Goal: Task Accomplishment & Management: Manage account settings

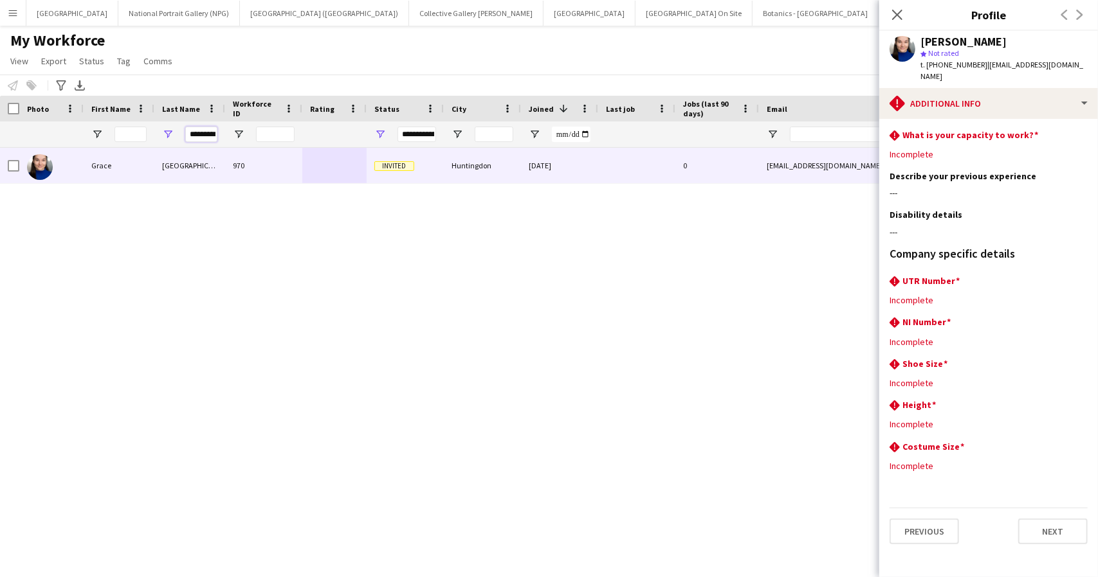
click at [207, 131] on input "*********" at bounding box center [201, 134] width 32 height 15
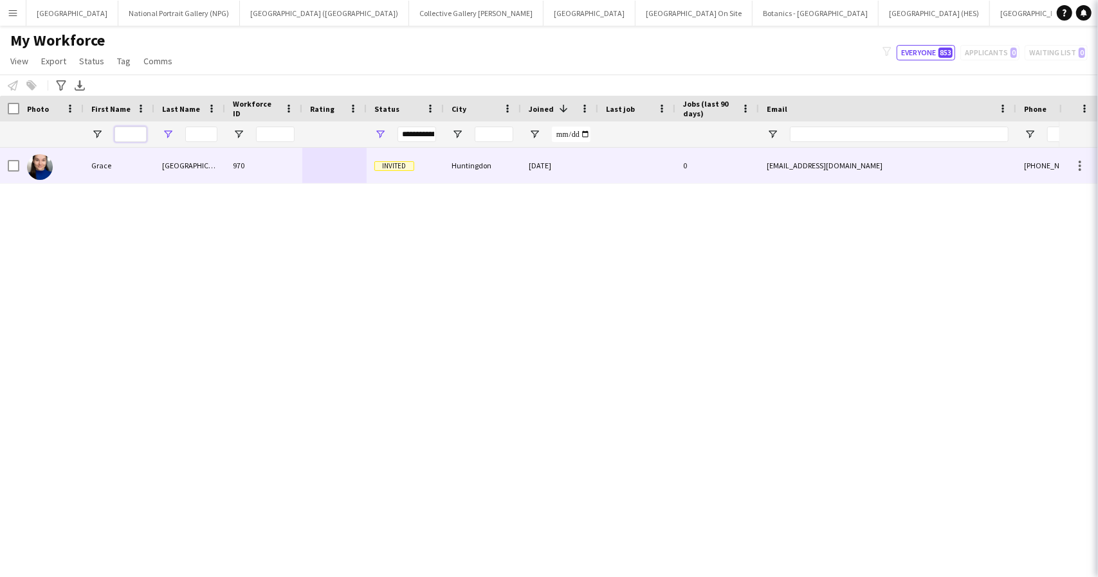
click at [116, 134] on input "First Name Filter Input" at bounding box center [130, 134] width 32 height 15
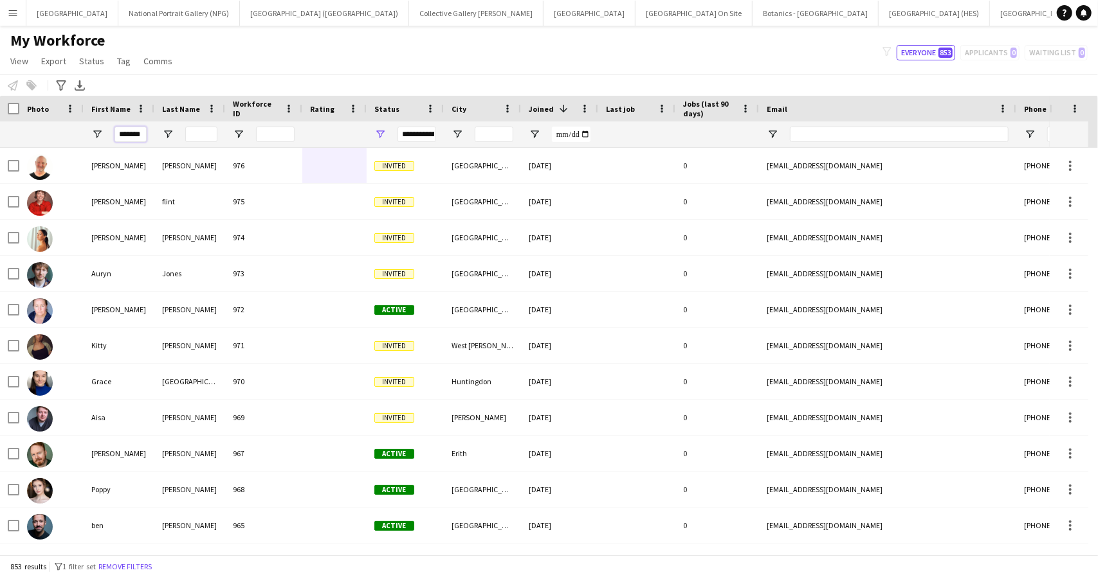
scroll to position [0, 1]
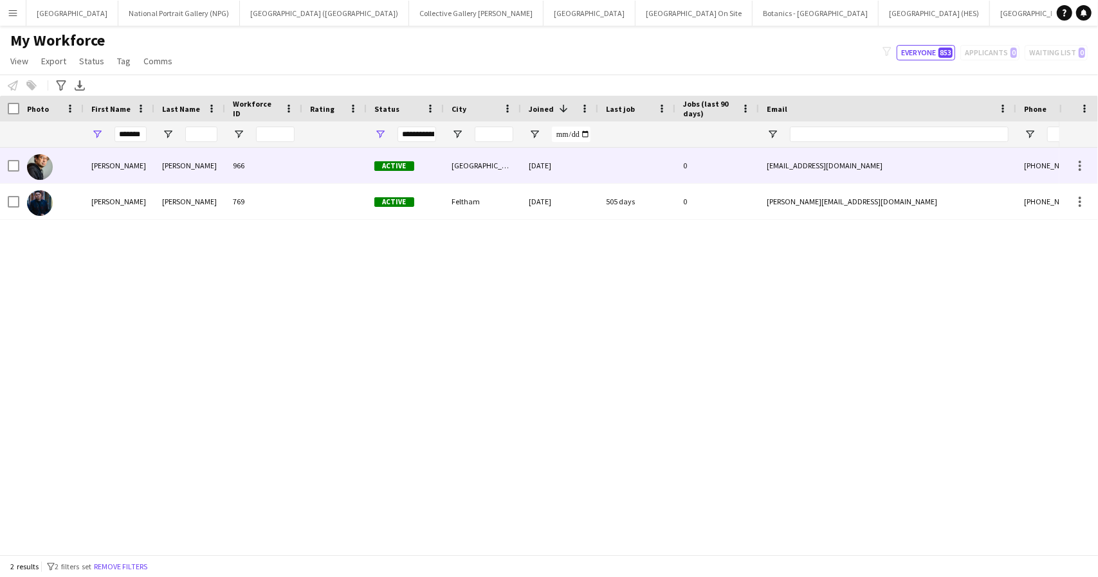
click at [140, 172] on div "Jonathan" at bounding box center [119, 165] width 71 height 35
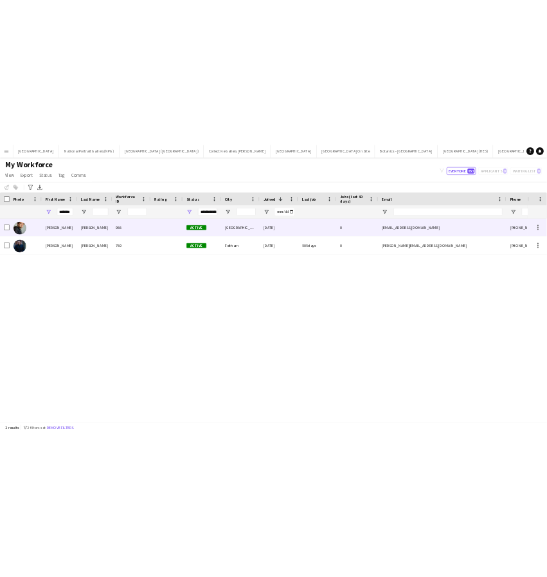
scroll to position [0, 0]
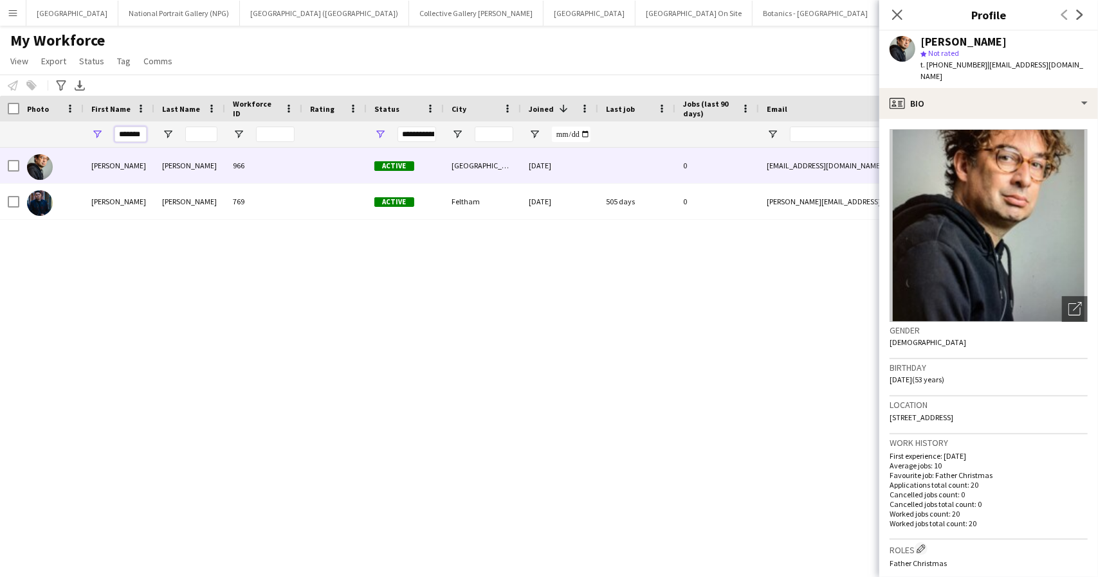
click at [136, 129] on input "*******" at bounding box center [130, 134] width 32 height 15
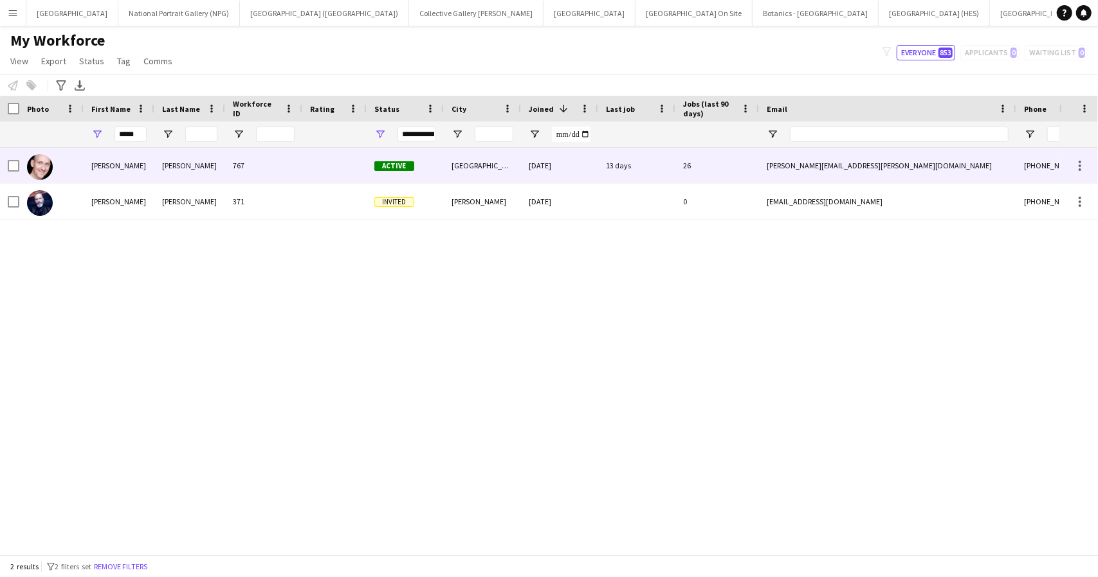
click at [224, 174] on div "Elwood" at bounding box center [189, 165] width 71 height 35
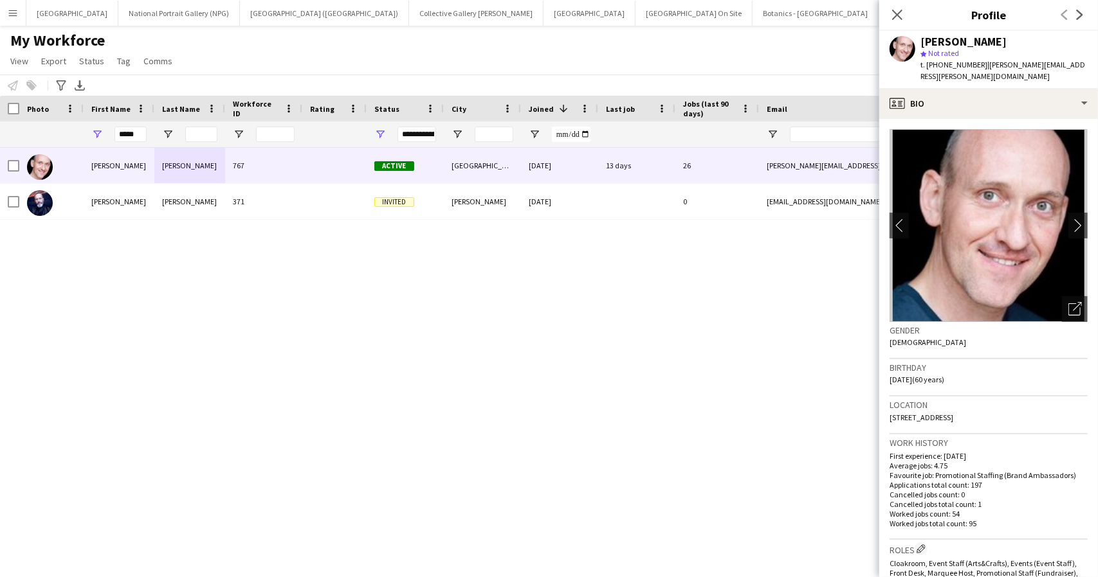
drag, startPoint x: 978, startPoint y: 62, endPoint x: 939, endPoint y: 60, distance: 39.3
click at [939, 60] on div "t. +447981895658 | derek.elwood@googlemail.com" at bounding box center [1003, 70] width 167 height 23
copy span "7981895658"
drag, startPoint x: 983, startPoint y: 64, endPoint x: 1089, endPoint y: 68, distance: 106.8
click at [1089, 68] on div "Derek Elwood star Not rated t. +447981895658 | derek.elwood@googlemail.com" at bounding box center [988, 59] width 219 height 57
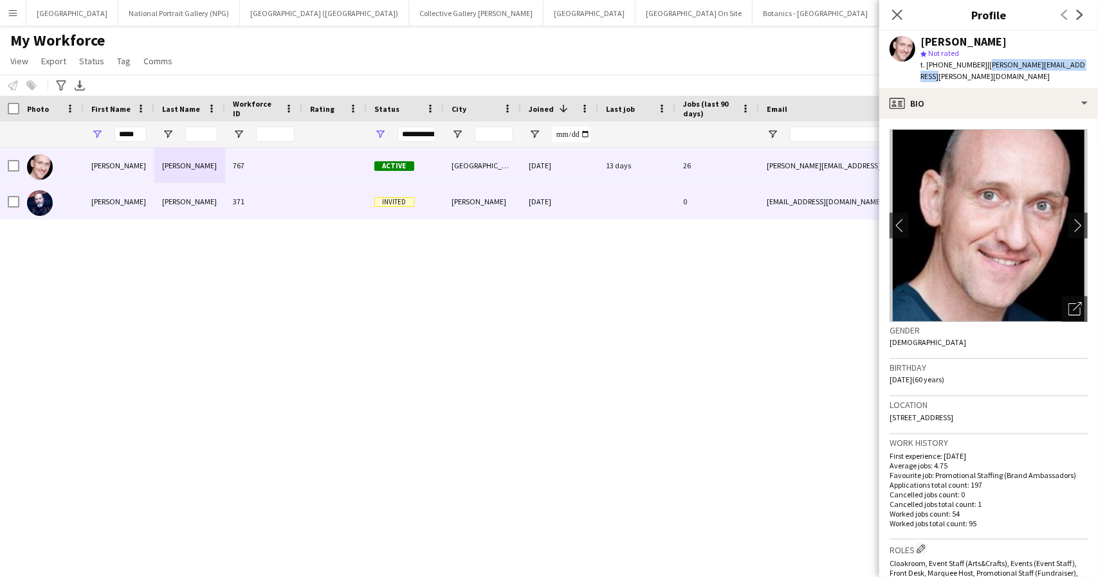
copy span "derek.elwood@googlemail.com"
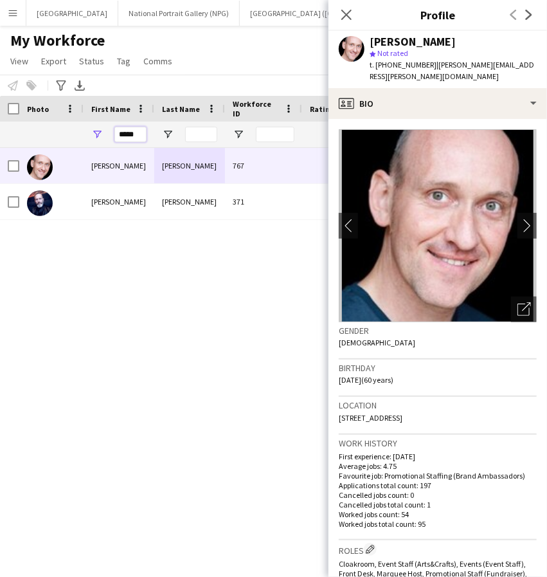
click at [117, 133] on input "*****" at bounding box center [130, 134] width 32 height 15
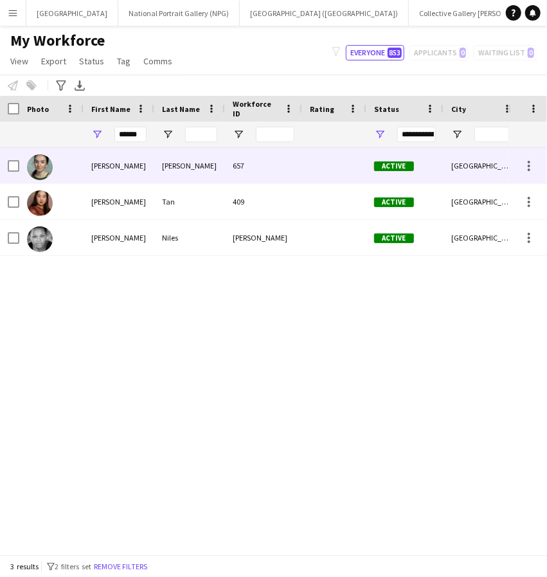
click at [129, 168] on div "Esther" at bounding box center [119, 165] width 71 height 35
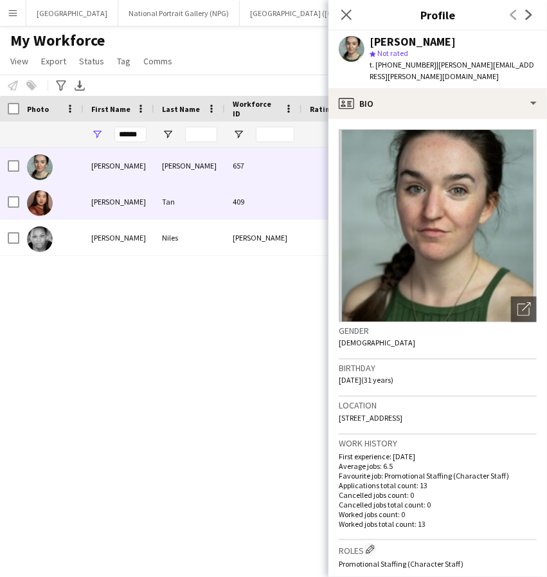
click at [125, 205] on div "Esther" at bounding box center [119, 201] width 71 height 35
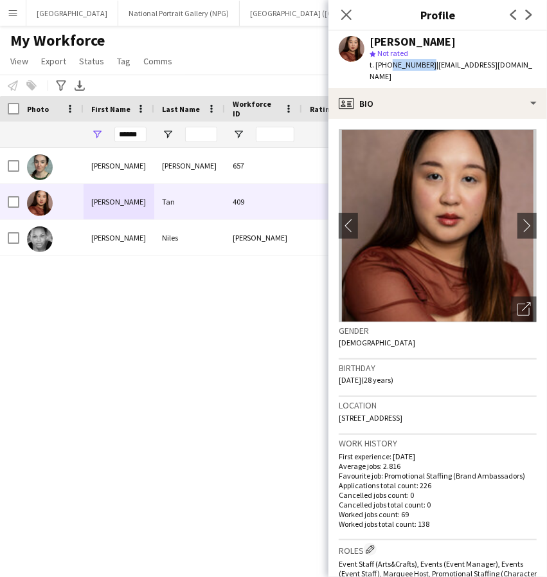
drag, startPoint x: 386, startPoint y: 64, endPoint x: 426, endPoint y: 66, distance: 40.0
click at [426, 66] on span "t. +447473869243" at bounding box center [403, 65] width 67 height 10
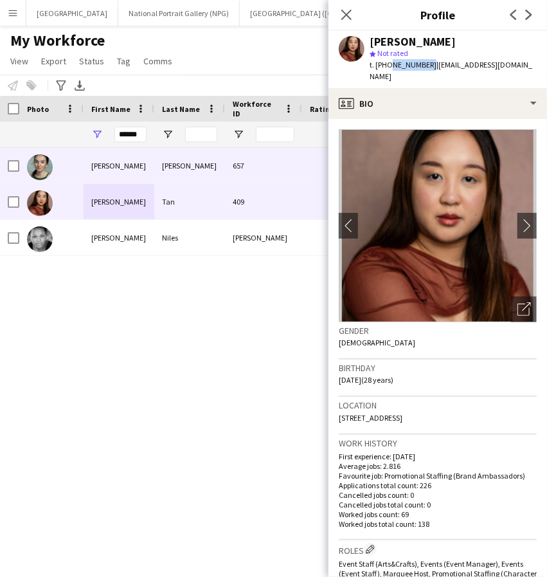
copy span "7473869243"
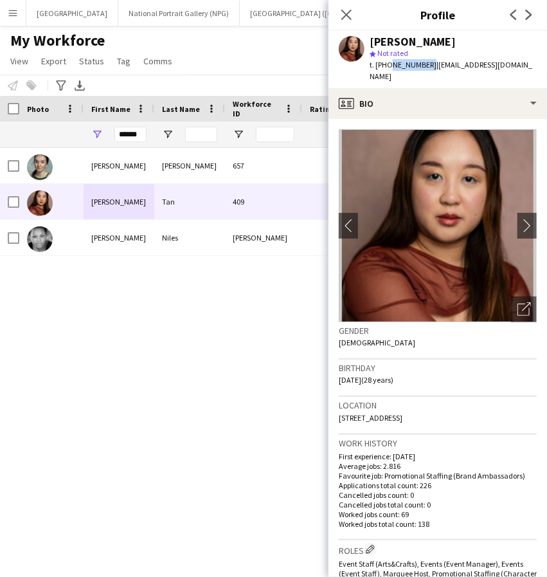
drag, startPoint x: 430, startPoint y: 64, endPoint x: 507, endPoint y: 60, distance: 77.3
click at [507, 60] on span "| esteetee.24@gmail.com" at bounding box center [451, 70] width 163 height 21
copy span "esteetee.24@gmail.com"
click at [123, 136] on input "******" at bounding box center [130, 134] width 32 height 15
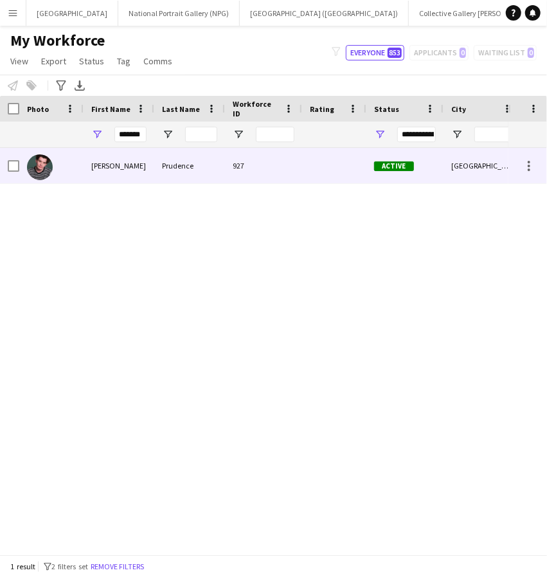
click at [140, 167] on div "Benjamin" at bounding box center [119, 165] width 71 height 35
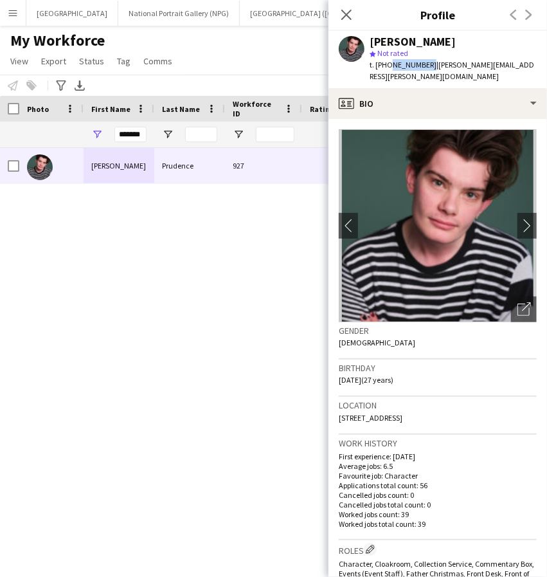
drag, startPoint x: 387, startPoint y: 66, endPoint x: 426, endPoint y: 65, distance: 38.6
click at [426, 65] on span "t. +447725250915" at bounding box center [403, 65] width 67 height 10
copy span "7725250915"
drag, startPoint x: 432, startPoint y: 65, endPoint x: 507, endPoint y: 74, distance: 75.1
click at [507, 74] on div "t. +447725250915 | benjamin.prudence@yahoo.co.uk" at bounding box center [453, 70] width 167 height 23
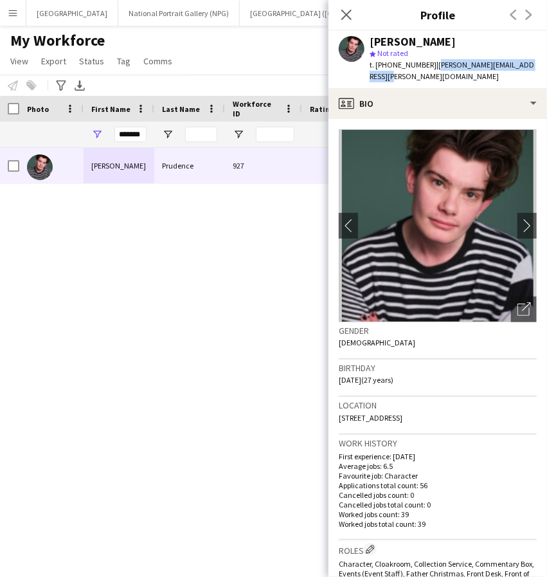
copy span "benjamin.prudence@yahoo.co.uk"
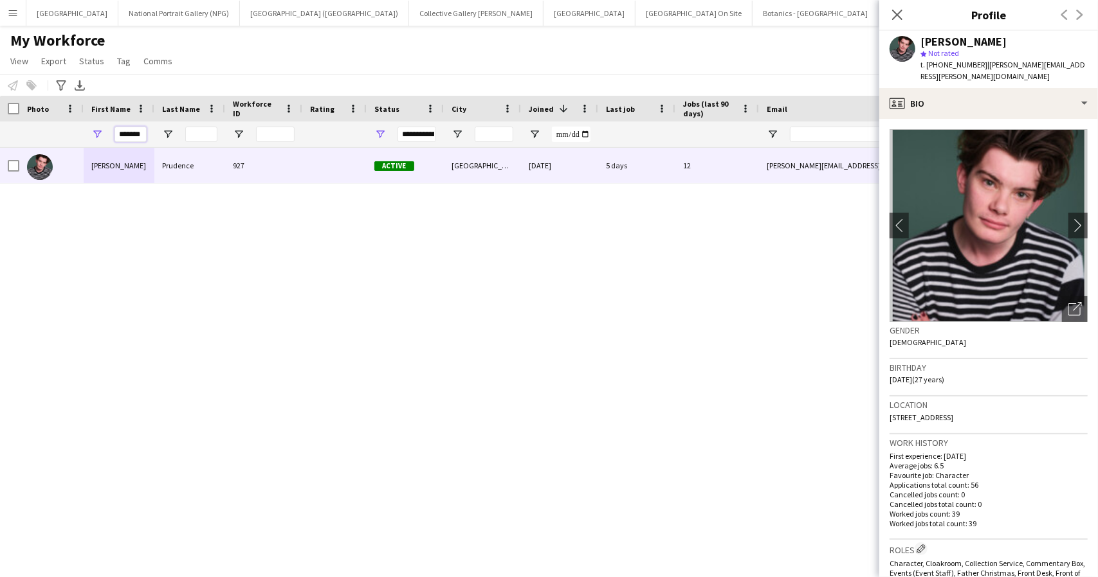
click at [127, 136] on input "*******" at bounding box center [130, 134] width 32 height 15
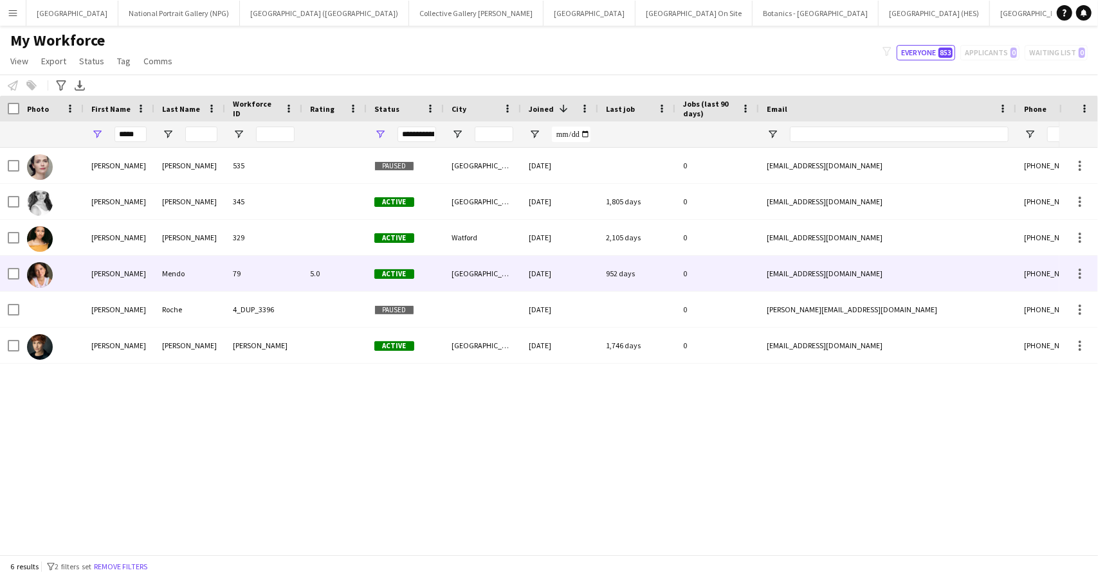
click at [139, 272] on div "Francisca" at bounding box center [119, 273] width 71 height 35
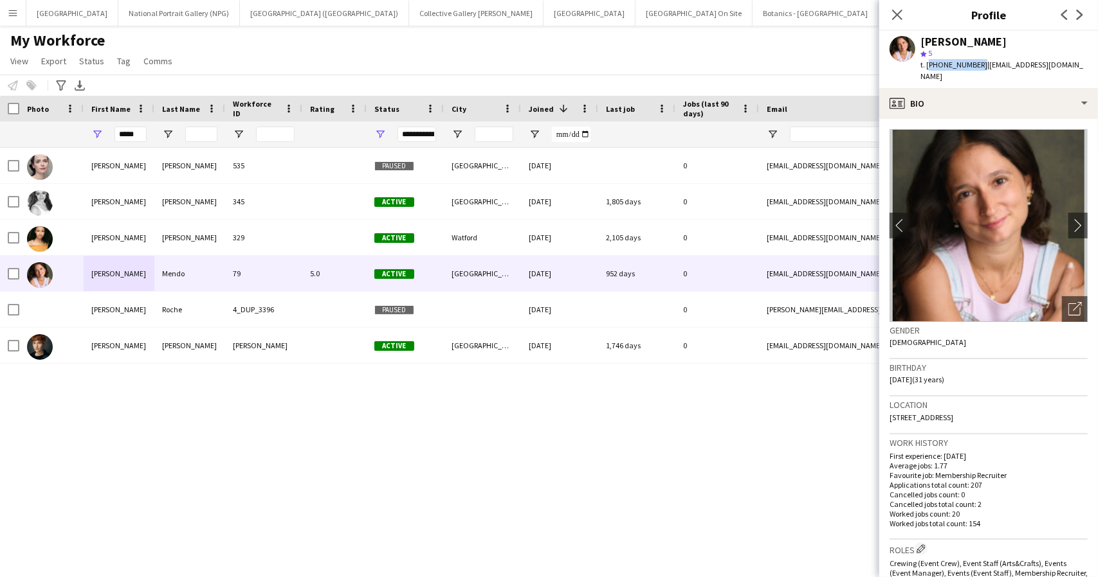
drag, startPoint x: 927, startPoint y: 64, endPoint x: 976, endPoint y: 62, distance: 48.9
click at [976, 62] on span "t. +351911044188" at bounding box center [953, 65] width 67 height 10
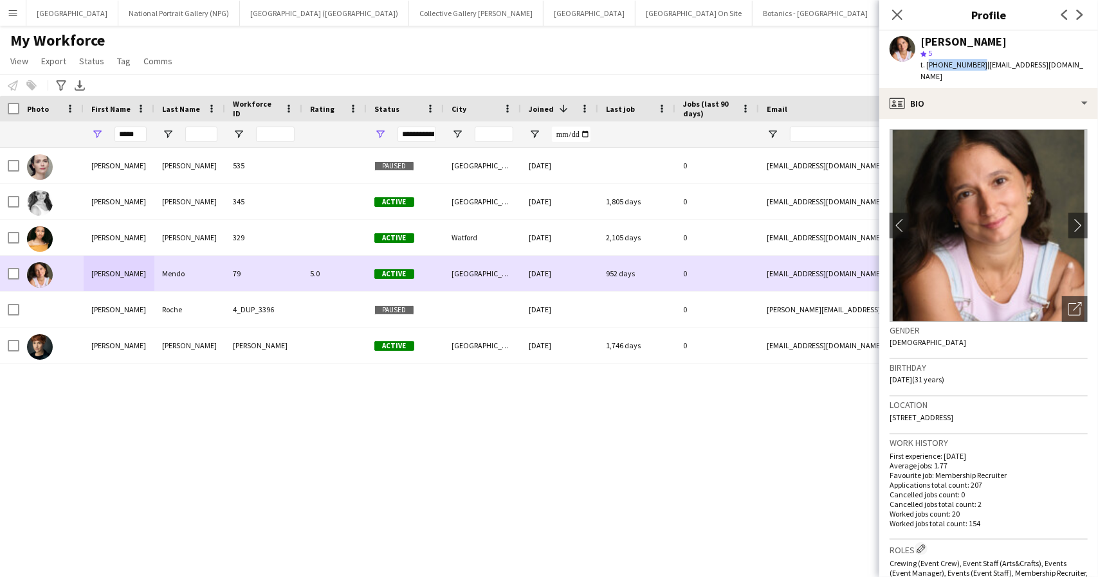
copy span "+351911044188"
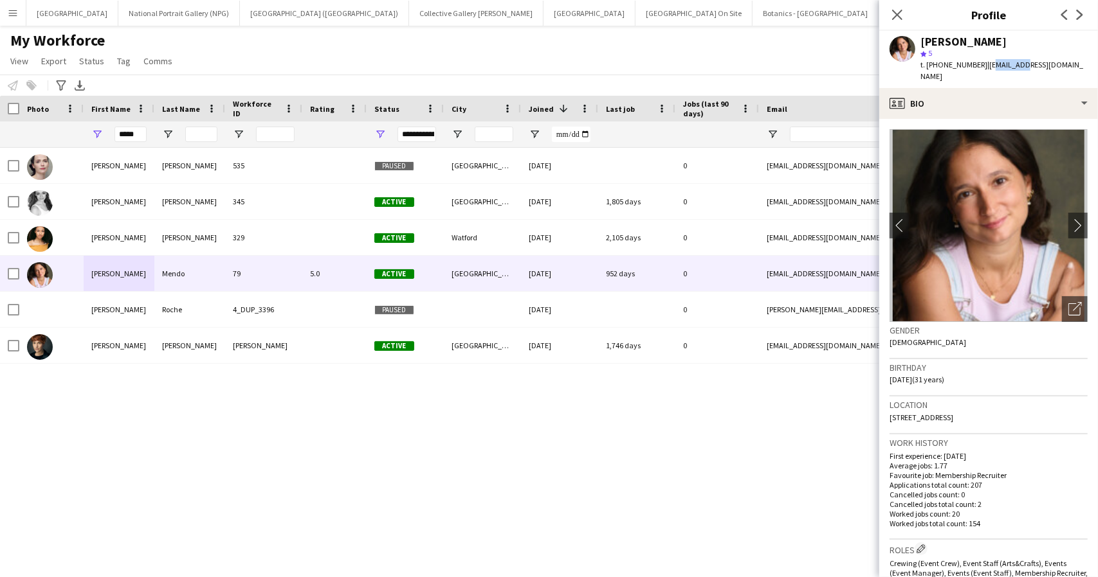
drag, startPoint x: 983, startPoint y: 66, endPoint x: 1011, endPoint y: 62, distance: 28.5
click at [1011, 62] on span "| fm.franciscamendo@gmail.com" at bounding box center [1001, 70] width 163 height 21
click at [980, 64] on span "| fm.franciscamendo@gmail.com" at bounding box center [1001, 70] width 163 height 21
drag, startPoint x: 981, startPoint y: 65, endPoint x: 1089, endPoint y: 62, distance: 108.1
click at [1089, 62] on div "Francisca Mendo star 5 t. +351911044188 | fm.franciscamendo@gmail.com" at bounding box center [988, 59] width 219 height 57
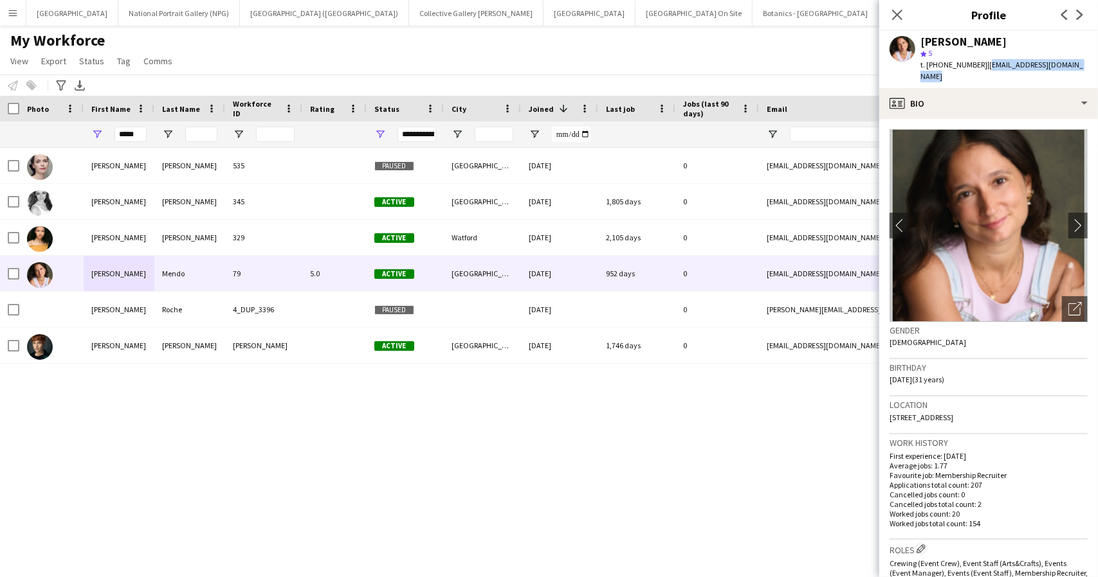
copy span "fm.franciscamendo@gmail.com"
click at [122, 140] on input "*****" at bounding box center [130, 134] width 32 height 15
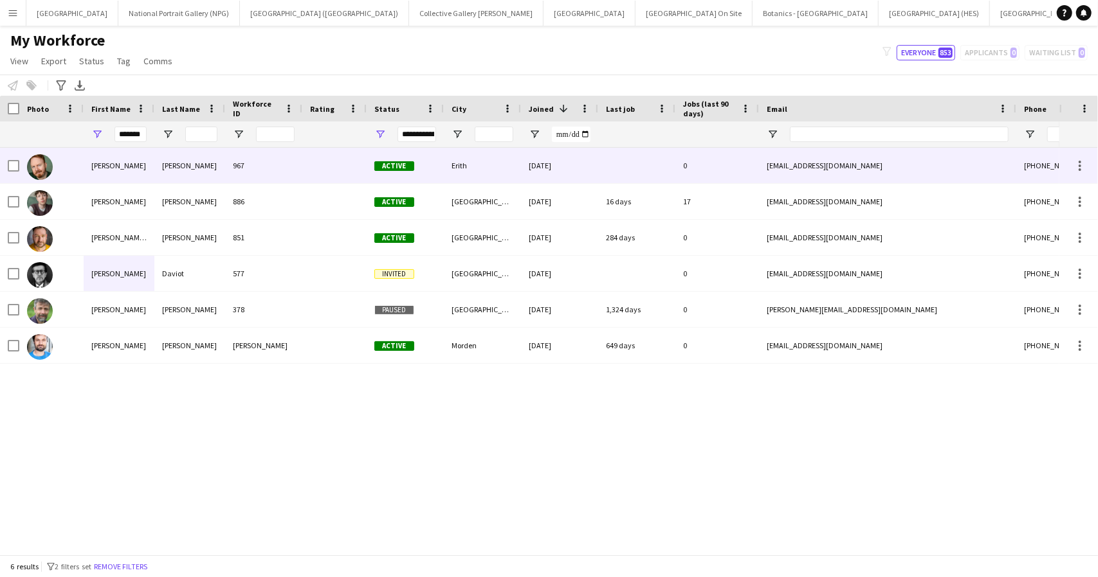
click at [141, 165] on div "Michael" at bounding box center [119, 165] width 71 height 35
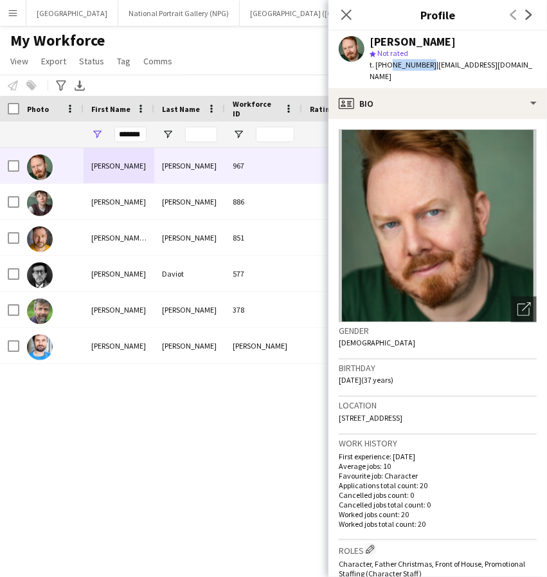
drag, startPoint x: 424, startPoint y: 64, endPoint x: 387, endPoint y: 70, distance: 37.7
click at [387, 70] on div "t. +447957530565 | mjag88@zohomail.eu" at bounding box center [453, 70] width 167 height 23
copy span "7957530565"
drag, startPoint x: 503, startPoint y: 64, endPoint x: 431, endPoint y: 71, distance: 72.4
click at [431, 71] on div "Michael Ansley star Not rated t. +447957530565 | mjag88@zohomail.eu" at bounding box center [438, 59] width 219 height 57
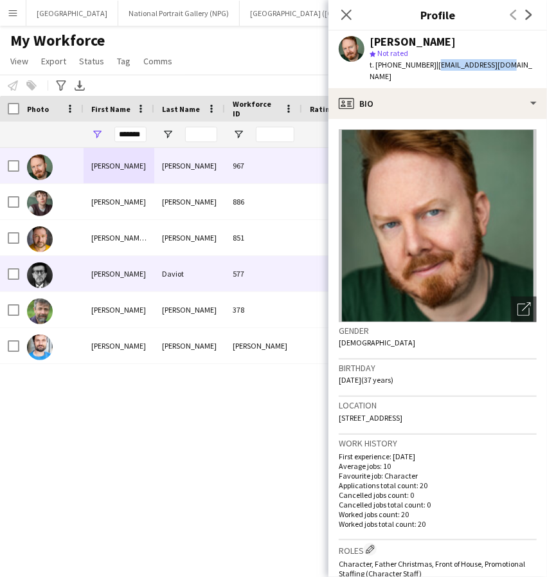
copy span "mjag88@zohomail.eu"
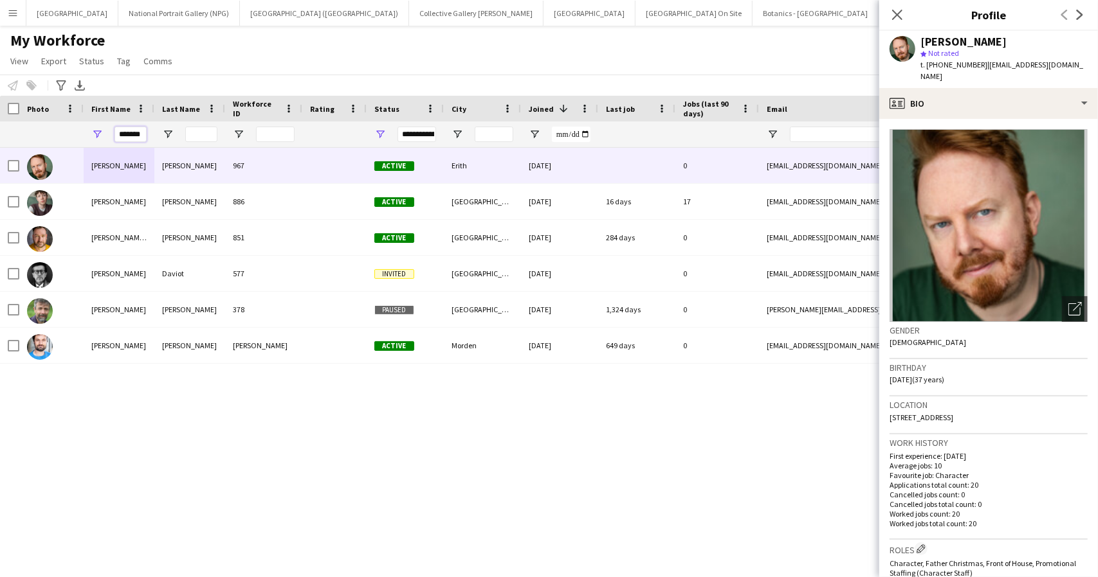
click at [131, 138] on input "*******" at bounding box center [130, 134] width 32 height 15
type input "******"
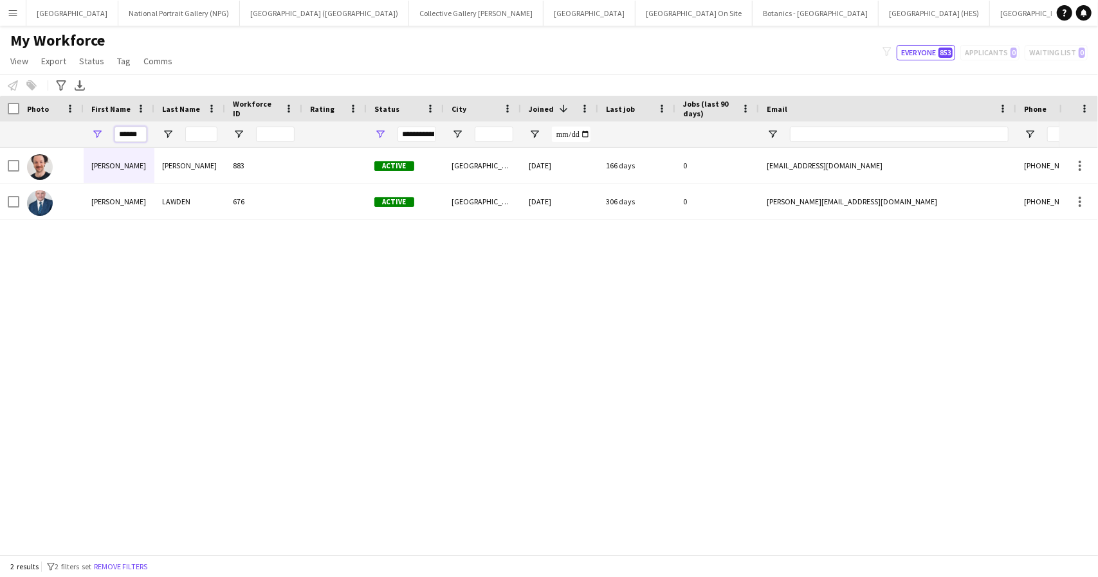
click at [131, 138] on input "******" at bounding box center [130, 134] width 32 height 15
click at [19, 8] on button "Menu" at bounding box center [13, 13] width 26 height 26
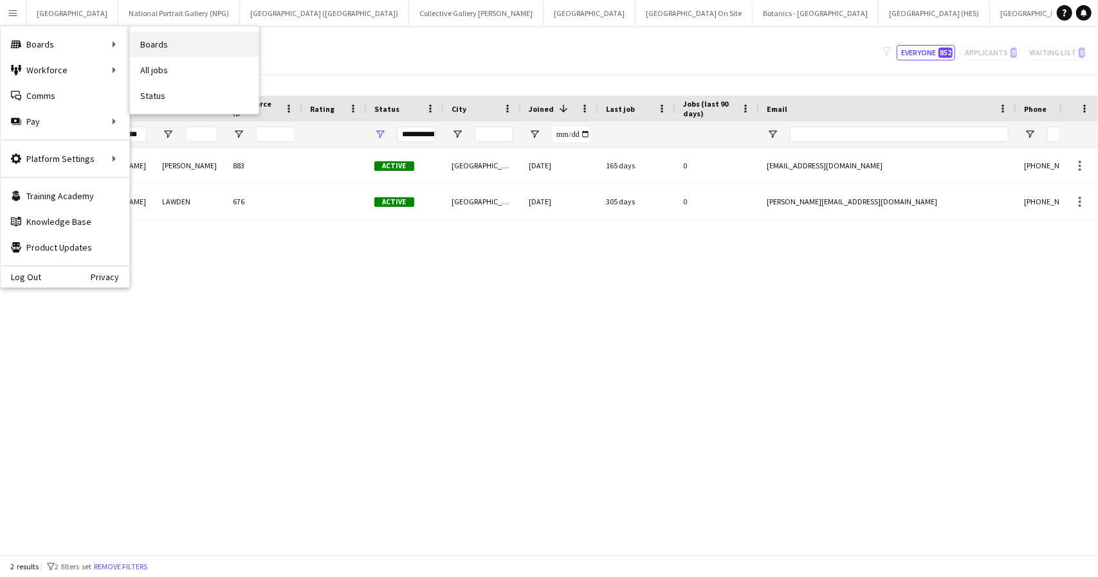
click at [156, 43] on link "Boards" at bounding box center [194, 45] width 129 height 26
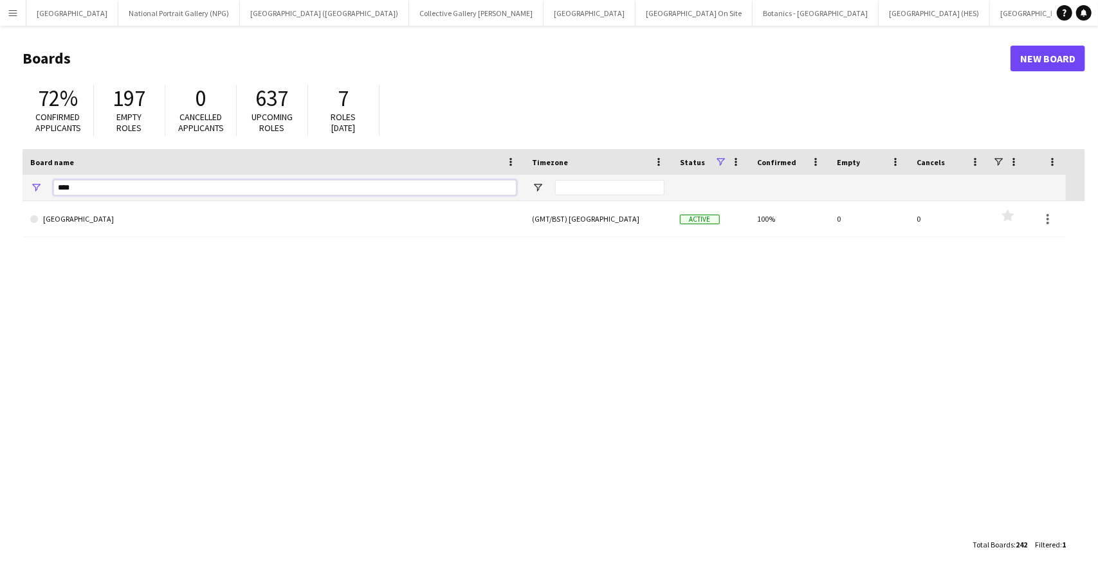
click at [119, 188] on input "****" at bounding box center [284, 187] width 463 height 15
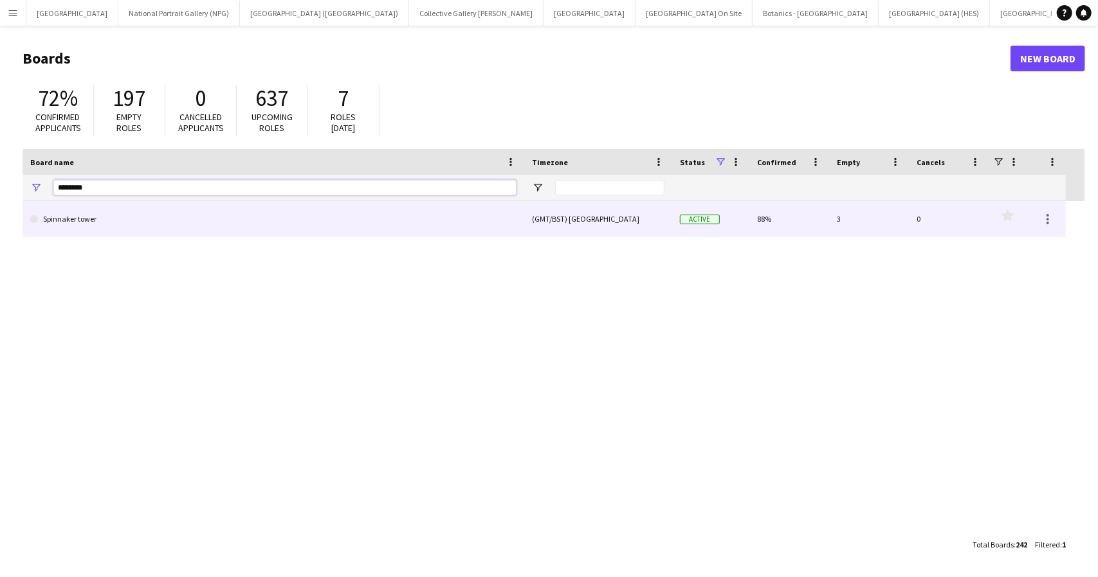
type input "********"
click at [118, 221] on link "Spinnaker tower" at bounding box center [273, 219] width 486 height 36
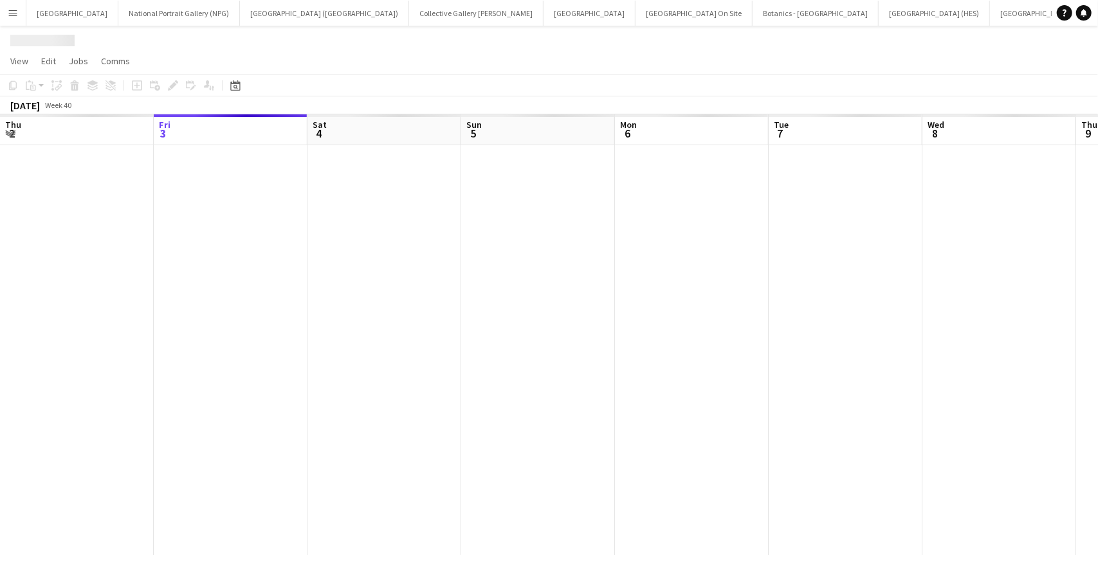
scroll to position [0, 1275]
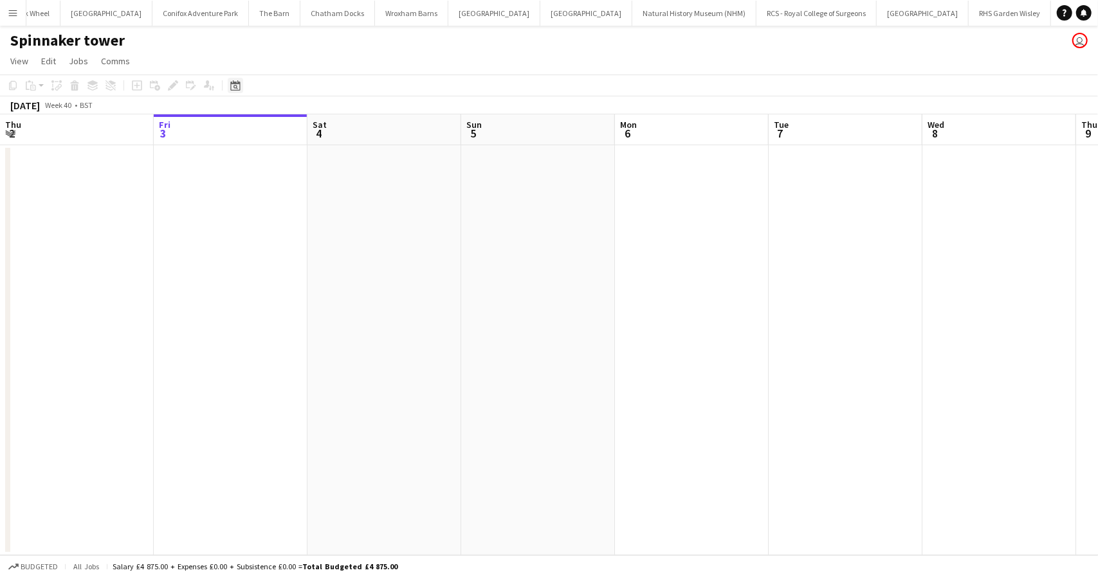
click at [235, 89] on icon "Date picker" at bounding box center [235, 85] width 10 height 10
click at [341, 125] on span "Next month" at bounding box center [340, 130] width 26 height 26
click at [286, 212] on span "11" at bounding box center [288, 212] width 15 height 15
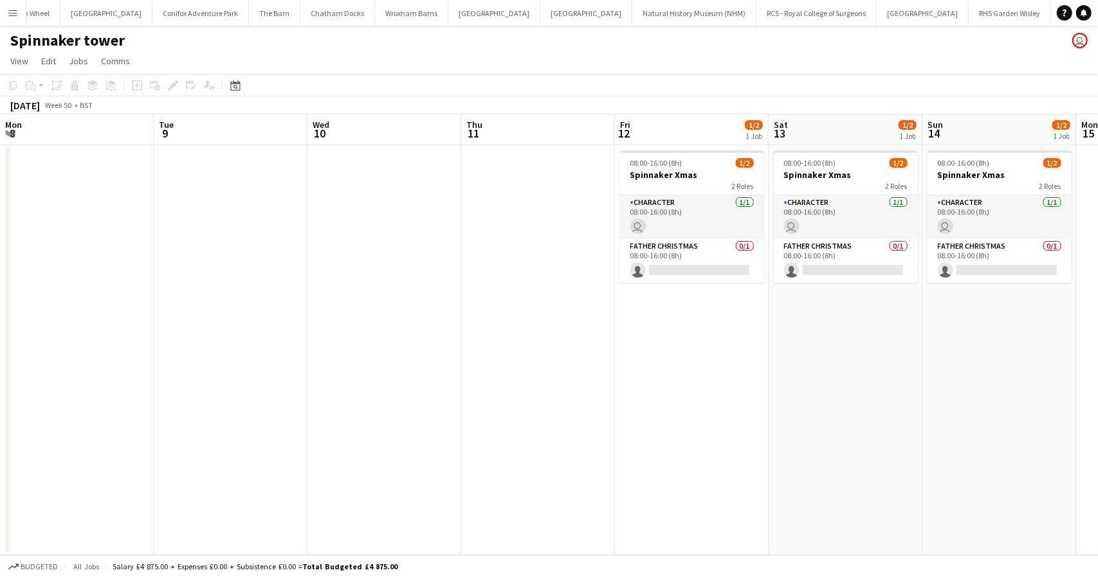
scroll to position [0, 442]
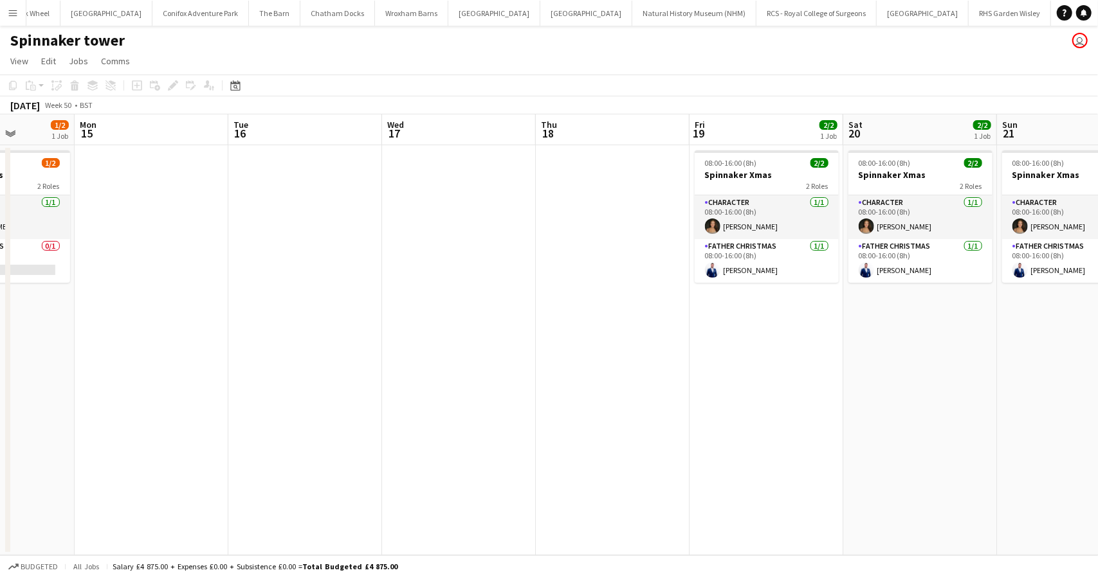
drag, startPoint x: 866, startPoint y: 398, endPoint x: 0, endPoint y: 359, distance: 867.1
click at [0, 359] on app-calendar-viewport "Fri 12 1/2 1 Job Sat 13 1/2 1 Job Sun 14 1/2 1 Job Mon 15 Tue 16 Wed 17 Thu 18 …" at bounding box center [549, 334] width 1098 height 441
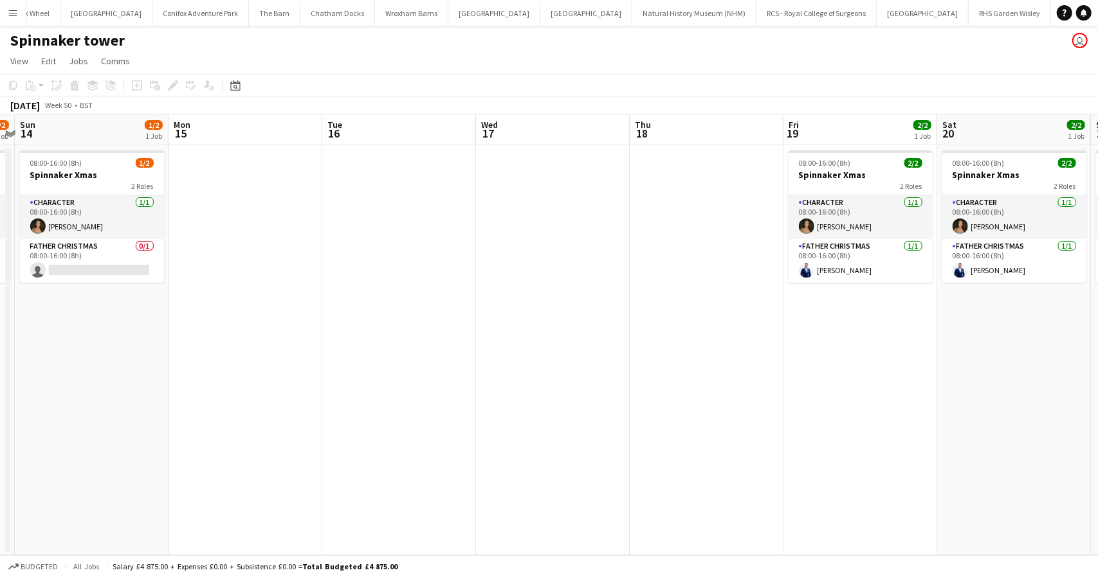
drag, startPoint x: 647, startPoint y: 373, endPoint x: 752, endPoint y: 379, distance: 105.0
click at [761, 381] on app-calendar-viewport "Fri 12 1/2 1 Job Sat 13 1/2 1 Job Sun 14 1/2 1 Job Mon 15 Tue 16 Wed 17 Thu 18 …" at bounding box center [549, 334] width 1098 height 441
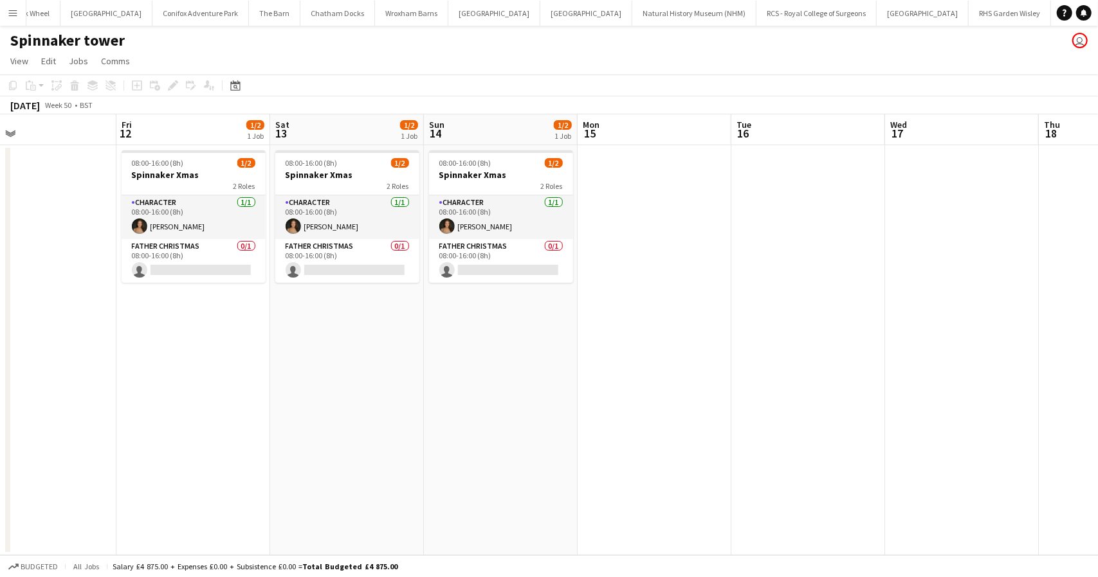
scroll to position [0, 332]
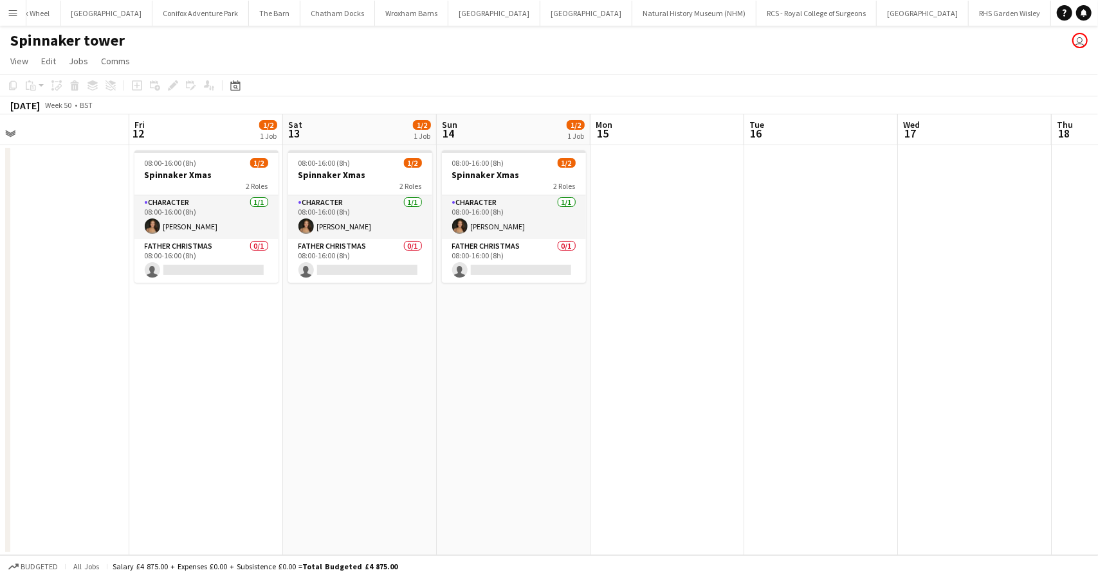
drag, startPoint x: 188, startPoint y: 416, endPoint x: 686, endPoint y: 377, distance: 499.2
click at [691, 377] on app-calendar-viewport "Tue 9 Wed 10 Thu 11 Fri 12 1/2 1 Job Sat 13 1/2 1 Job Sun 14 1/2 1 Job Mon 15 T…" at bounding box center [549, 334] width 1098 height 441
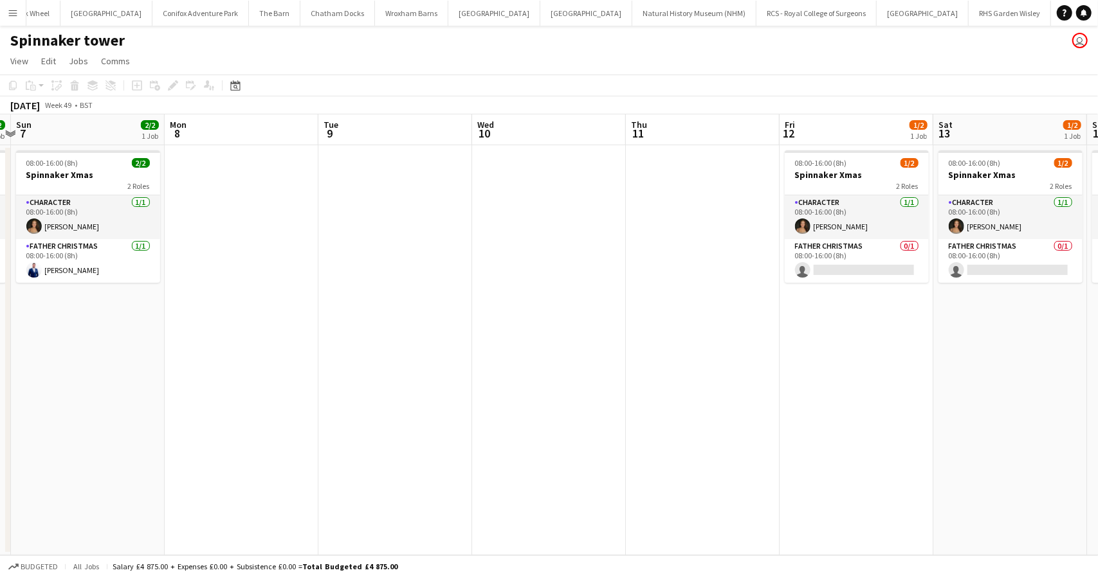
drag, startPoint x: 621, startPoint y: 381, endPoint x: 776, endPoint y: 380, distance: 154.3
click at [776, 380] on app-calendar-viewport "Fri 5 Sat 6 2/2 1 Job Sun 7 2/2 1 Job Mon 8 Tue 9 Wed 10 Thu 11 Fri 12 1/2 1 Jo…" at bounding box center [549, 334] width 1098 height 441
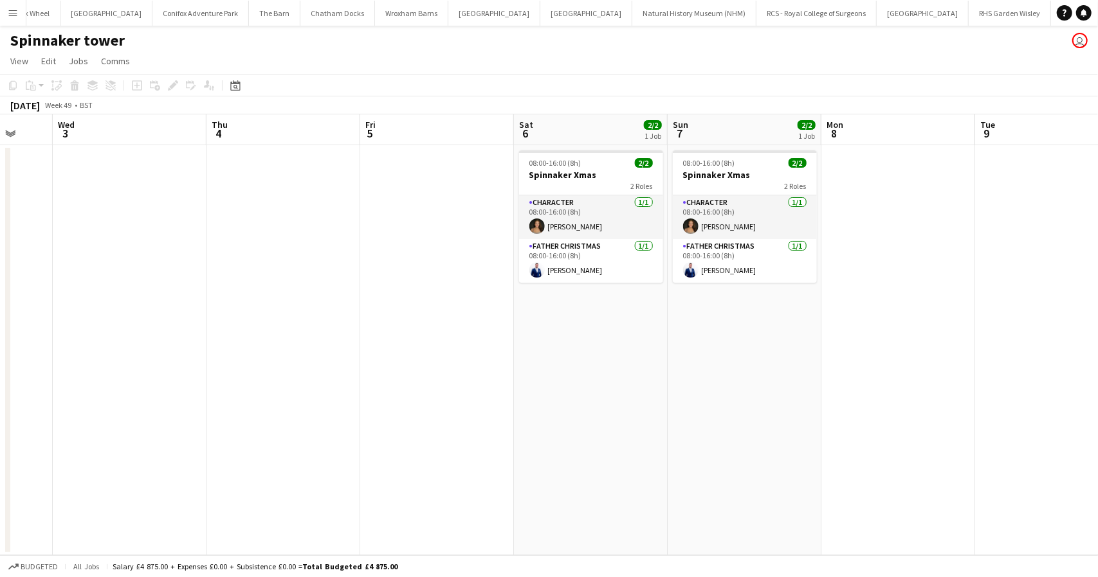
drag, startPoint x: 373, startPoint y: 448, endPoint x: 801, endPoint y: 431, distance: 428.0
click at [801, 431] on app-calendar-viewport "Sun 30 2/2 1 Job Mon 1 Tue 2 Wed 3 Thu 4 Fri 5 Sat 6 2/2 1 Job Sun 7 2/2 1 Job …" at bounding box center [549, 334] width 1098 height 441
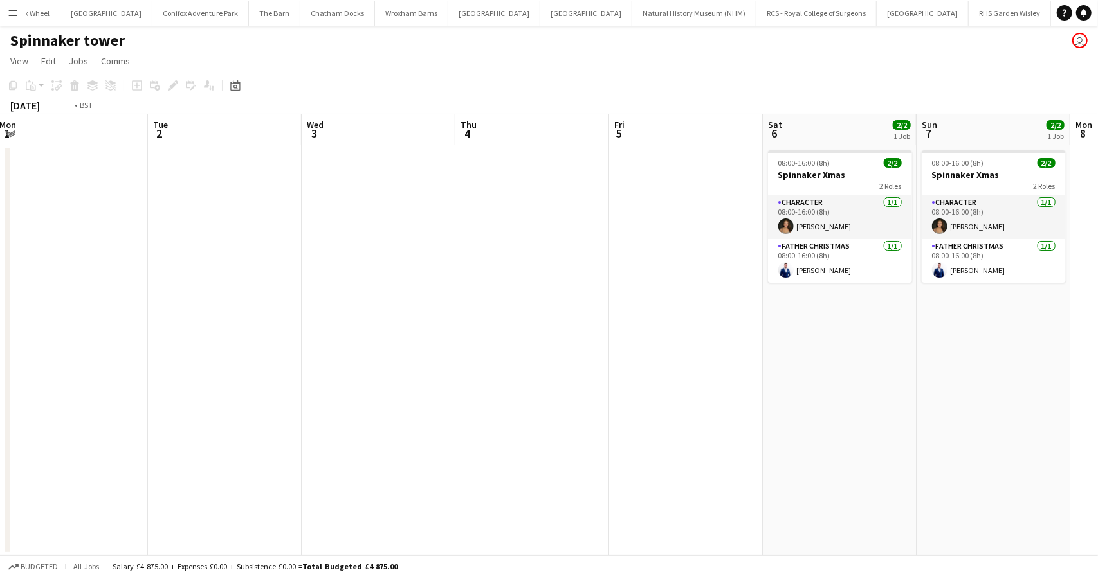
drag, startPoint x: 520, startPoint y: 387, endPoint x: 977, endPoint y: 379, distance: 457.9
click at [977, 379] on app-calendar-viewport "Sat 29 Sun 30 2/2 1 Job Mon 1 Tue 2 Wed 3 Thu 4 Fri 5 Sat 6 2/2 1 Job Sun 7 2/2…" at bounding box center [549, 334] width 1098 height 441
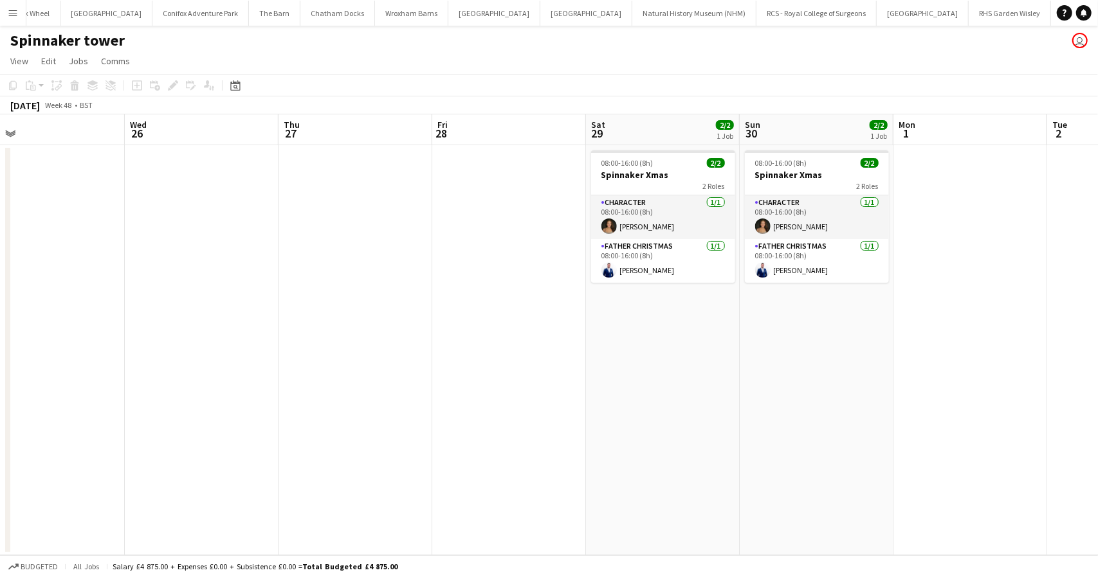
scroll to position [0, 271]
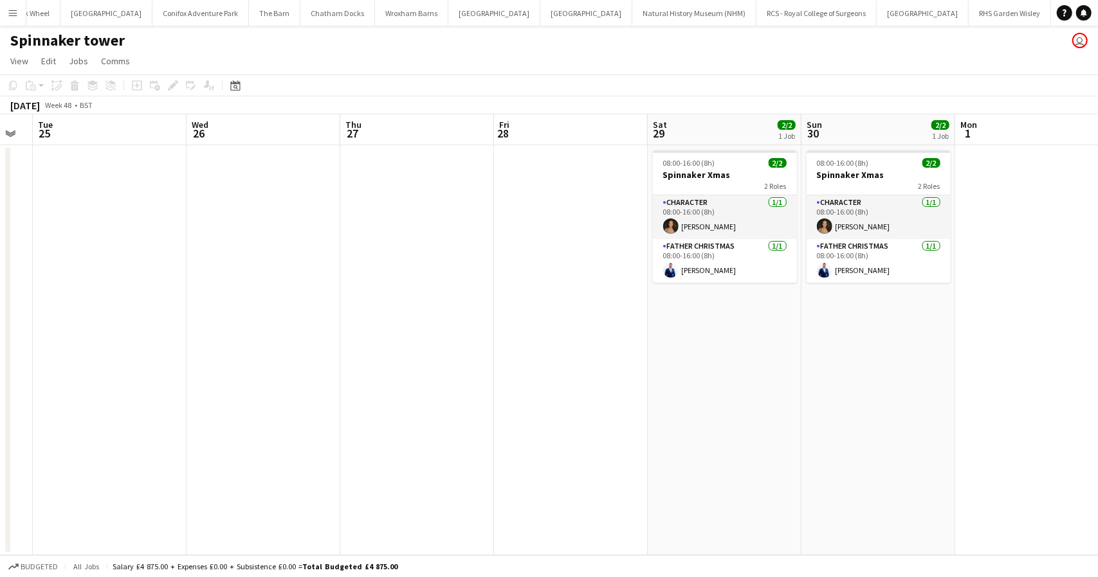
drag, startPoint x: 332, startPoint y: 444, endPoint x: 834, endPoint y: 395, distance: 504.0
click at [834, 396] on app-calendar-viewport "Sun 23 Mon 24 Tue 25 Wed 26 Thu 27 Fri 28 Sat 29 2/2 1 Job Sun 30 2/2 1 Job Mon…" at bounding box center [549, 334] width 1098 height 441
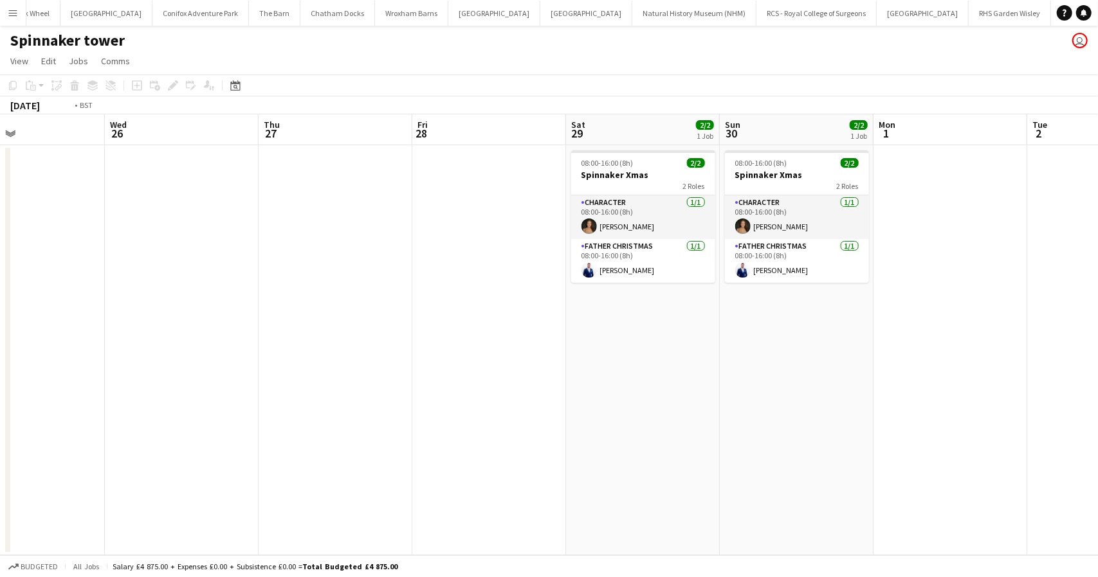
drag, startPoint x: 297, startPoint y: 357, endPoint x: 939, endPoint y: 338, distance: 642.1
click at [939, 338] on app-calendar-viewport "Sun 23 Mon 24 Tue 25 Wed 26 Thu 27 Fri 28 Sat 29 2/2 1 Job Sun 30 2/2 1 Job Mon…" at bounding box center [549, 334] width 1098 height 441
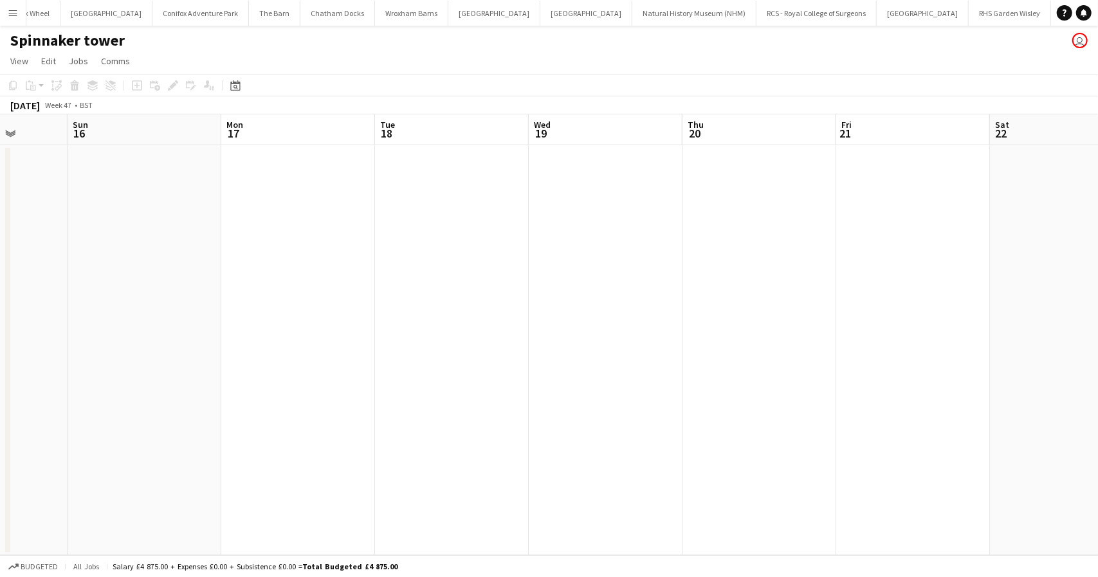
drag, startPoint x: 633, startPoint y: 354, endPoint x: 277, endPoint y: 336, distance: 356.1
click at [277, 336] on app-calendar-viewport "Thu 13 Fri 14 Sat 15 Sun 16 Mon 17 Tue 18 Wed 19 Thu 20 Fri 21 Sat 22 Sun 23 Mo…" at bounding box center [549, 334] width 1098 height 441
drag, startPoint x: 612, startPoint y: 343, endPoint x: 252, endPoint y: 347, distance: 360.1
click at [252, 347] on app-calendar-viewport "Tue 18 Wed 19 Thu 20 Fri 21 Sat 22 Sun 23 Mon 24 Tue 25 Wed 26 Thu 27 Fri 28 Sa…" at bounding box center [549, 334] width 1098 height 441
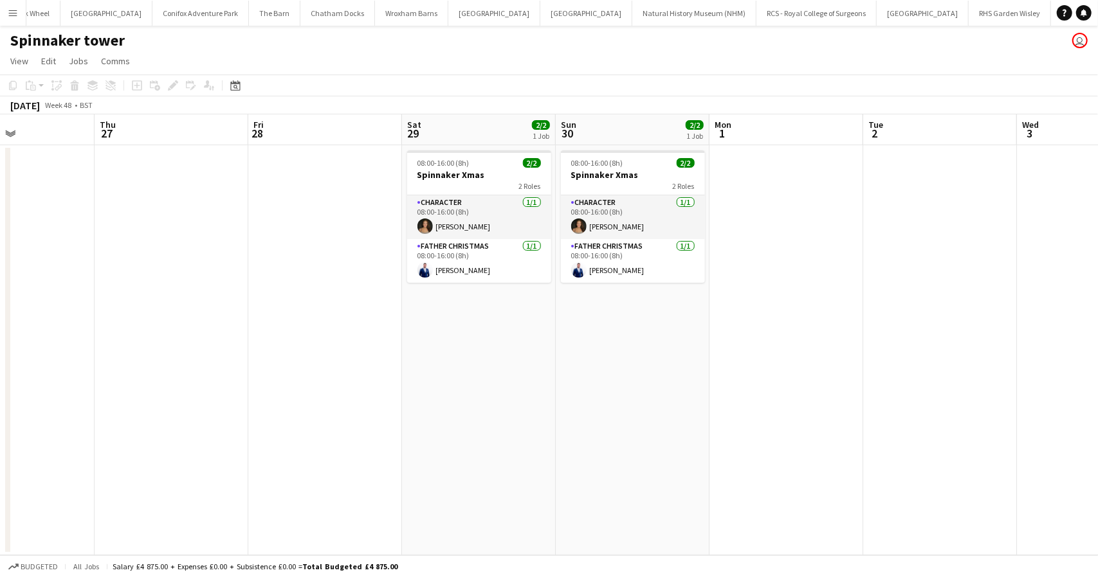
click at [196, 348] on app-calendar-viewport "Mon 24 Tue 25 Wed 26 Thu 27 Fri 28 Sat 29 2/2 1 Job Sun 30 2/2 1 Job Mon 1 Tue …" at bounding box center [549, 334] width 1098 height 441
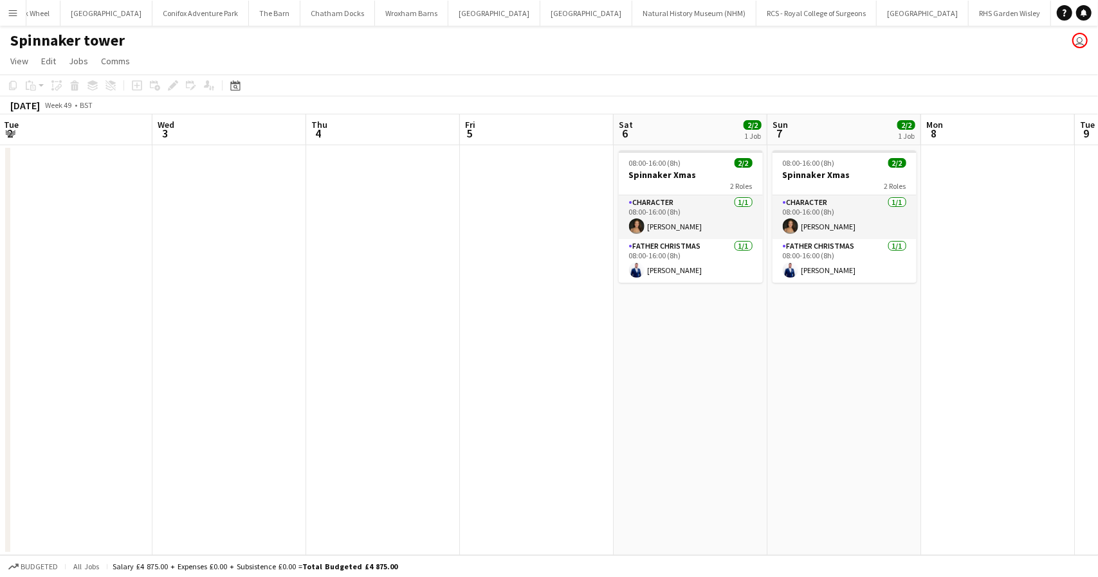
drag, startPoint x: 807, startPoint y: 335, endPoint x: 278, endPoint y: 333, distance: 529.3
click at [93, 334] on app-calendar-viewport "Sat 29 2/2 1 Job Sun 30 2/2 1 Job Mon 1 Tue 2 Wed 3 Thu 4 Fri 5 Sat 6 2/2 1 Job…" at bounding box center [549, 334] width 1098 height 441
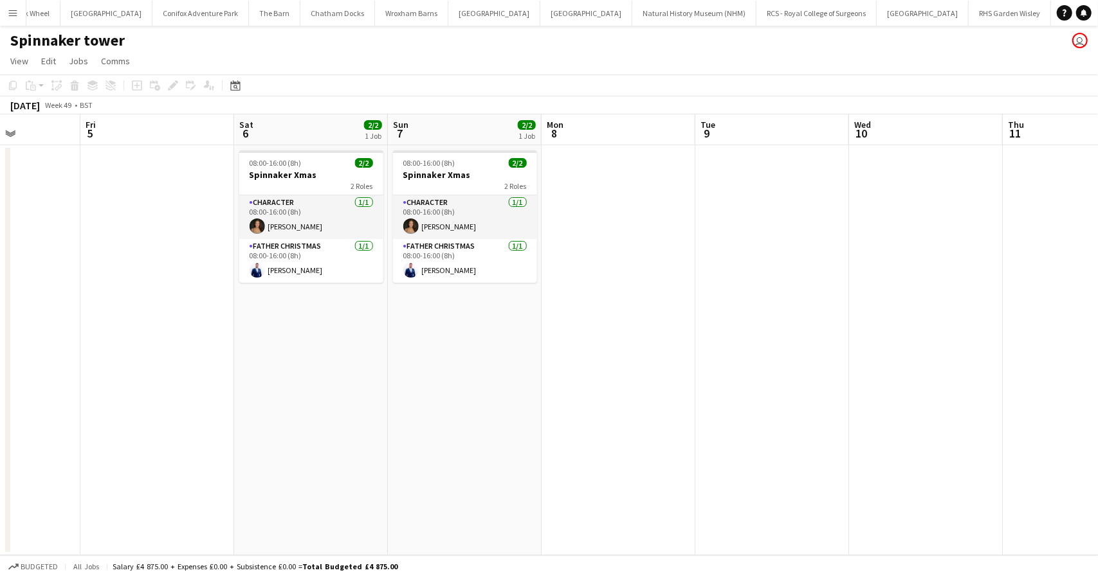
drag, startPoint x: 671, startPoint y: 338, endPoint x: 546, endPoint y: 332, distance: 125.5
click at [292, 332] on app-calendar-viewport "Mon 1 Tue 2 Wed 3 Thu 4 Fri 5 Sat 6 2/2 1 Job Sun 7 2/2 1 Job Mon 8 Tue 9 Wed 1…" at bounding box center [549, 334] width 1098 height 441
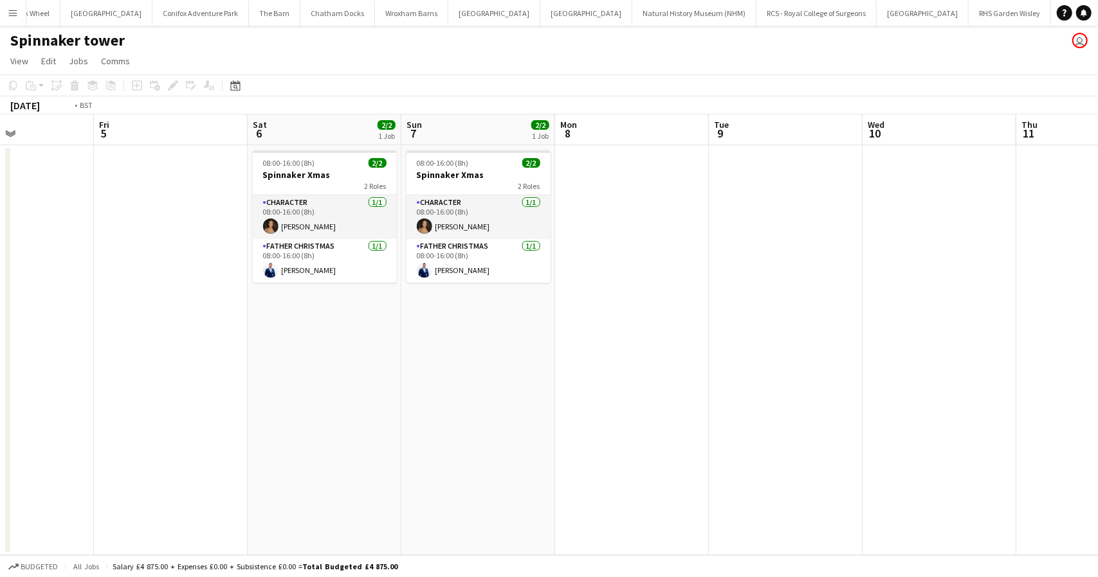
drag, startPoint x: 695, startPoint y: 329, endPoint x: 187, endPoint y: 331, distance: 507.4
click at [177, 329] on app-calendar-viewport "Mon 1 Tue 2 Wed 3 Thu 4 Fri 5 Sat 6 2/2 1 Job Sun 7 2/2 1 Job Mon 8 Tue 9 Wed 1…" at bounding box center [549, 334] width 1098 height 441
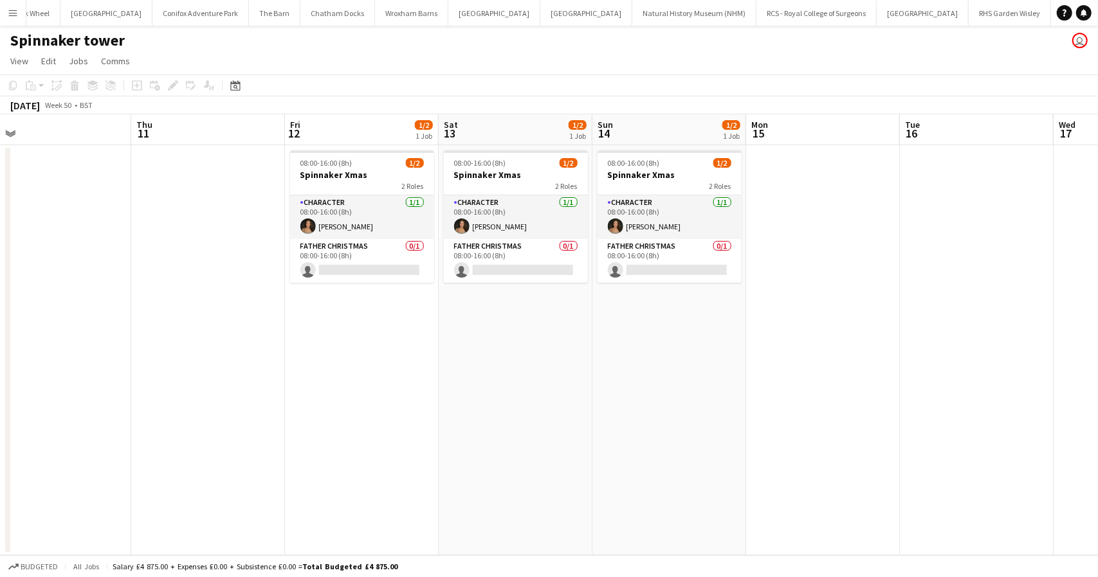
drag, startPoint x: 443, startPoint y: 356, endPoint x: 351, endPoint y: 356, distance: 92.0
click at [351, 356] on app-calendar-viewport "Sun 7 2/2 1 Job Mon 8 Tue 9 Wed 10 Thu 11 Fri 12 1/2 1 Job Sat 13 1/2 1 Job Sun…" at bounding box center [549, 334] width 1098 height 441
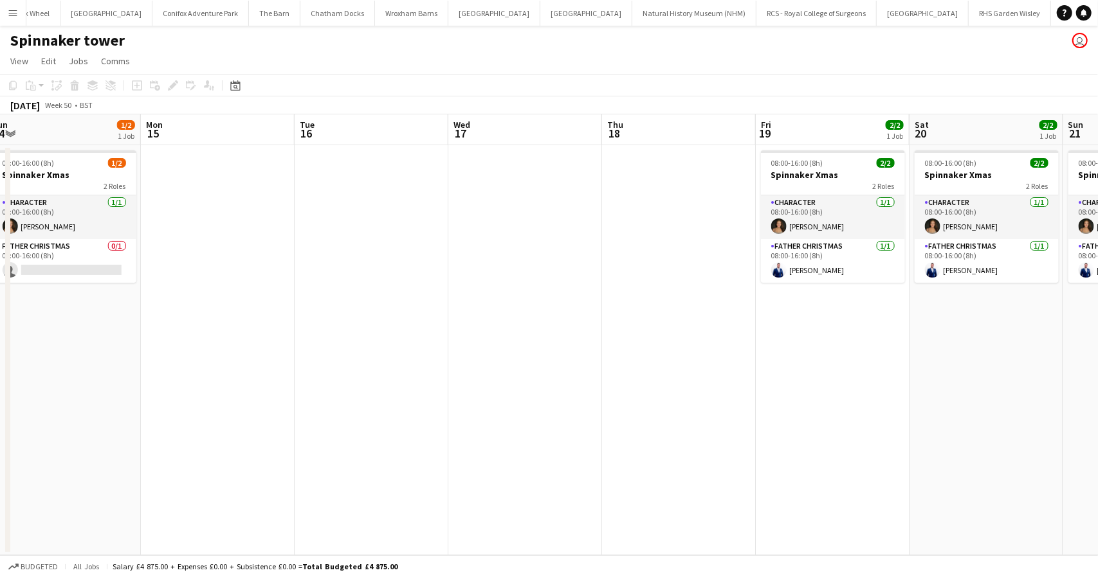
drag, startPoint x: 810, startPoint y: 363, endPoint x: 211, endPoint y: 368, distance: 599.4
click at [211, 368] on app-calendar-viewport "Wed 10 Thu 11 Fri 12 1/2 1 Job Sat 13 1/2 1 Job Sun 14 1/2 1 Job Mon 15 Tue 16 …" at bounding box center [549, 334] width 1098 height 441
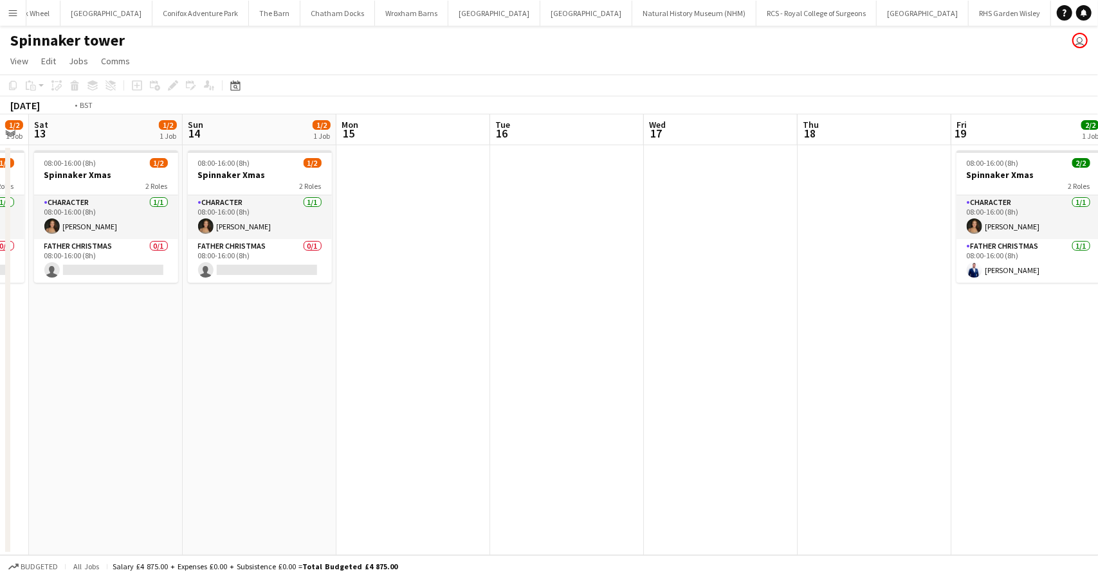
drag, startPoint x: 454, startPoint y: 376, endPoint x: 391, endPoint y: 379, distance: 63.1
click at [310, 379] on app-calendar-viewport "Wed 10 Thu 11 Fri 12 1/2 1 Job Sat 13 1/2 1 Job Sun 14 1/2 1 Job Mon 15 Tue 16 …" at bounding box center [549, 334] width 1098 height 441
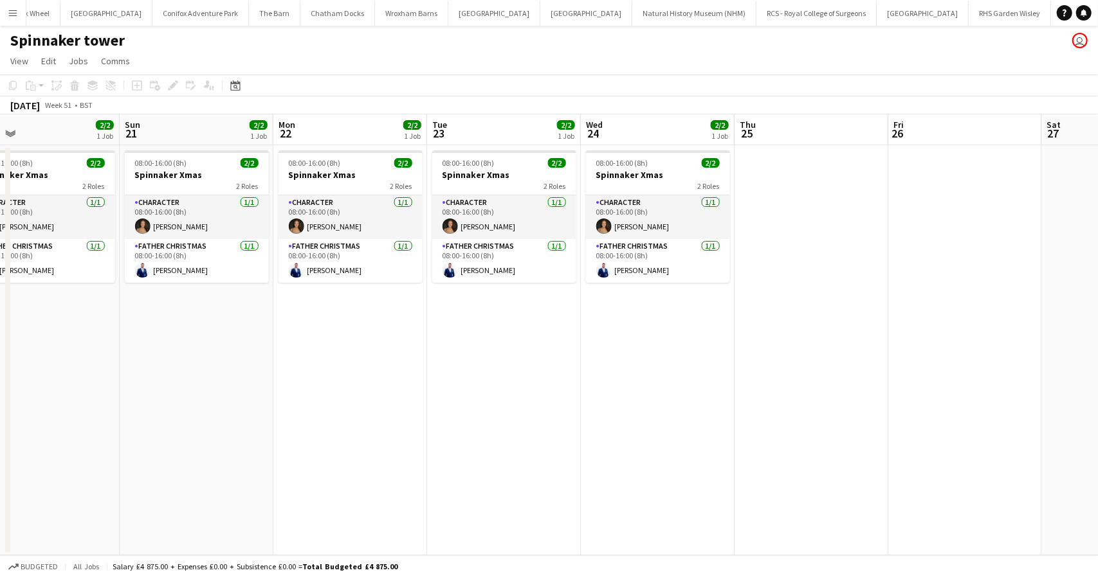
click at [342, 372] on app-calendar-viewport "Tue 16 Wed 17 Thu 18 Fri 19 2/2 1 Job Sat 20 2/2 1 Job Sun 21 2/2 1 Job Mon 22 …" at bounding box center [549, 334] width 1098 height 441
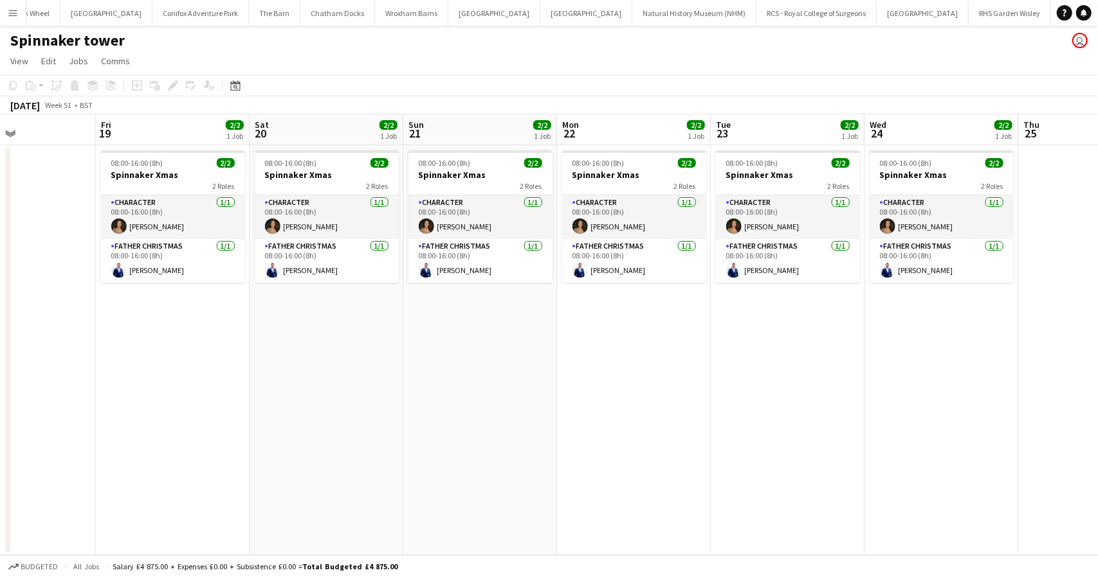
drag, startPoint x: 645, startPoint y: 383, endPoint x: 383, endPoint y: 370, distance: 262.7
click at [314, 379] on app-calendar-viewport "Tue 16 Wed 17 Thu 18 Fri 19 2/2 1 Job Sat 20 2/2 1 Job Sun 21 2/2 1 Job Mon 22 …" at bounding box center [549, 334] width 1098 height 441
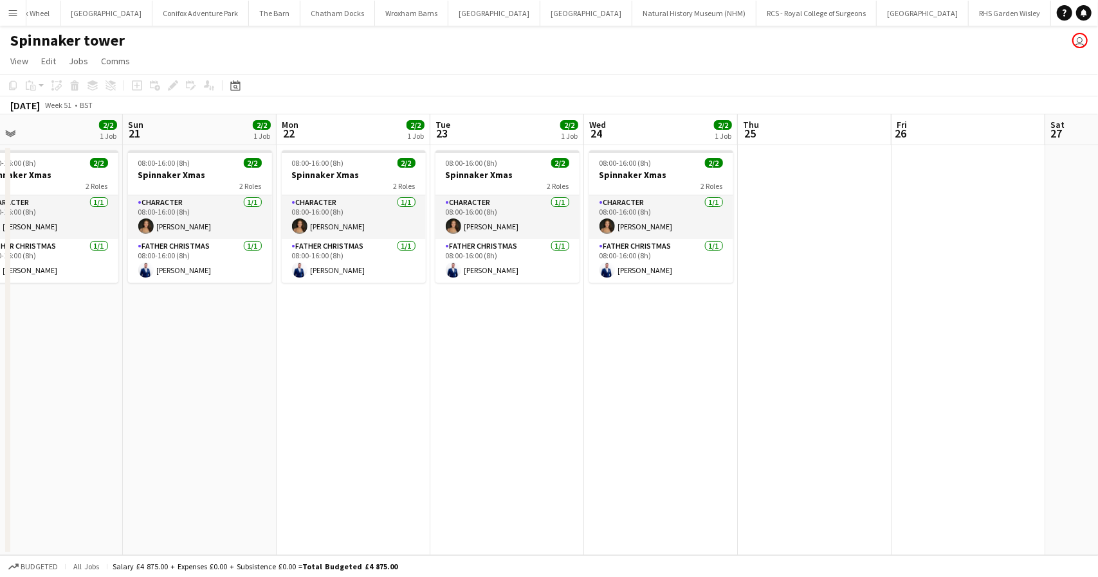
drag, startPoint x: 381, startPoint y: 368, endPoint x: 924, endPoint y: 356, distance: 543.6
click at [923, 356] on app-calendar-viewport "Thu 18 Fri 19 2/2 1 Job Sat 20 2/2 1 Job Sun 21 2/2 1 Job Mon 22 2/2 1 Job Tue …" at bounding box center [549, 334] width 1098 height 441
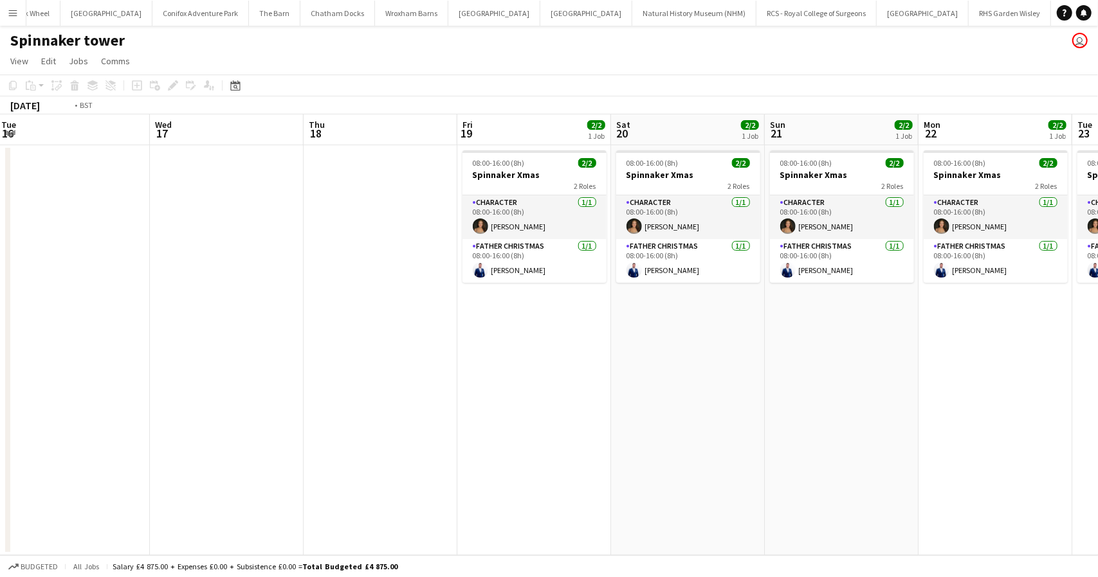
drag, startPoint x: 324, startPoint y: 361, endPoint x: 520, endPoint y: 361, distance: 195.5
click at [659, 361] on app-calendar-viewport "Sun 14 1/2 1 Job Mon 15 Tue 16 Wed 17 Thu 18 Fri 19 2/2 1 Job Sat 20 2/2 1 Job …" at bounding box center [549, 334] width 1098 height 441
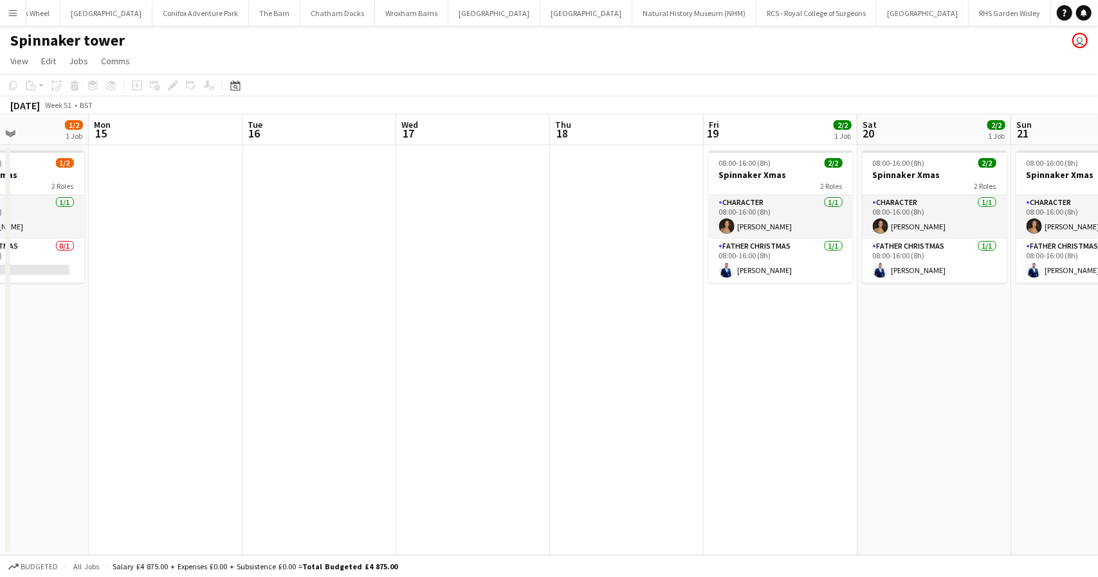
click at [563, 366] on app-calendar-viewport "Fri 12 1/2 1 Job Sat 13 1/2 1 Job Sun 14 1/2 1 Job Mon 15 Tue 16 Wed 17 Thu 18 …" at bounding box center [549, 334] width 1098 height 441
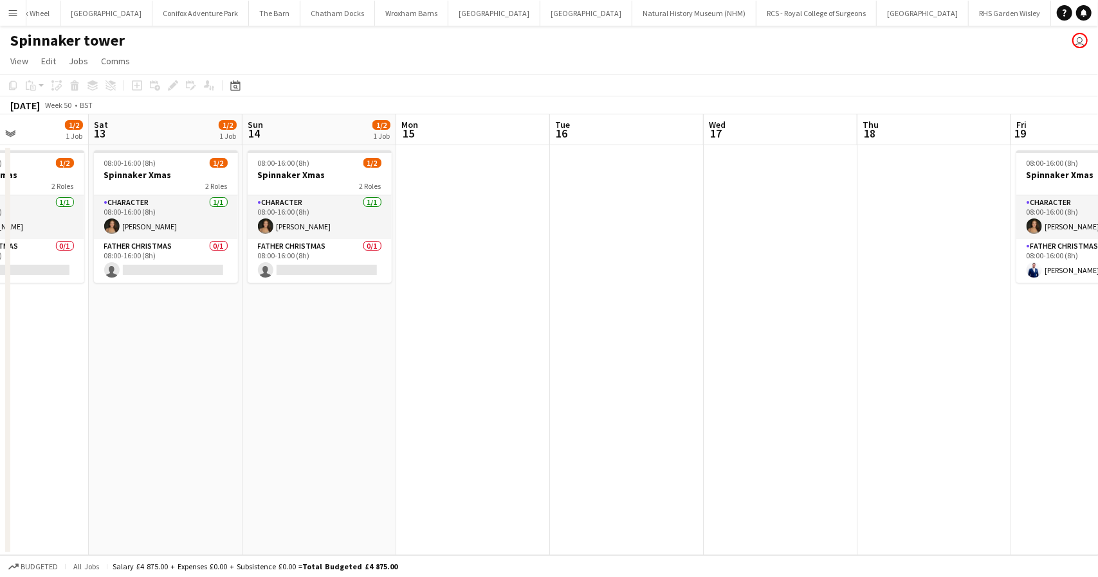
scroll to position [0, 305]
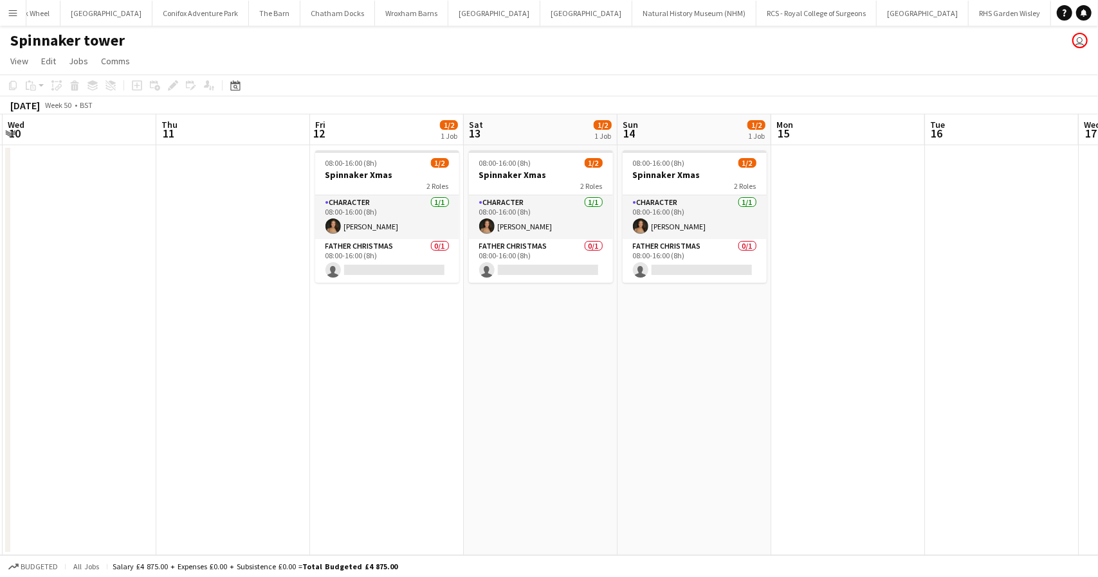
drag, startPoint x: 274, startPoint y: 336, endPoint x: 542, endPoint y: 336, distance: 268.2
click at [542, 336] on app-calendar-viewport "Mon 8 Tue 9 Wed 10 Thu 11 Fri 12 1/2 1 Job Sat 13 1/2 1 Job Sun 14 1/2 1 Job Mo…" at bounding box center [549, 334] width 1098 height 441
drag, startPoint x: 349, startPoint y: 403, endPoint x: 512, endPoint y: 367, distance: 167.1
click at [352, 401] on app-calendar-viewport "Mon 8 Tue 9 Wed 10 Thu 11 Fri 12 1/2 1 Job Sat 13 1/2 1 Job Sun 14 1/2 1 Job Mo…" at bounding box center [549, 334] width 1098 height 441
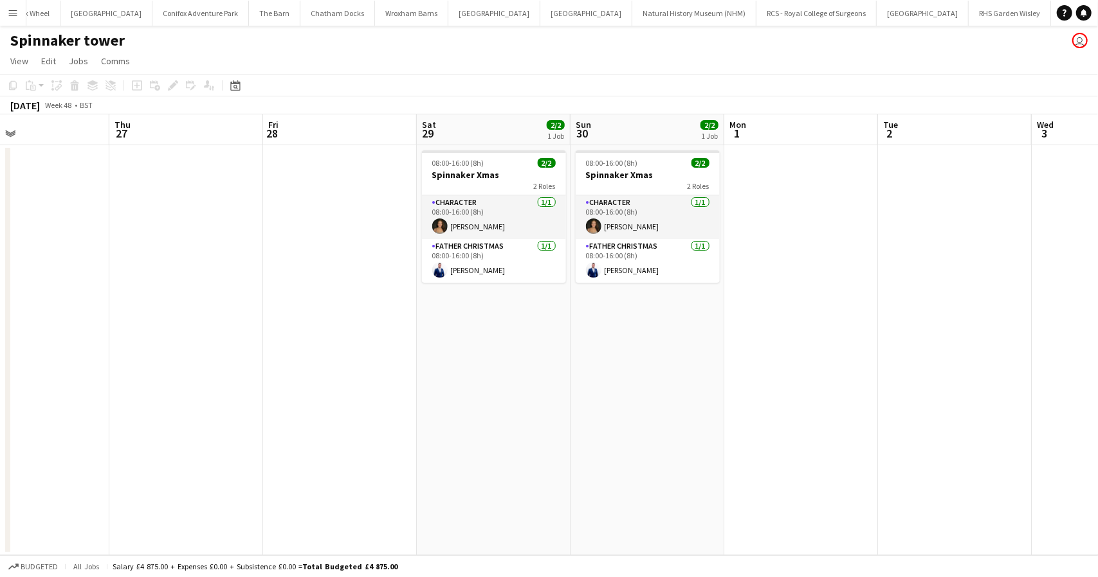
scroll to position [0, 381]
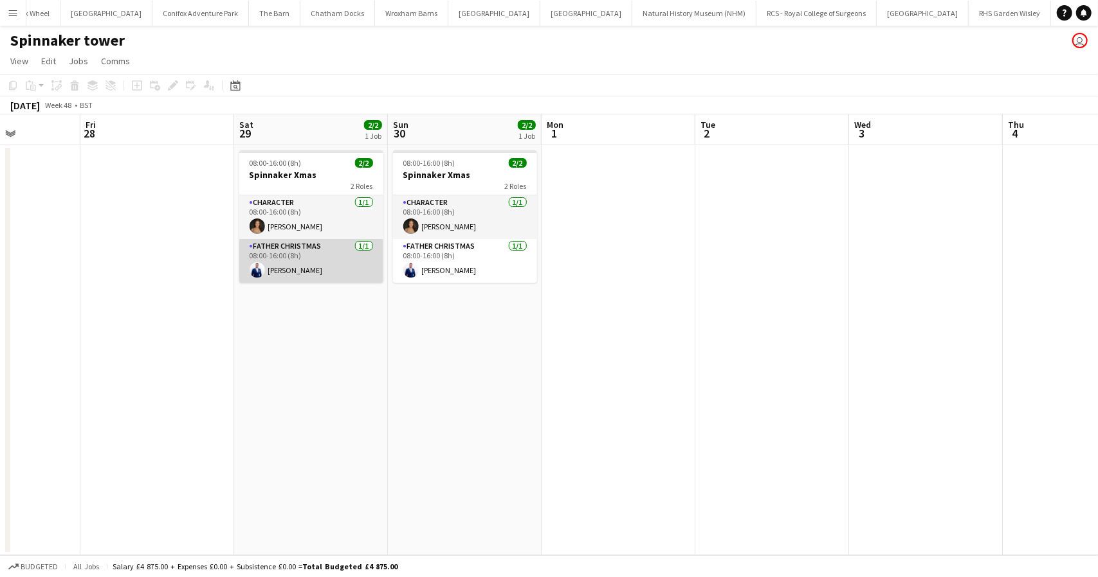
click at [313, 262] on app-card-role "Father Christmas 1/1 08:00-16:00 (8h) Shane Ankcorn" at bounding box center [311, 261] width 144 height 44
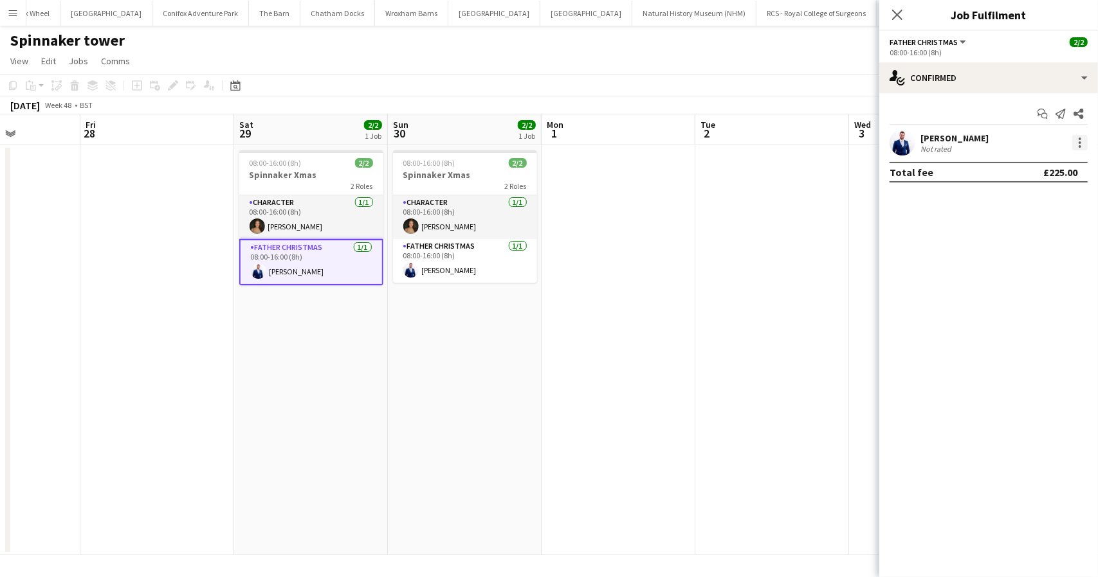
click at [1078, 148] on div at bounding box center [1079, 142] width 15 height 15
click at [958, 137] on div at bounding box center [549, 288] width 1098 height 577
click at [958, 137] on div "Shane Ankcorn" at bounding box center [954, 138] width 68 height 12
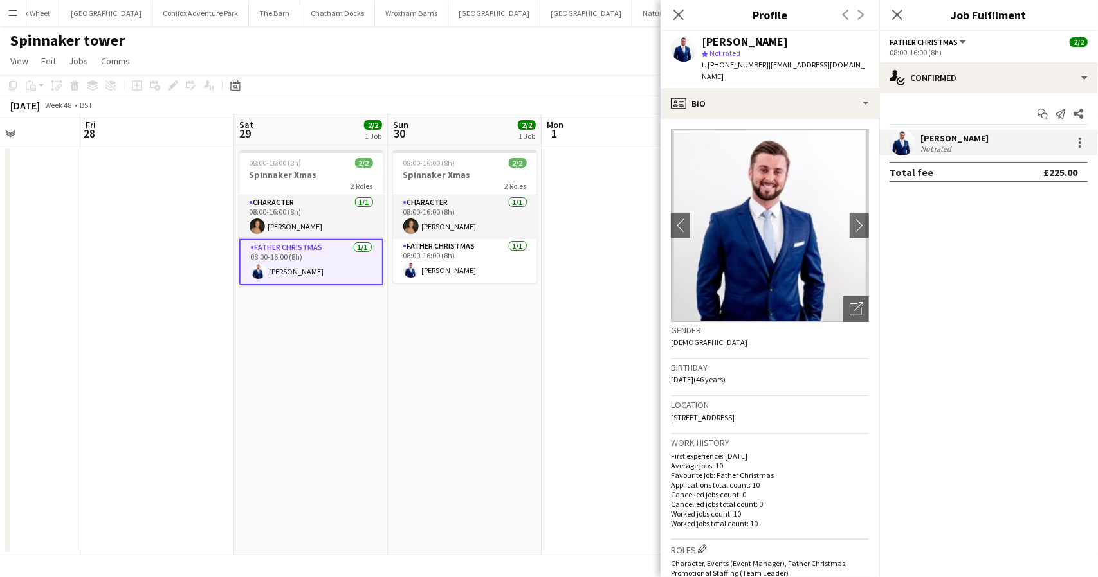
click at [985, 107] on div "Start chat Send notification Share" at bounding box center [988, 114] width 198 height 21
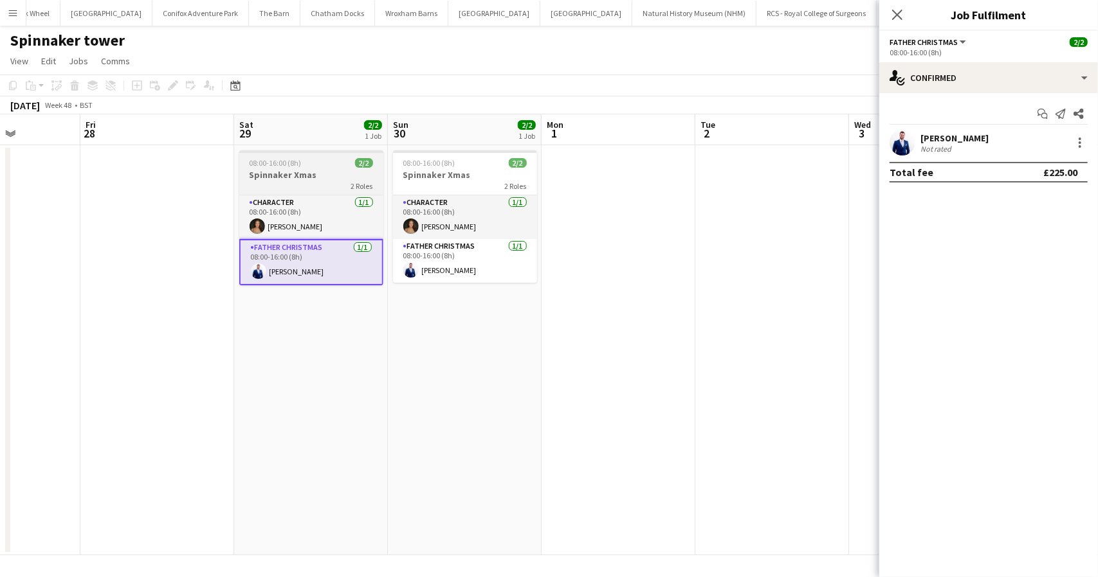
drag, startPoint x: 313, startPoint y: 385, endPoint x: 340, endPoint y: 264, distance: 123.7
click at [318, 376] on app-calendar-viewport "Tue 25 Wed 26 Thu 27 Fri 28 Sat 29 2/2 1 Job Sun 30 2/2 1 Job Mon 1 Tue 2 Wed 3…" at bounding box center [549, 334] width 1098 height 441
click at [322, 168] on app-job-card "08:00-16:00 (8h) 2/2 Spinnaker Xmas 2 Roles Character 1/1 08:00-16:00 (8h) Lott…" at bounding box center [316, 217] width 144 height 135
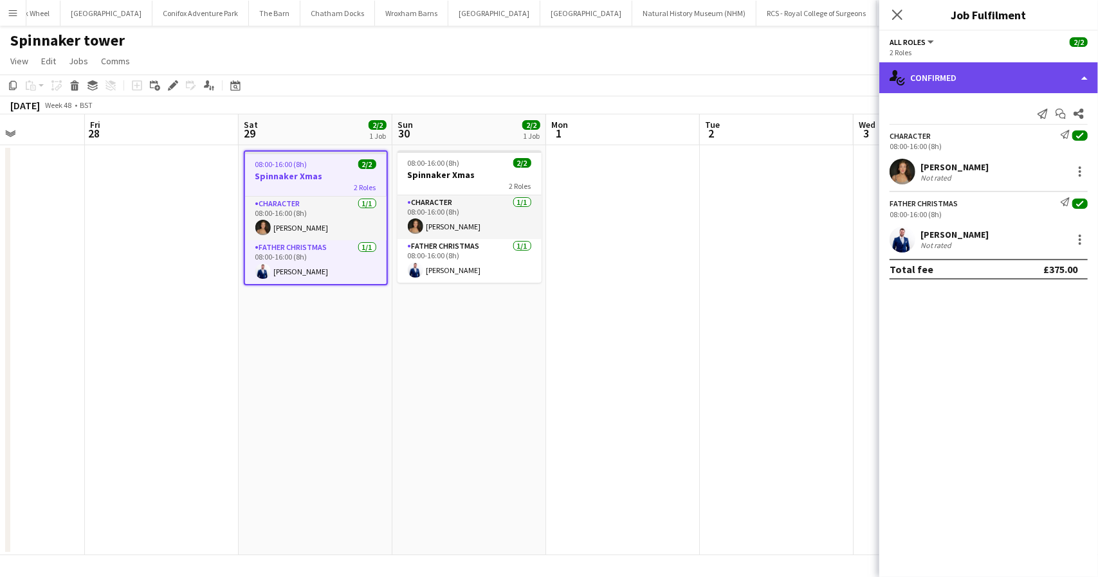
click at [1000, 64] on div "single-neutral-actions-check-2 Confirmed" at bounding box center [988, 77] width 219 height 31
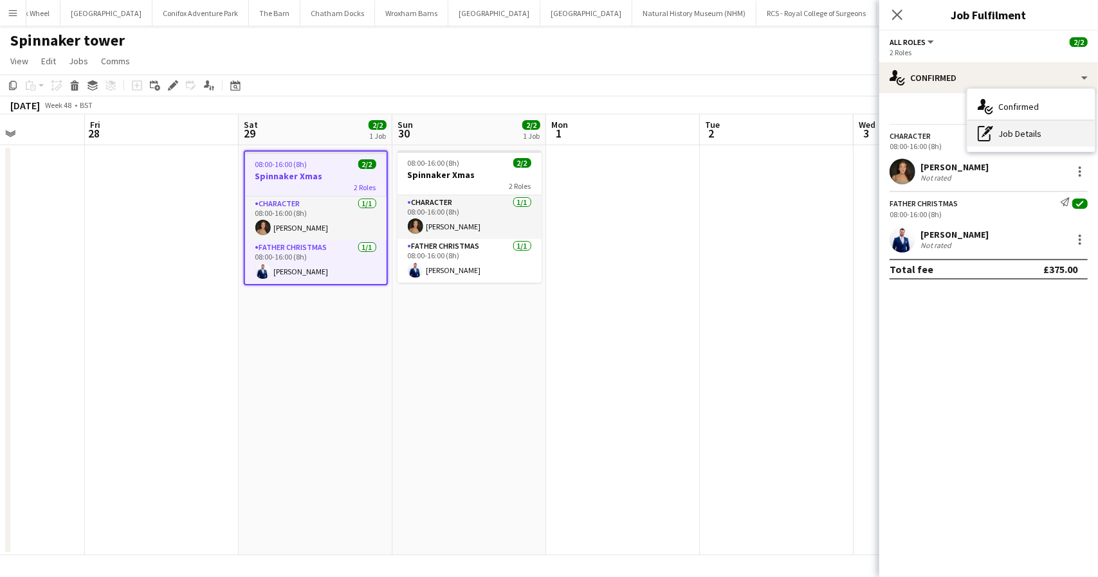
click at [1030, 138] on div "pen-write Job Details" at bounding box center [1030, 134] width 127 height 26
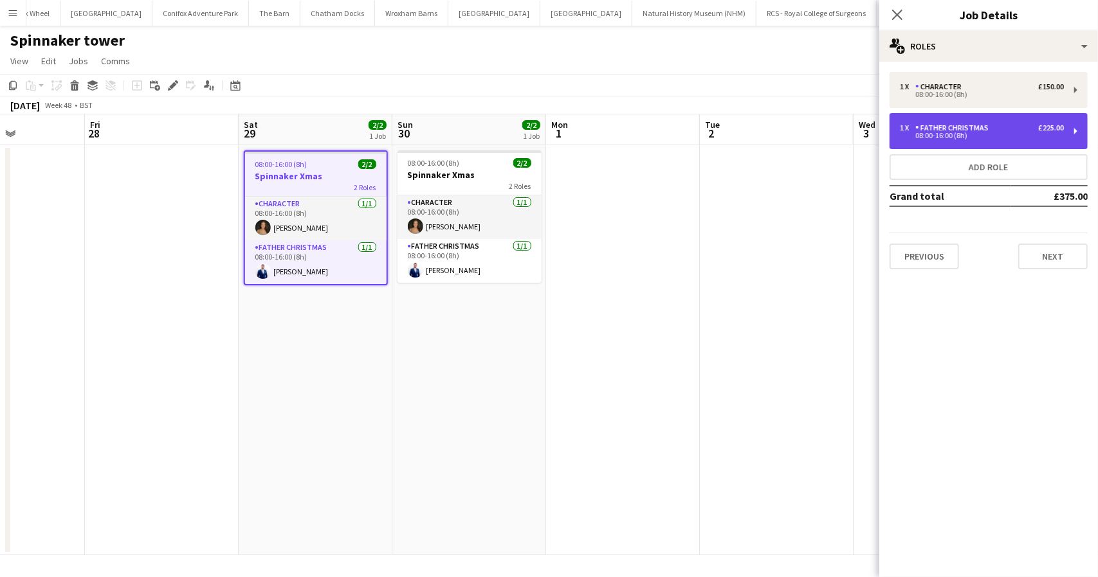
click at [970, 131] on div "Father Christmas" at bounding box center [954, 127] width 78 height 9
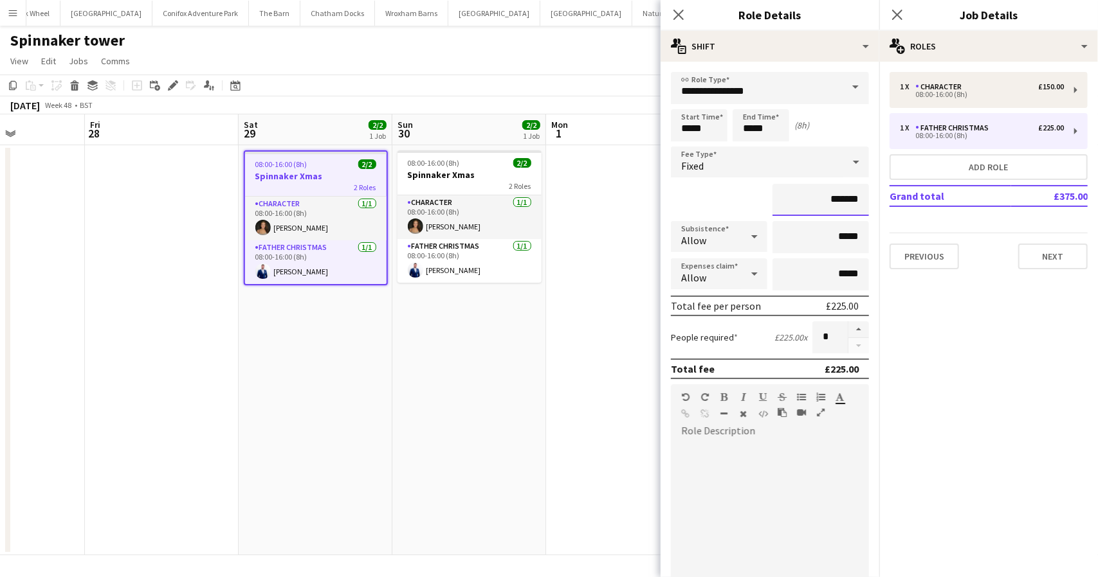
drag, startPoint x: 836, startPoint y: 197, endPoint x: 827, endPoint y: 197, distance: 9.0
click at [827, 197] on input "*******" at bounding box center [820, 200] width 96 height 32
type input "*******"
click at [1017, 408] on mat-expansion-panel "pencil3 General details 1 x Character £150.00 08:00-16:00 (8h) 1 x Father Chris…" at bounding box center [988, 320] width 219 height 516
click at [993, 237] on div "Previous Next" at bounding box center [988, 251] width 198 height 37
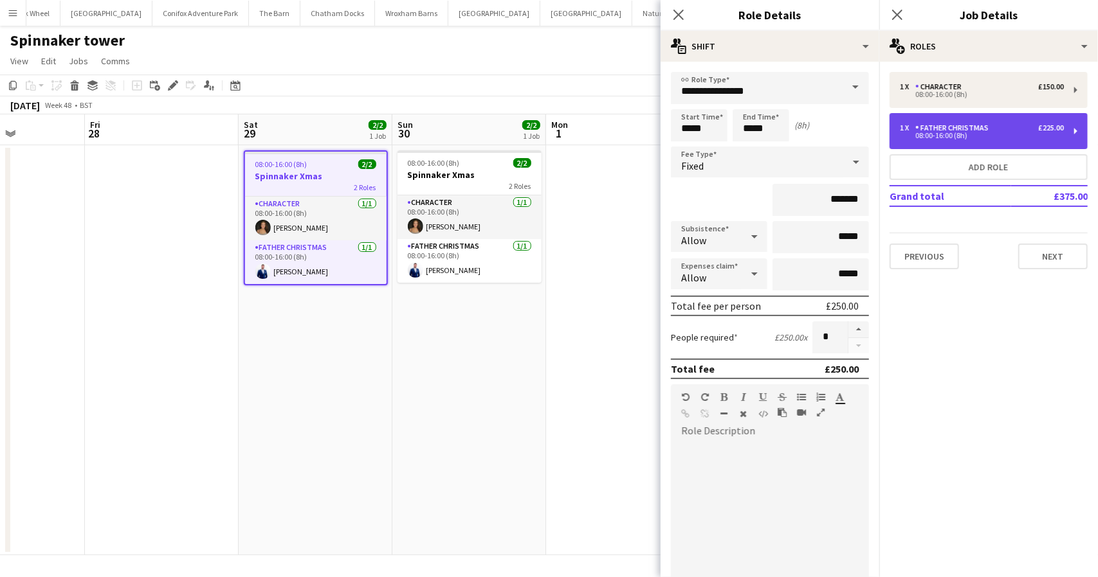
click at [997, 119] on div "1 x Father Christmas £225.00 08:00-16:00 (8h)" at bounding box center [988, 131] width 198 height 36
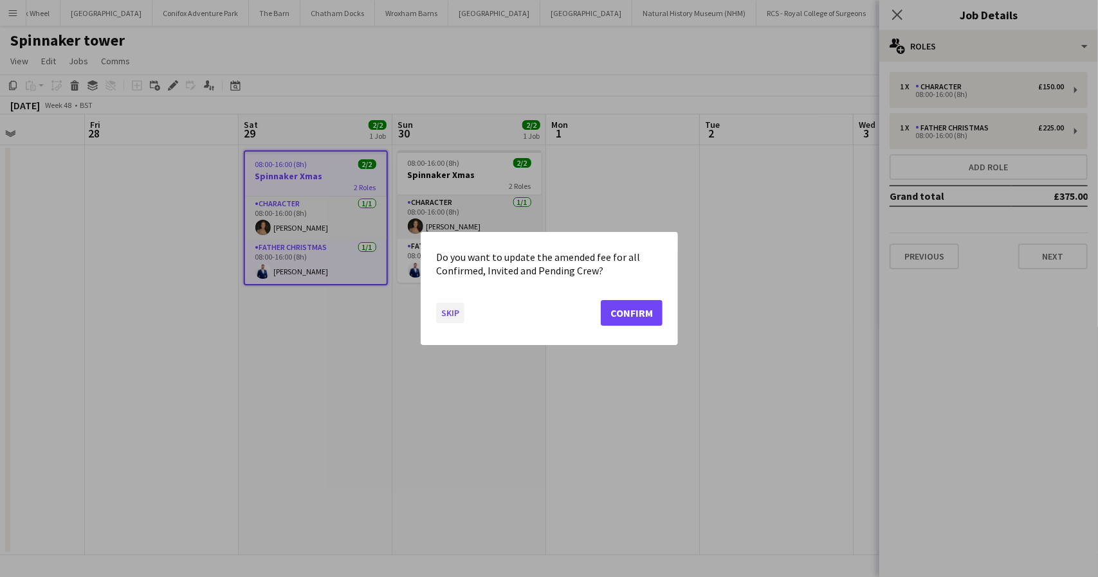
click at [453, 314] on button "Skip" at bounding box center [450, 313] width 28 height 21
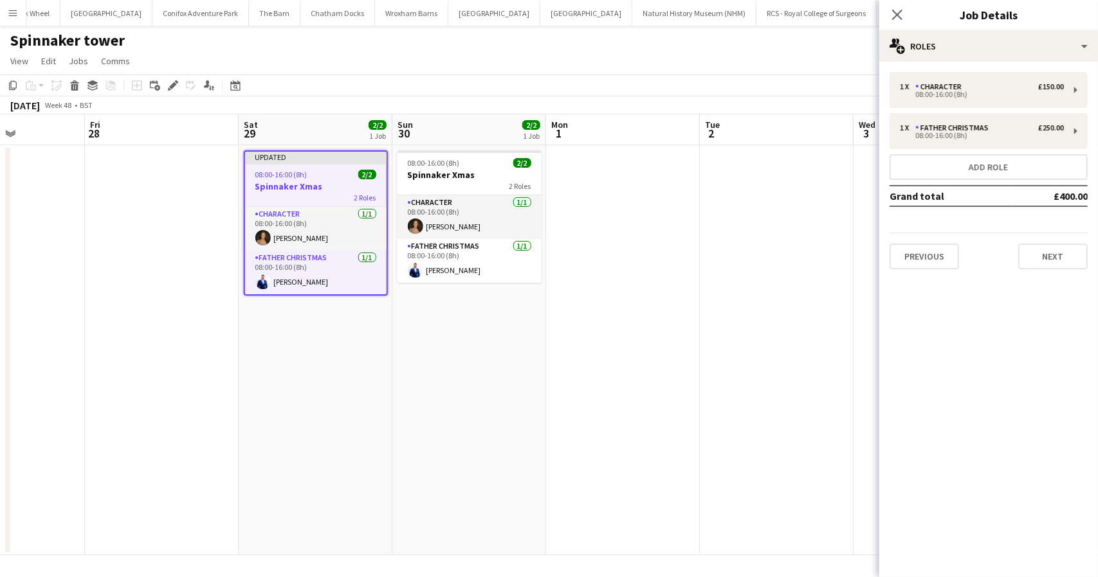
click at [1007, 336] on mat-expansion-panel "pencil3 General details 1 x Character £150.00 08:00-16:00 (8h) 1 x Father Chris…" at bounding box center [988, 320] width 219 height 516
click at [819, 40] on div "Spinnaker tower user" at bounding box center [549, 38] width 1098 height 24
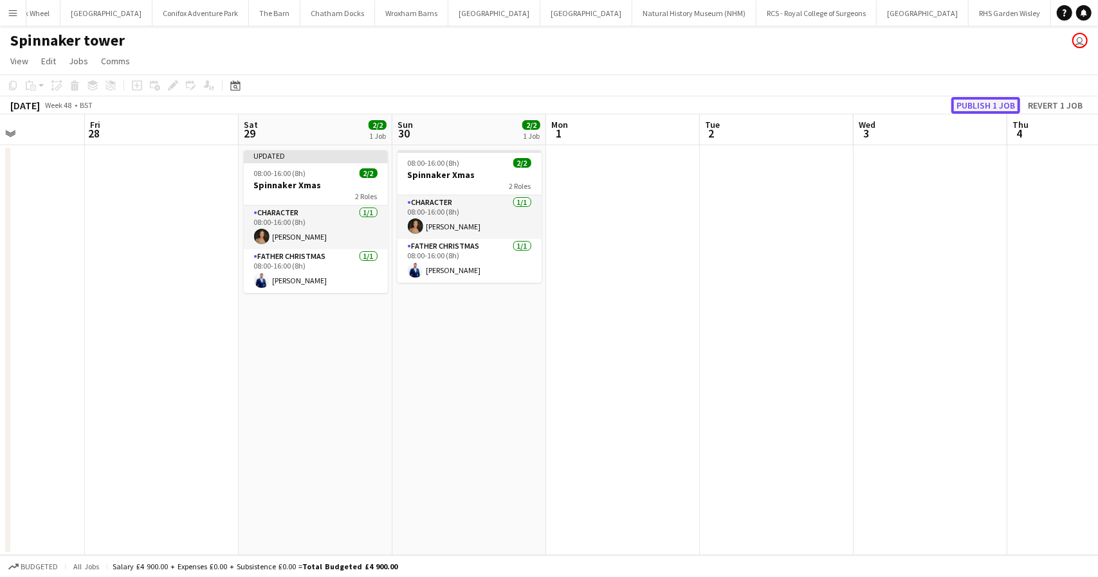
click at [986, 104] on button "Publish 1 job" at bounding box center [985, 105] width 69 height 17
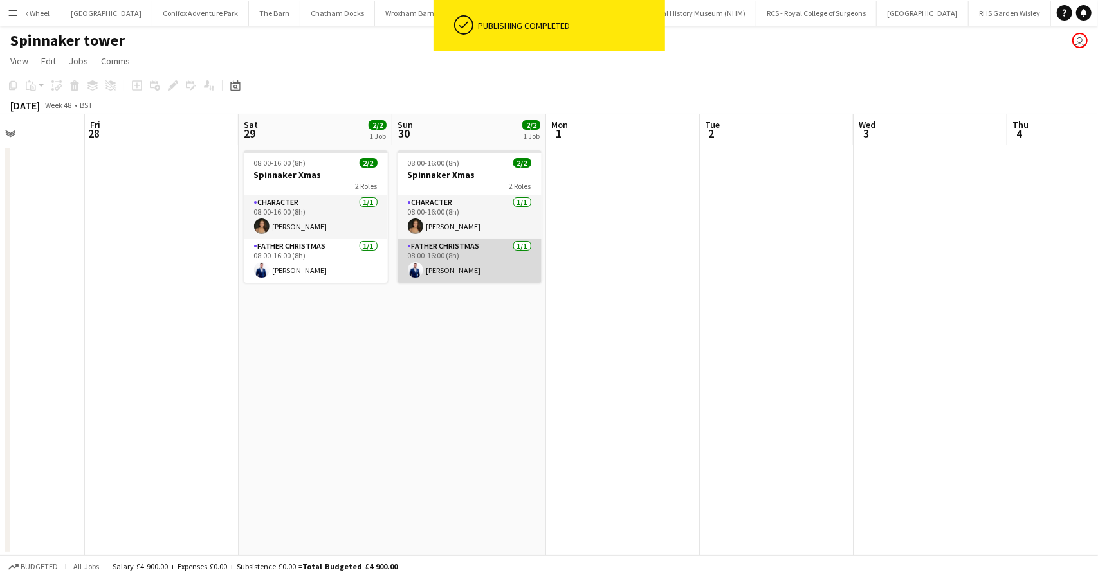
click at [459, 255] on app-card-role "Father Christmas 1/1 08:00-16:00 (8h) Shane Ankcorn" at bounding box center [469, 261] width 144 height 44
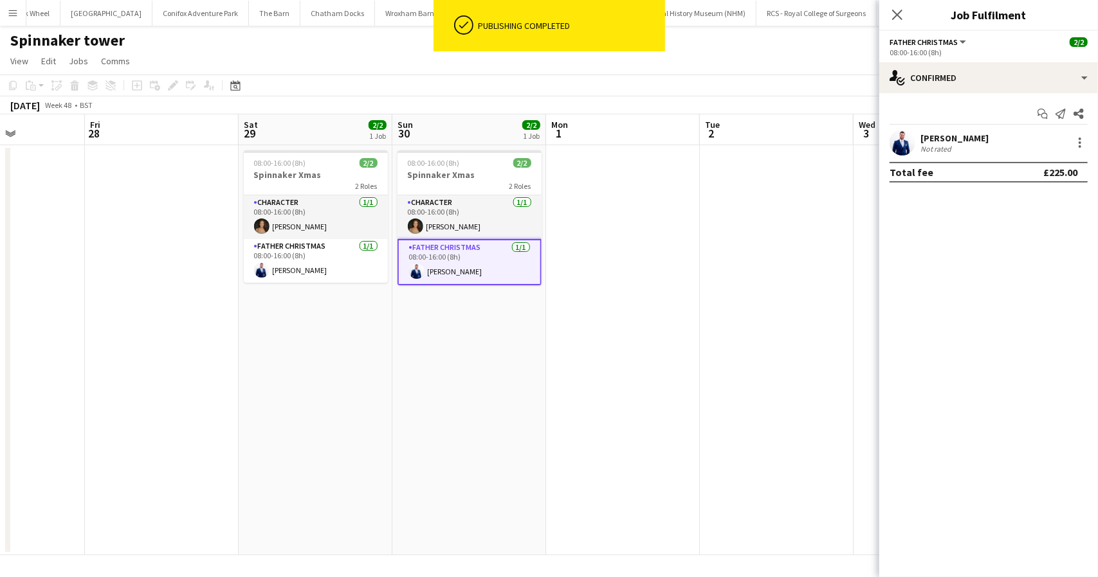
click at [1026, 146] on div "Shane Ankcorn Not rated" at bounding box center [988, 143] width 219 height 26
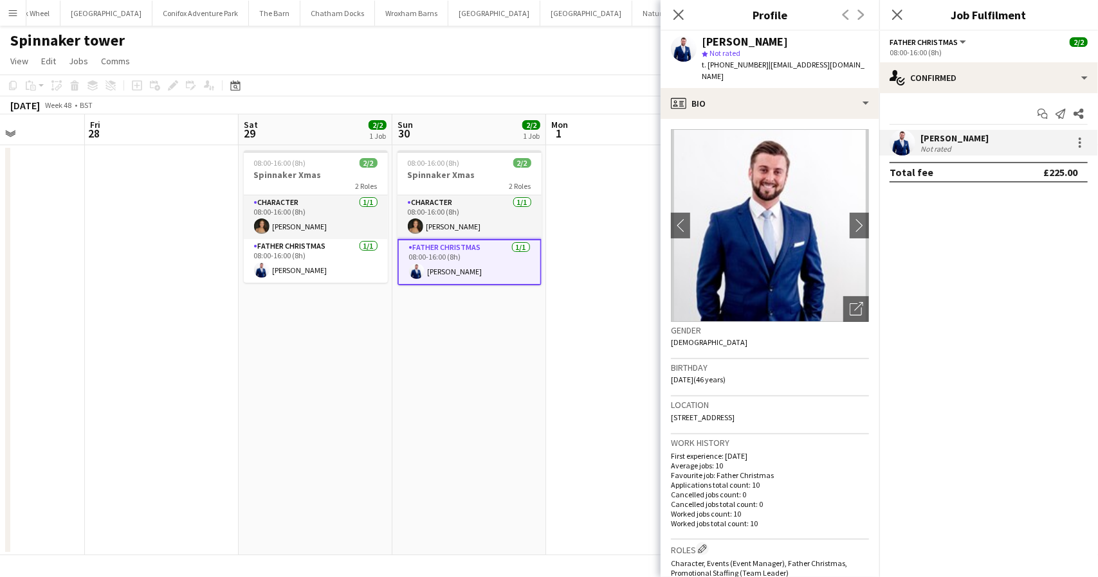
click at [970, 282] on mat-expansion-panel "check Confirmed Start chat Send notification Share Shane Ankcorn Not rated Tota…" at bounding box center [988, 335] width 219 height 484
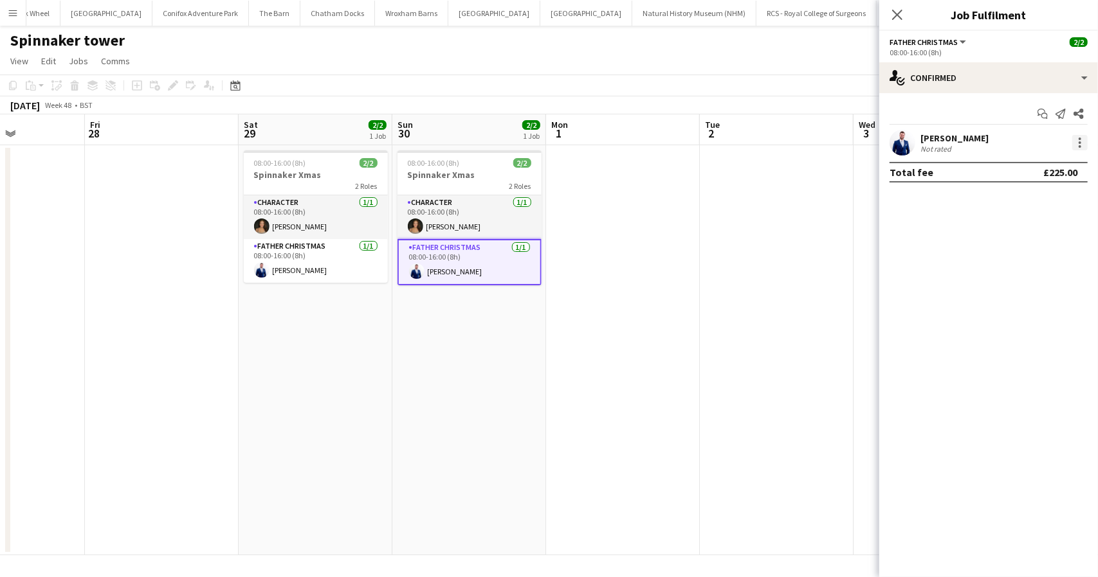
click at [1078, 143] on div at bounding box center [1079, 142] width 15 height 15
click at [1034, 165] on span "Edit fee" at bounding box center [1038, 167] width 80 height 12
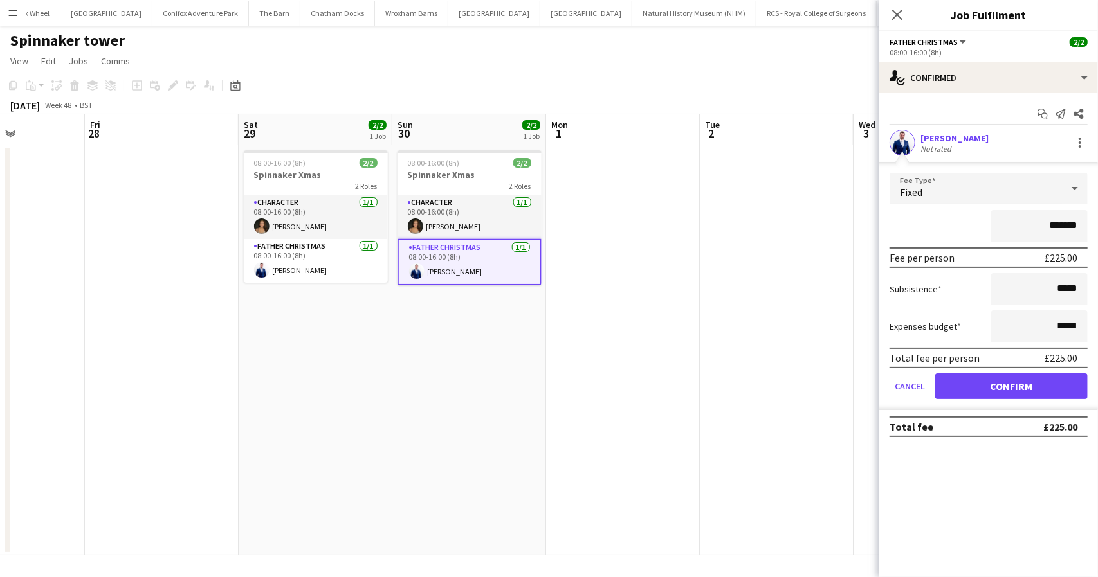
click at [1059, 224] on input "*******" at bounding box center [1039, 226] width 96 height 32
type input "*******"
click at [1022, 394] on button "Confirm" at bounding box center [1011, 387] width 152 height 26
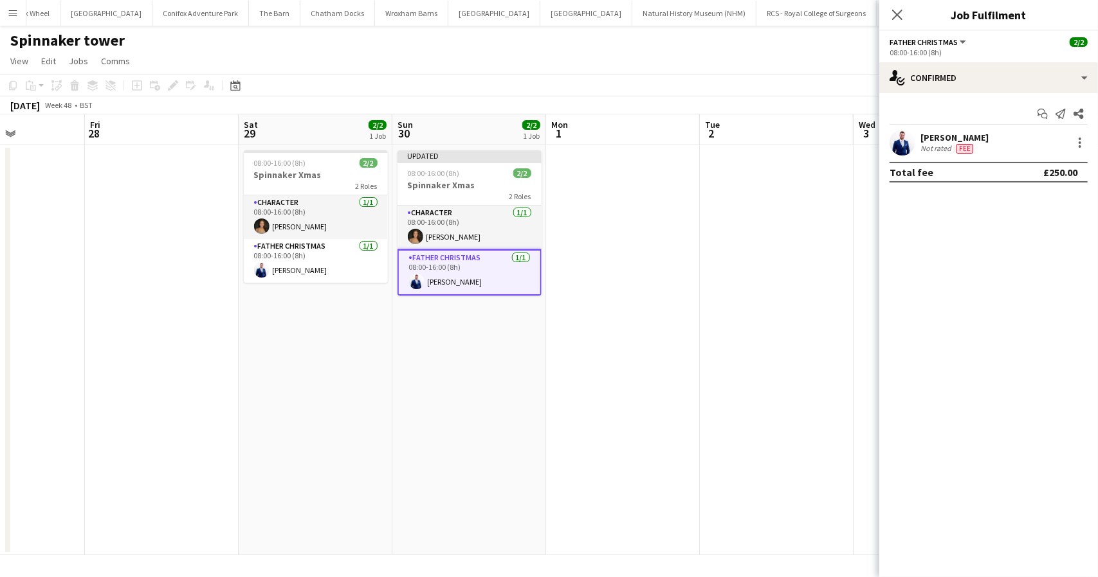
click at [780, 56] on app-page-menu "View Day view expanded Day view collapsed Month view Date picker Jump to today …" at bounding box center [549, 62] width 1098 height 24
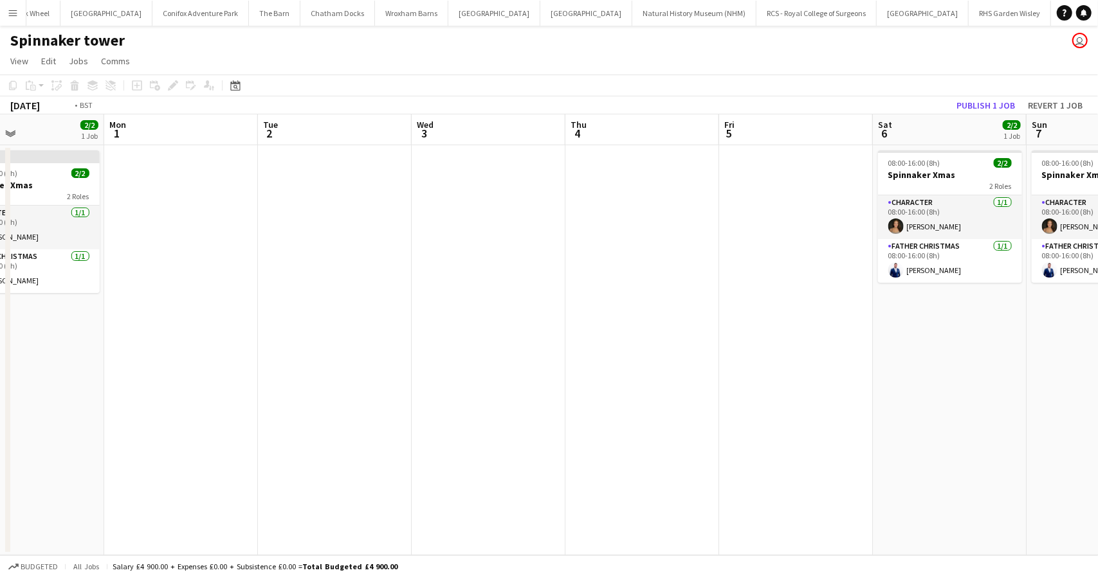
scroll to position [0, 521]
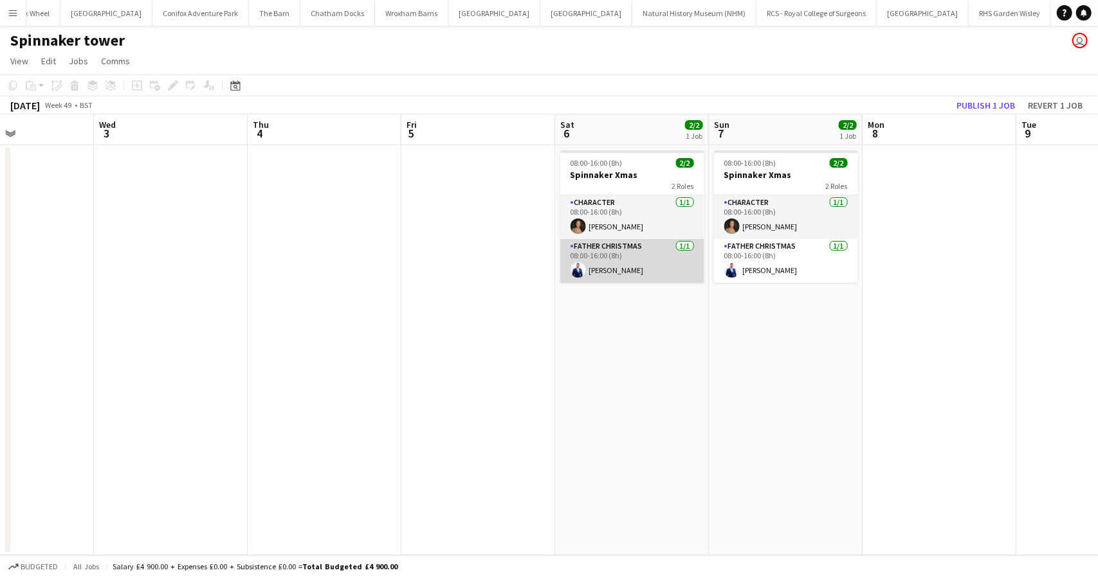
click at [664, 268] on app-card-role "Father Christmas 1/1 08:00-16:00 (8h) Shane Ankcorn" at bounding box center [632, 261] width 144 height 44
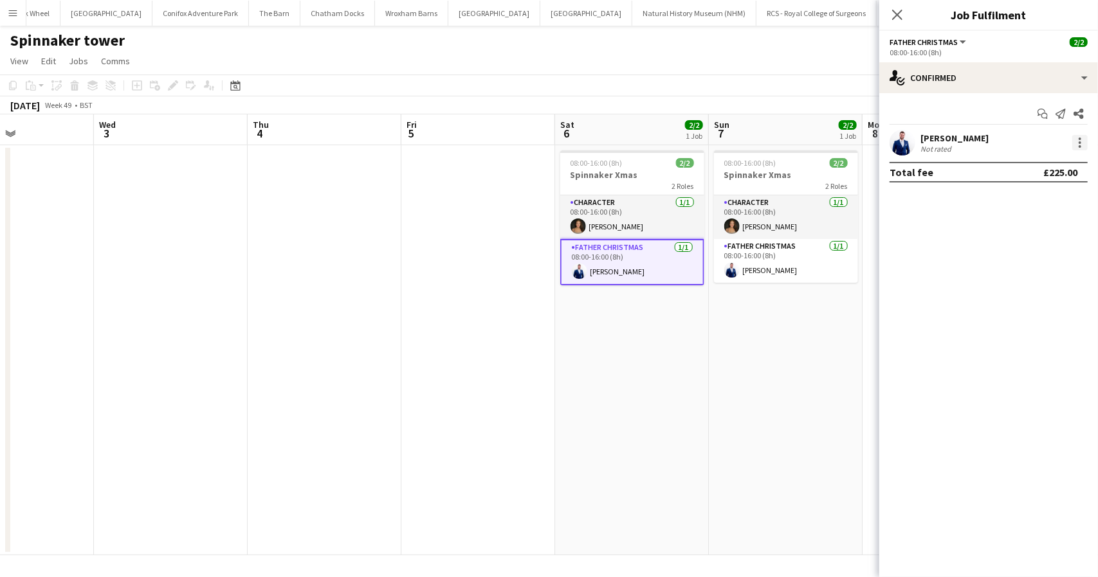
click at [1078, 147] on div at bounding box center [1079, 142] width 15 height 15
click at [1021, 159] on button "Edit fee" at bounding box center [1038, 166] width 100 height 31
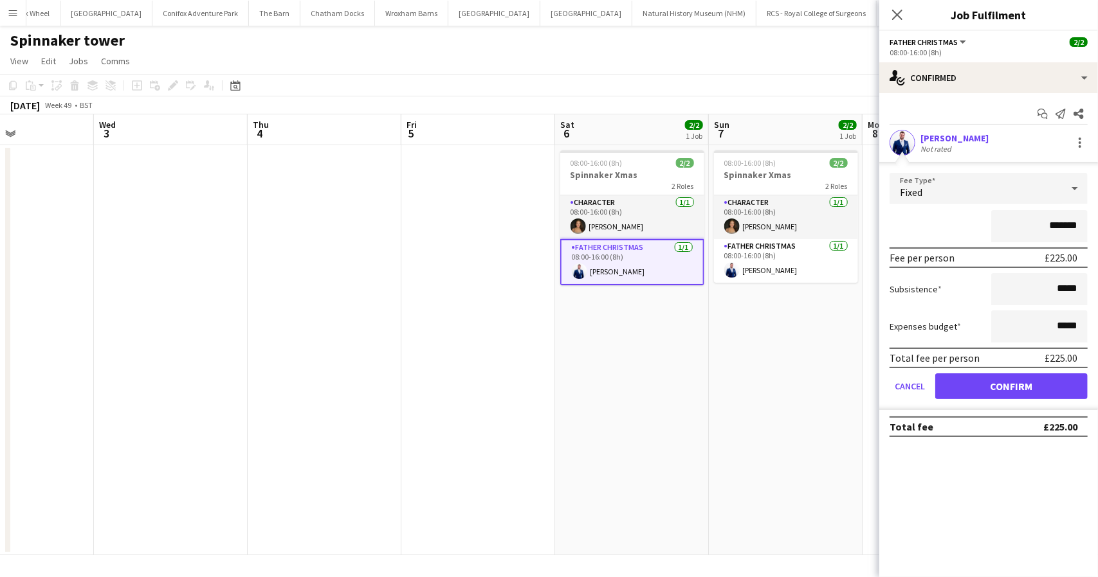
click at [1052, 228] on input "*******" at bounding box center [1039, 226] width 96 height 32
type input "*******"
click at [1010, 383] on button "Confirm" at bounding box center [1011, 387] width 152 height 26
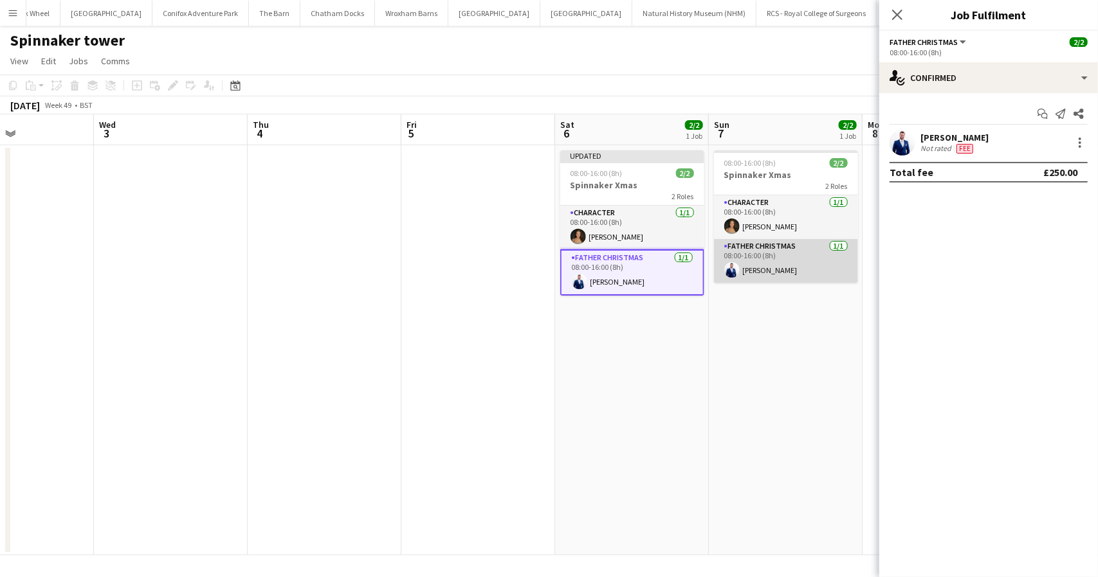
click at [799, 268] on app-card-role "Father Christmas 1/1 08:00-16:00 (8h) Shane Ankcorn" at bounding box center [786, 261] width 144 height 44
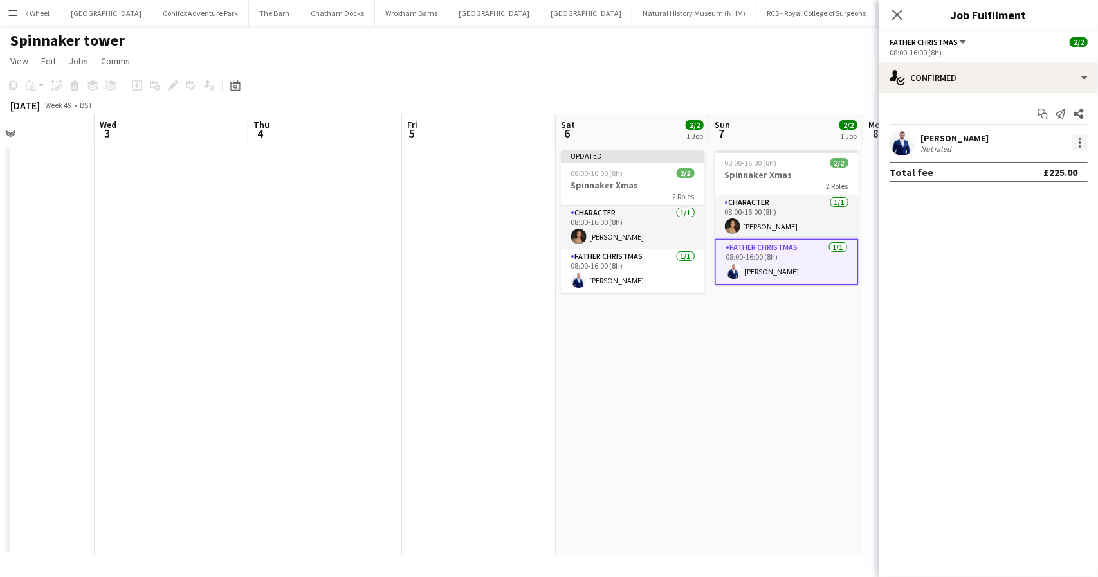
click at [1078, 147] on div at bounding box center [1079, 142] width 15 height 15
click at [1030, 167] on span "Edit fee" at bounding box center [1015, 166] width 35 height 11
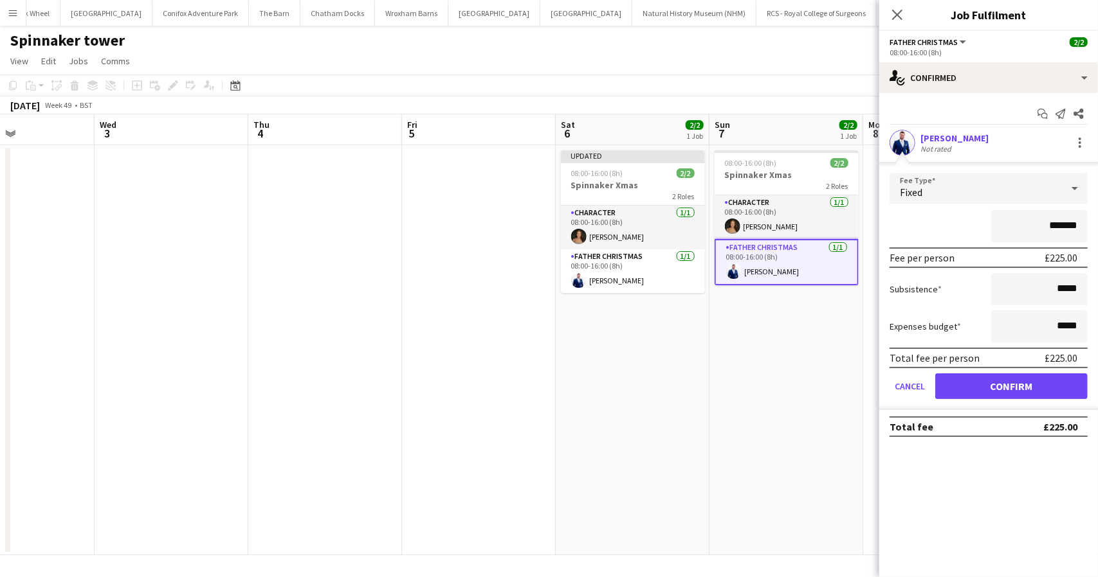
click at [1032, 226] on input "*******" at bounding box center [1039, 226] width 96 height 32
type input "*******"
click at [1024, 384] on button "Confirm" at bounding box center [1011, 387] width 152 height 26
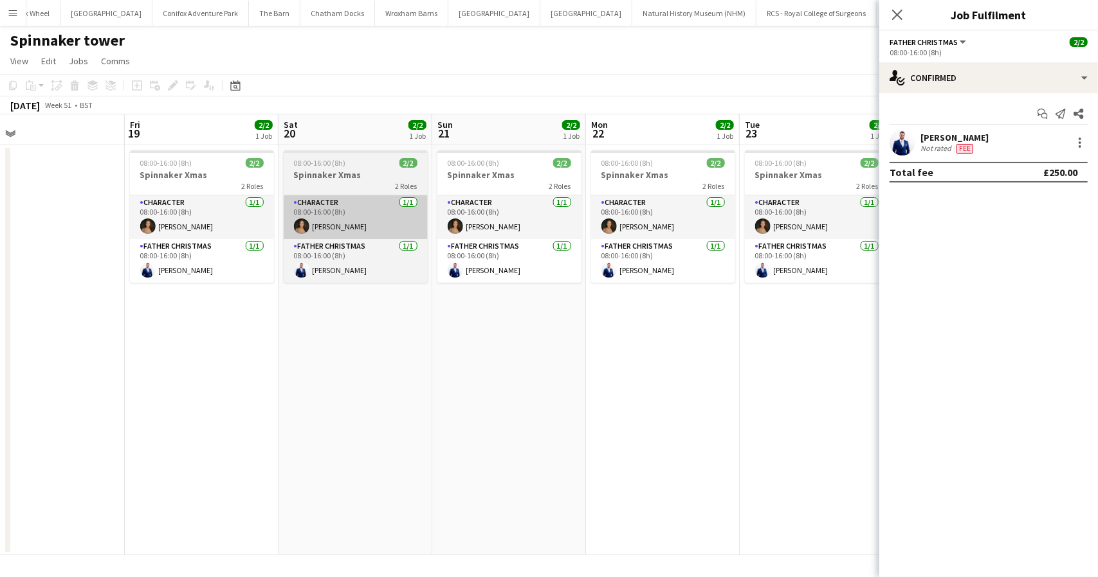
scroll to position [0, 493]
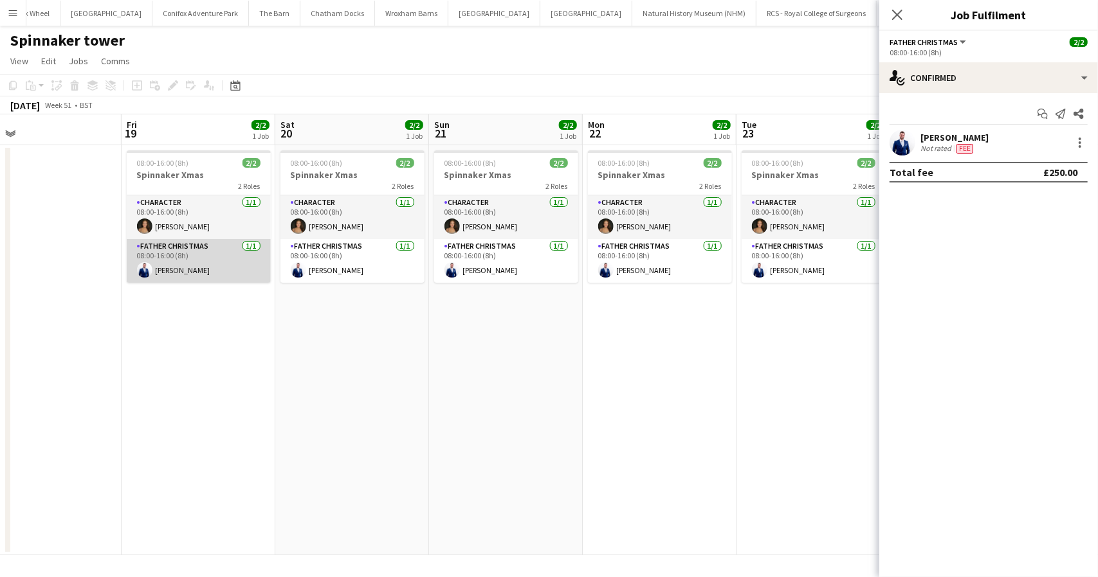
click at [234, 262] on app-card-role "Father Christmas 1/1 08:00-16:00 (8h) Shane Ankcorn" at bounding box center [199, 261] width 144 height 44
click at [1073, 145] on div at bounding box center [1079, 142] width 15 height 15
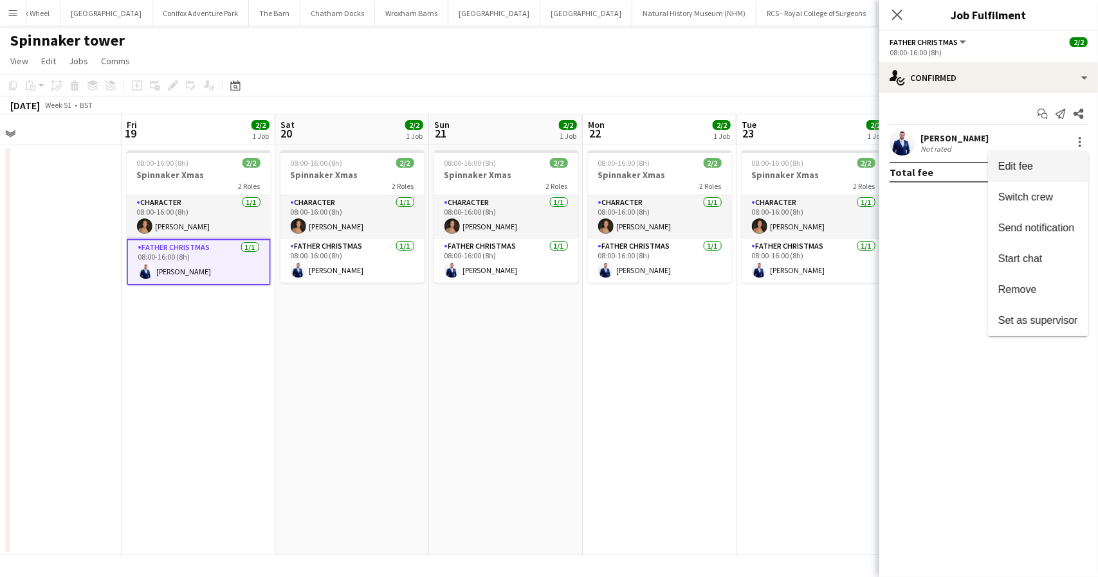
click at [1028, 168] on span "Edit fee" at bounding box center [1015, 166] width 35 height 11
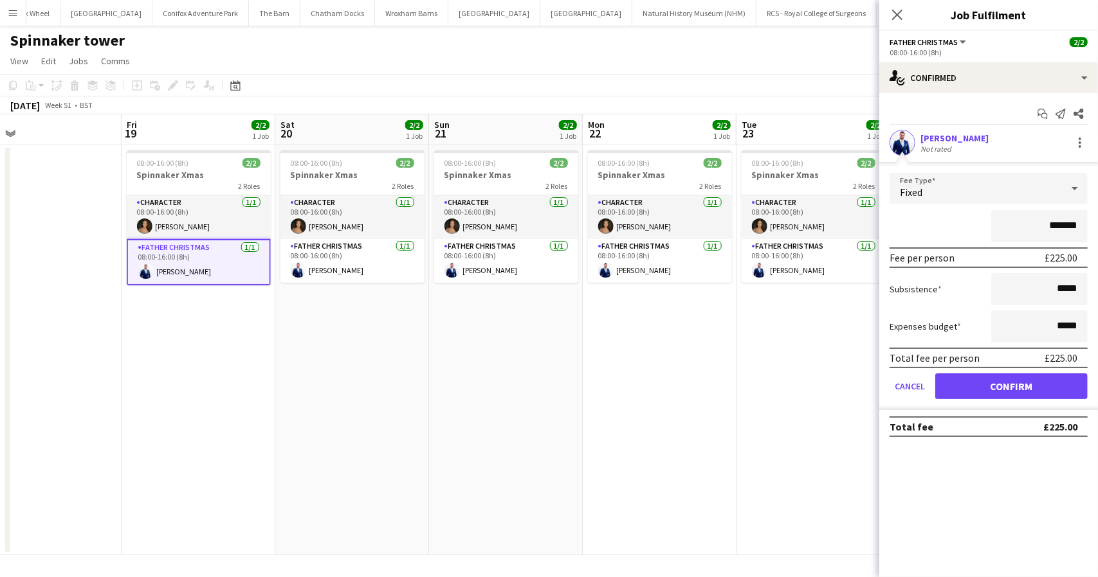
click at [1034, 215] on input "*******" at bounding box center [1039, 226] width 96 height 32
type input "*******"
click at [1014, 382] on button "Confirm" at bounding box center [1011, 387] width 152 height 26
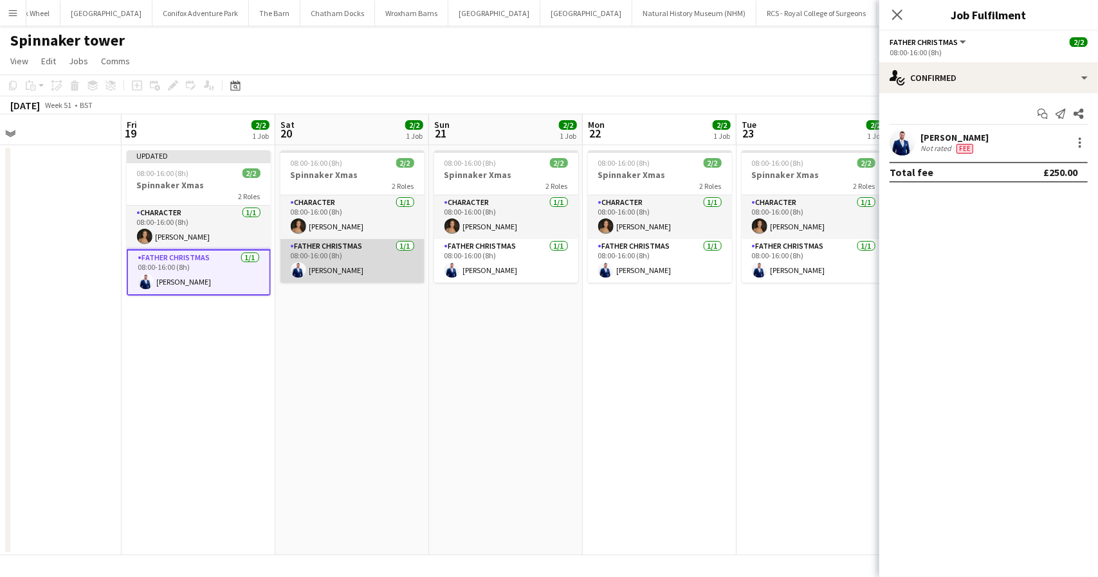
click at [352, 260] on app-card-role "Father Christmas 1/1 08:00-16:00 (8h) Shane Ankcorn" at bounding box center [352, 261] width 144 height 44
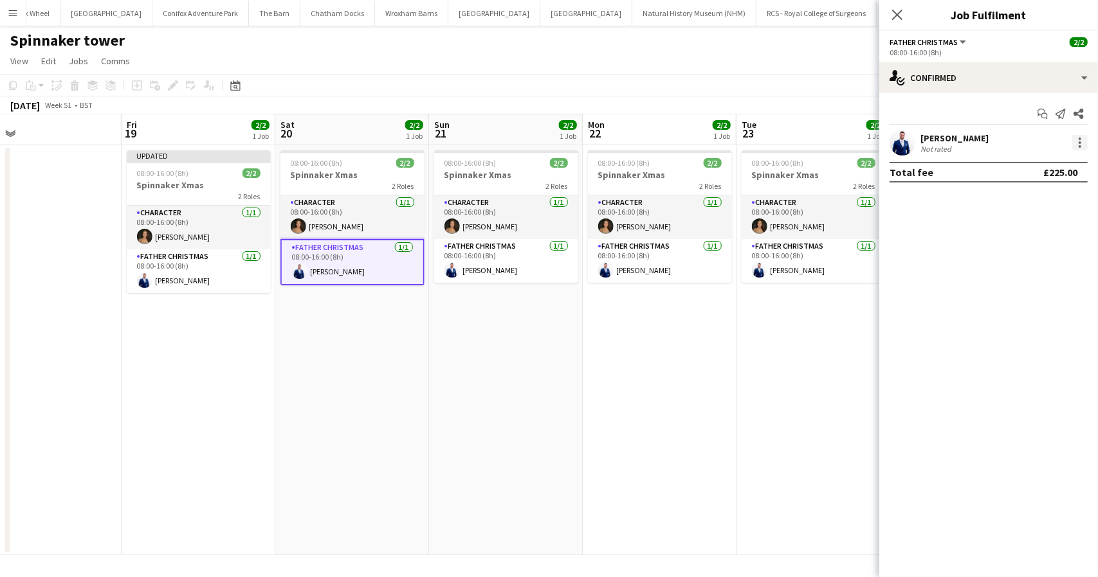
click at [1084, 138] on div at bounding box center [1079, 142] width 15 height 15
click at [1010, 163] on span "Edit fee" at bounding box center [1015, 166] width 35 height 11
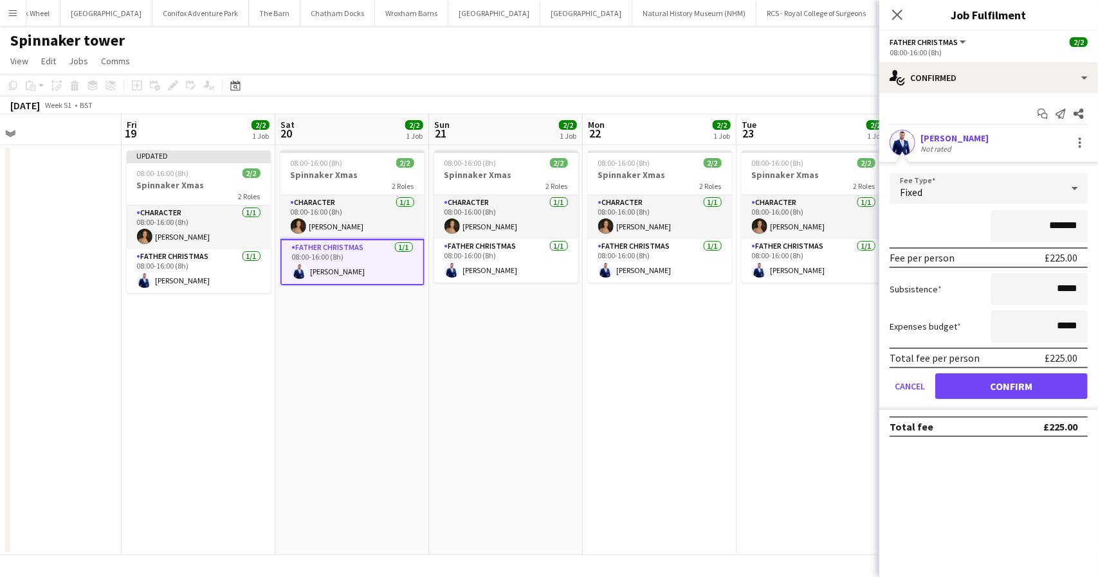
click at [1061, 227] on input "*******" at bounding box center [1039, 226] width 96 height 32
click at [1059, 226] on input "*******" at bounding box center [1039, 226] width 96 height 32
type input "*******"
click at [995, 384] on button "Confirm" at bounding box center [1011, 387] width 152 height 26
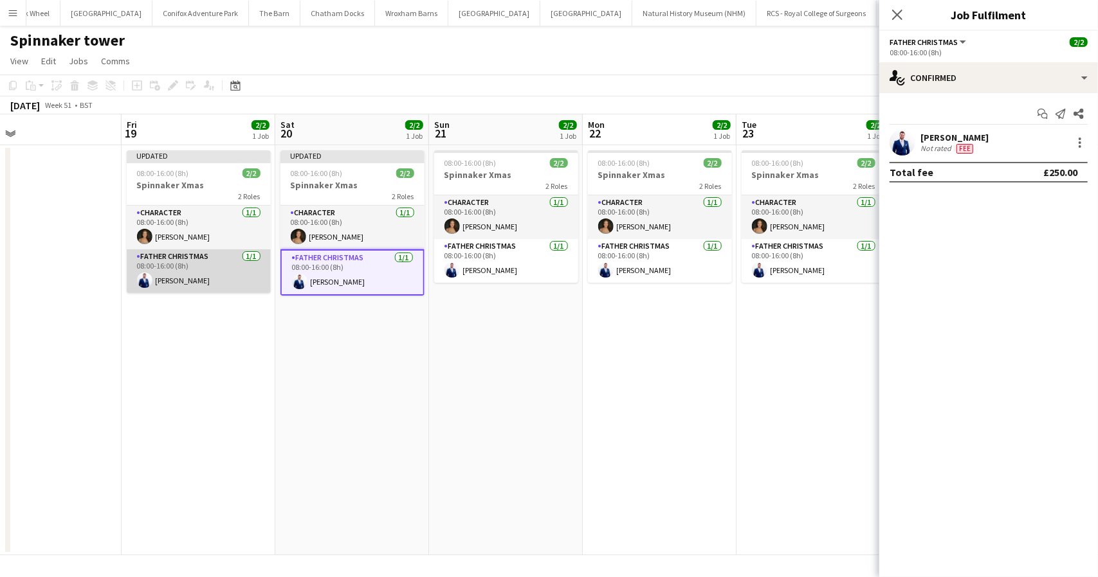
click at [206, 257] on app-card-role "Father Christmas 1/1 08:00-16:00 (8h) Shane Ankcorn" at bounding box center [199, 272] width 144 height 44
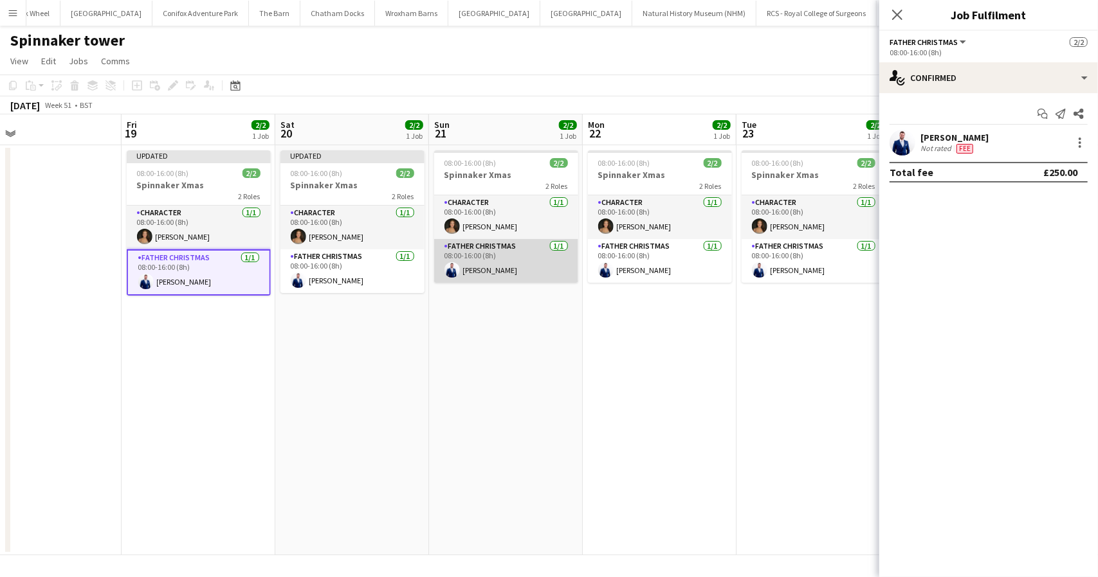
click at [503, 263] on app-card-role "Father Christmas 1/1 08:00-16:00 (8h) Shane Ankcorn" at bounding box center [506, 261] width 144 height 44
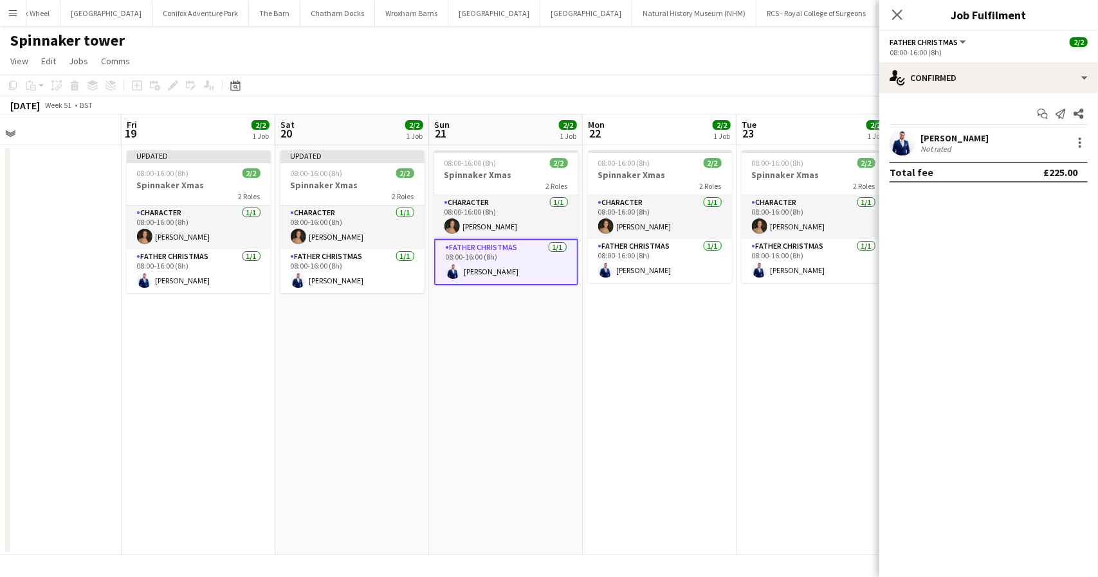
click at [1071, 138] on div at bounding box center [1078, 142] width 18 height 15
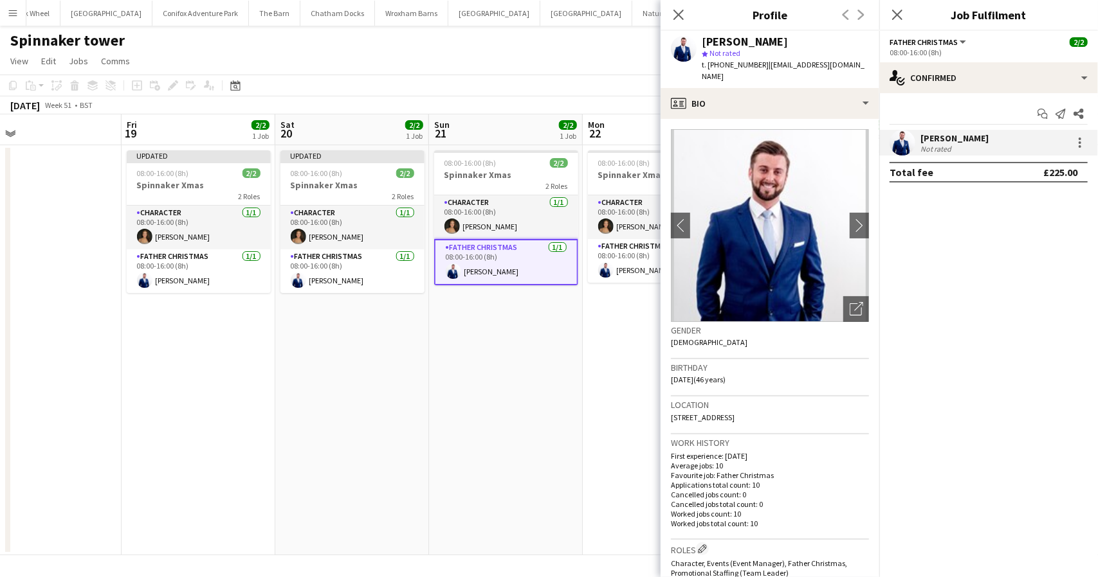
click at [1075, 220] on mat-expansion-panel "check Confirmed Start chat Send notification Share Shane Ankcorn Not rated Tota…" at bounding box center [988, 335] width 219 height 484
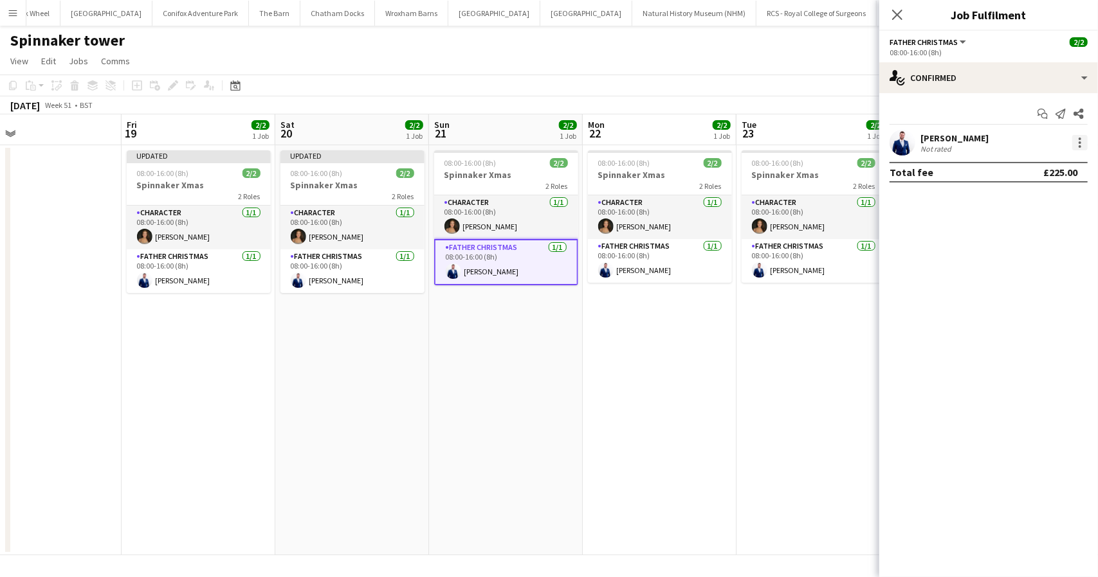
click at [1084, 146] on div at bounding box center [1079, 142] width 15 height 15
click at [1042, 161] on span "Edit fee" at bounding box center [1038, 167] width 80 height 12
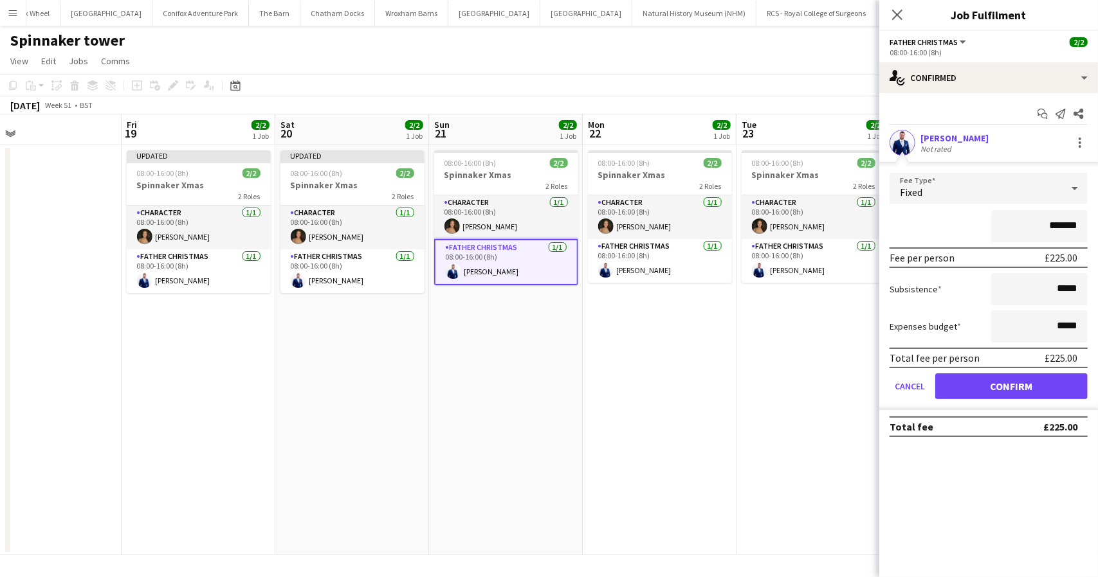
drag, startPoint x: 1069, startPoint y: 205, endPoint x: 1058, endPoint y: 212, distance: 13.0
click at [1068, 205] on form "Fee Type Fixed ******* Fee per person £225.00 Subsistence ***** Expenses budget…" at bounding box center [988, 291] width 219 height 237
click at [1060, 222] on input "*******" at bounding box center [1039, 226] width 96 height 32
type input "*******"
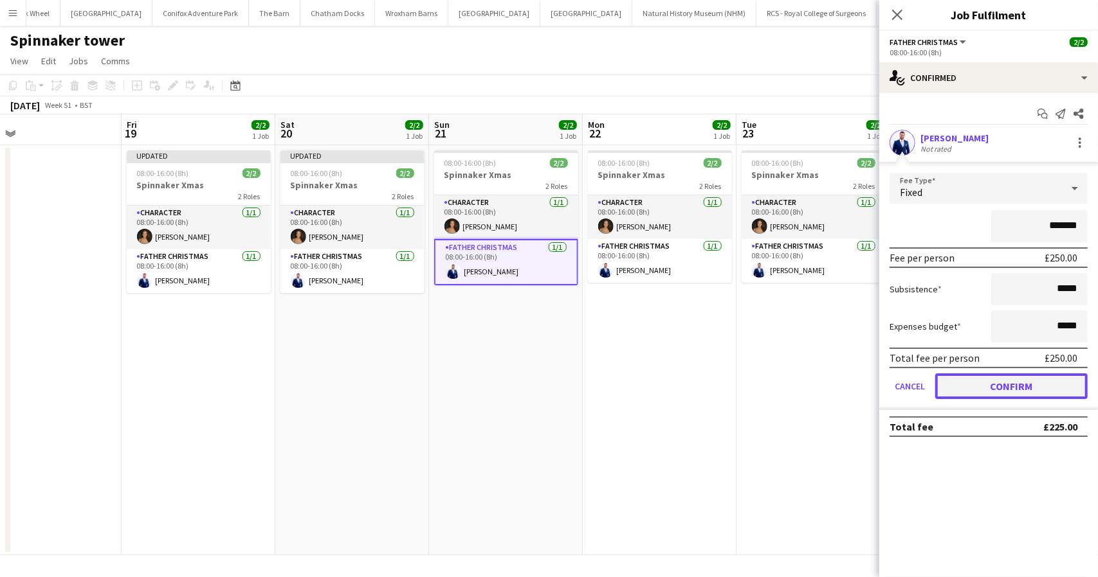
click at [1012, 389] on button "Confirm" at bounding box center [1011, 387] width 152 height 26
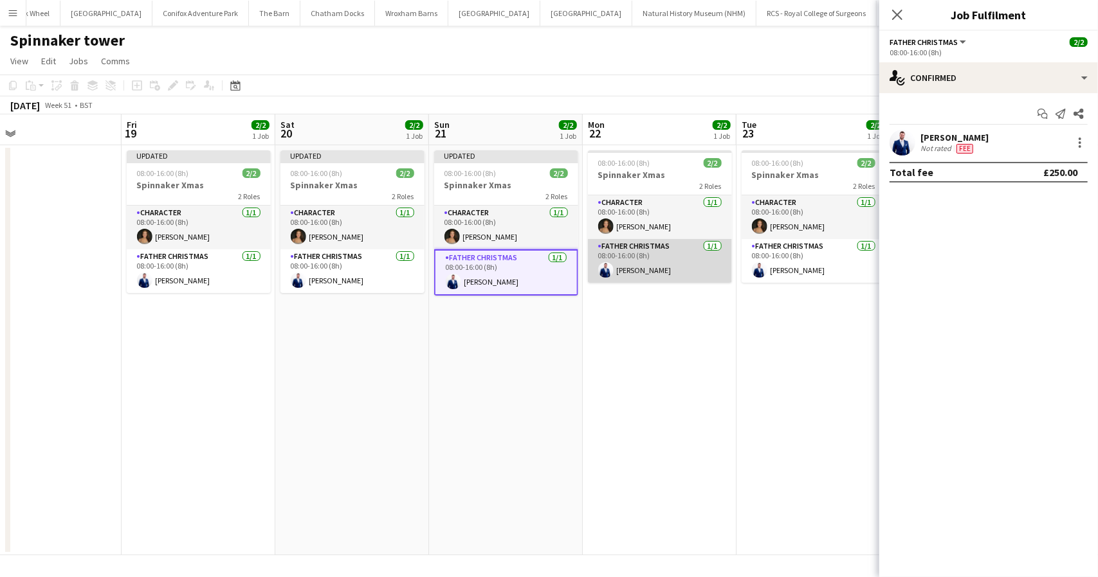
click at [656, 261] on app-card-role "Father Christmas 1/1 08:00-16:00 (8h) Shane Ankcorn" at bounding box center [660, 261] width 144 height 44
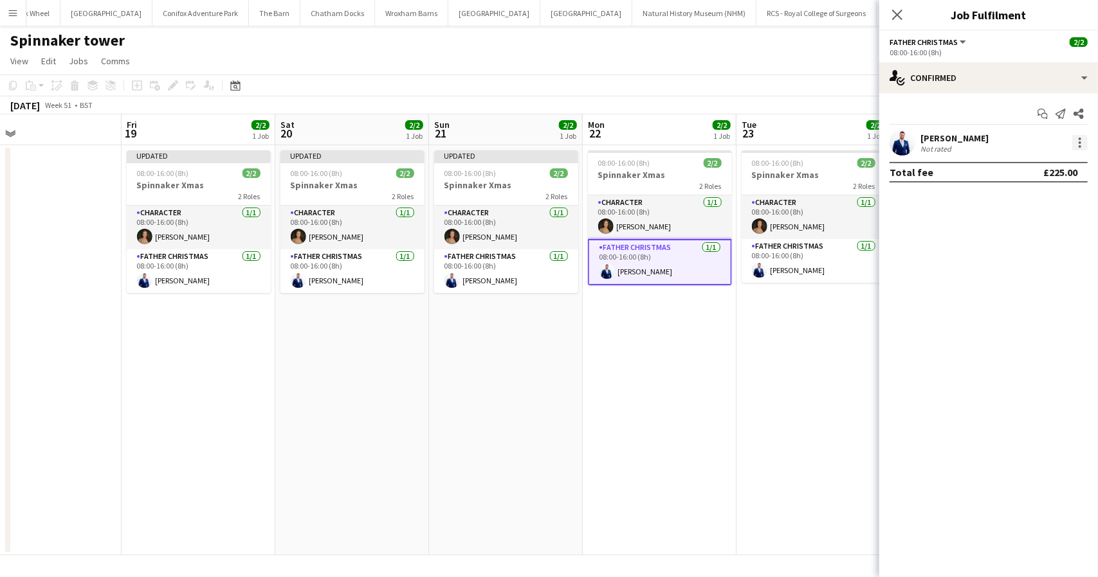
click at [1079, 141] on div at bounding box center [1079, 142] width 3 height 3
click at [1017, 167] on span "Edit fee" at bounding box center [1015, 166] width 35 height 11
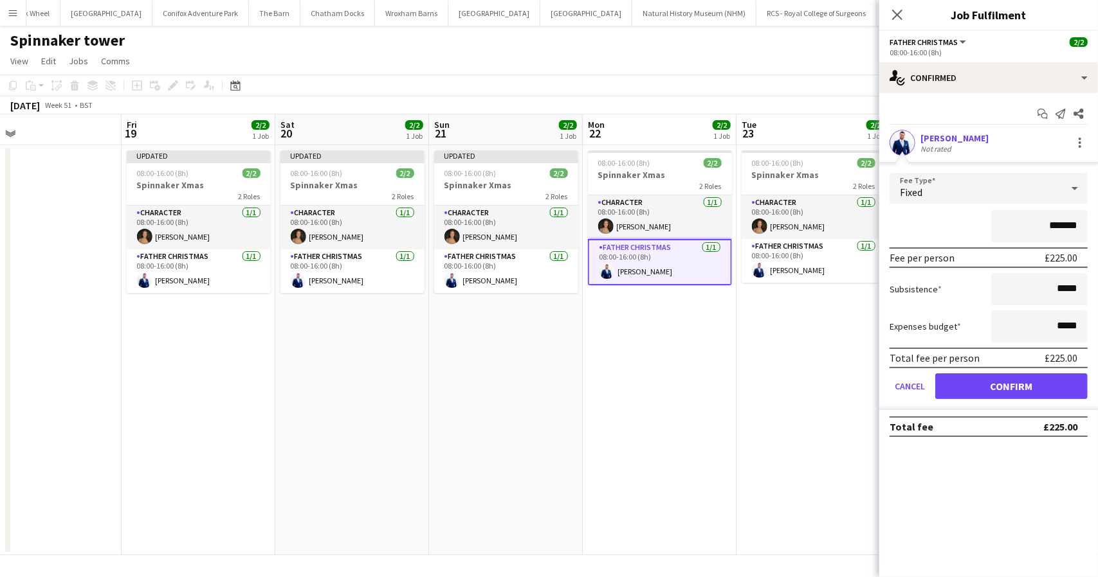
click at [1053, 222] on input "*******" at bounding box center [1039, 226] width 96 height 32
type input "*******"
click at [995, 379] on button "Confirm" at bounding box center [1011, 387] width 152 height 26
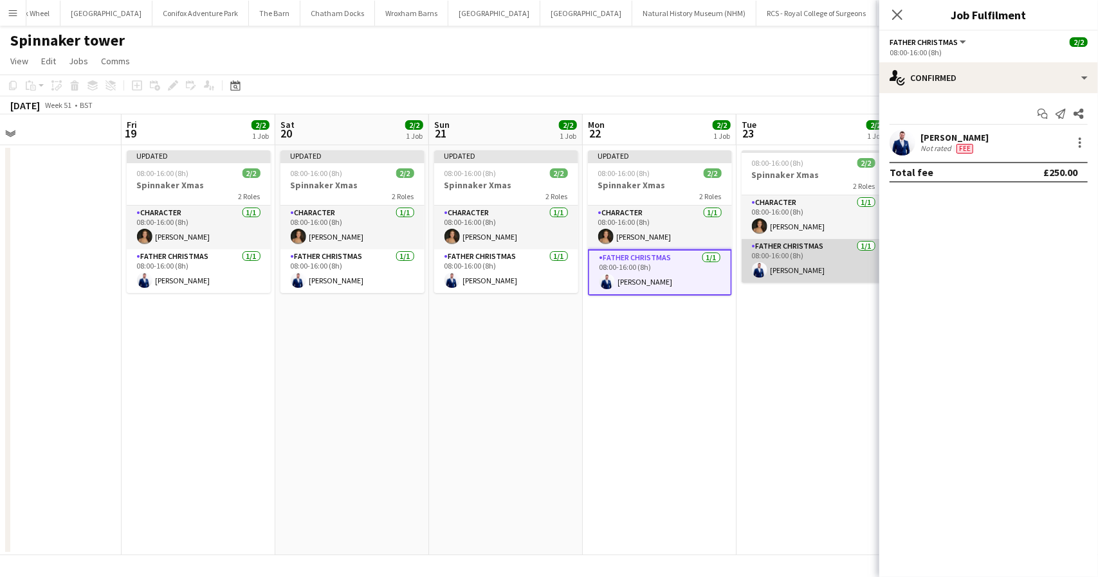
click at [805, 272] on app-card-role "Father Christmas 1/1 08:00-16:00 (8h) Shane Ankcorn" at bounding box center [813, 261] width 144 height 44
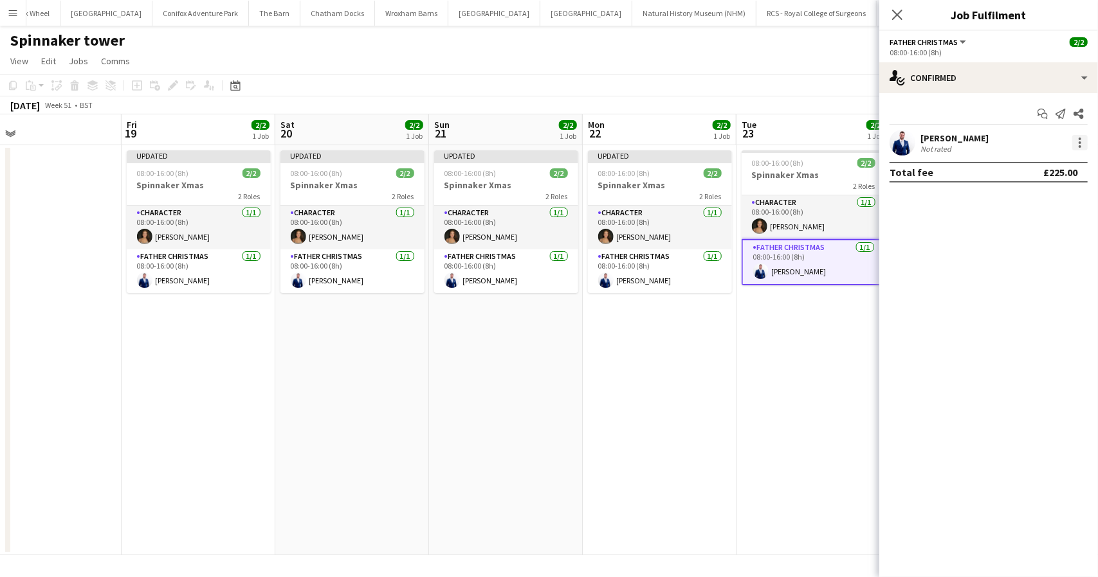
click at [1078, 143] on div at bounding box center [1079, 142] width 15 height 15
click at [1008, 159] on button "Edit fee" at bounding box center [1038, 166] width 100 height 31
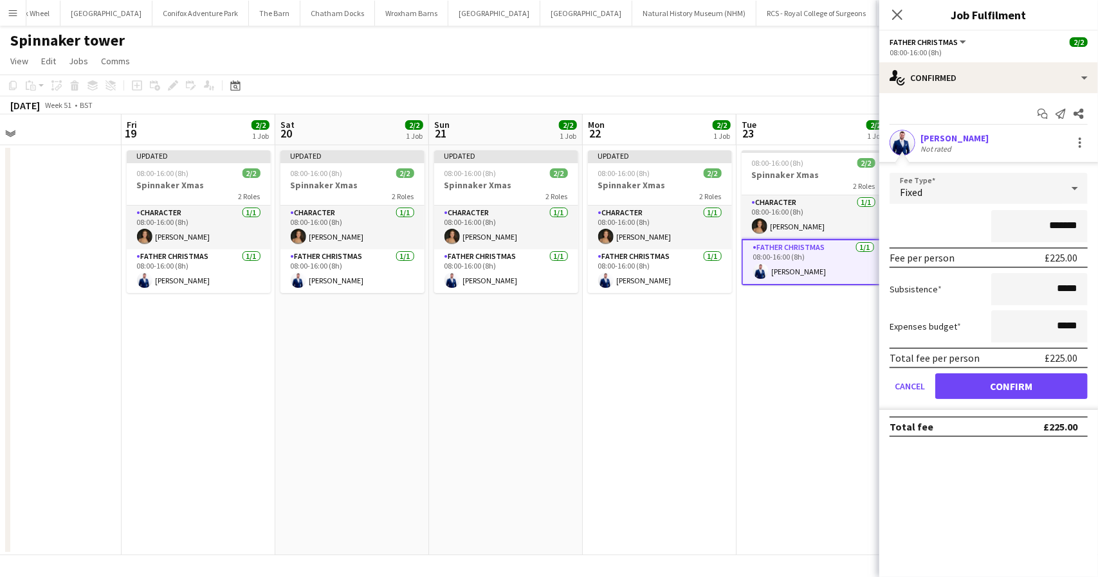
click at [1059, 224] on input "*******" at bounding box center [1039, 226] width 96 height 32
type input "*******"
click at [1015, 389] on button "Confirm" at bounding box center [1011, 387] width 152 height 26
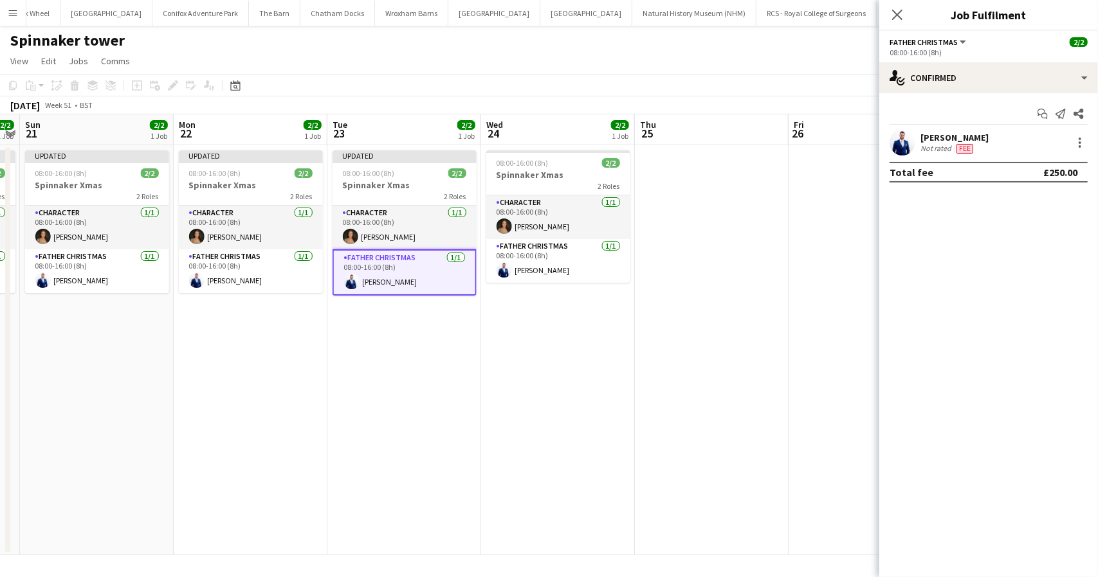
scroll to position [0, 603]
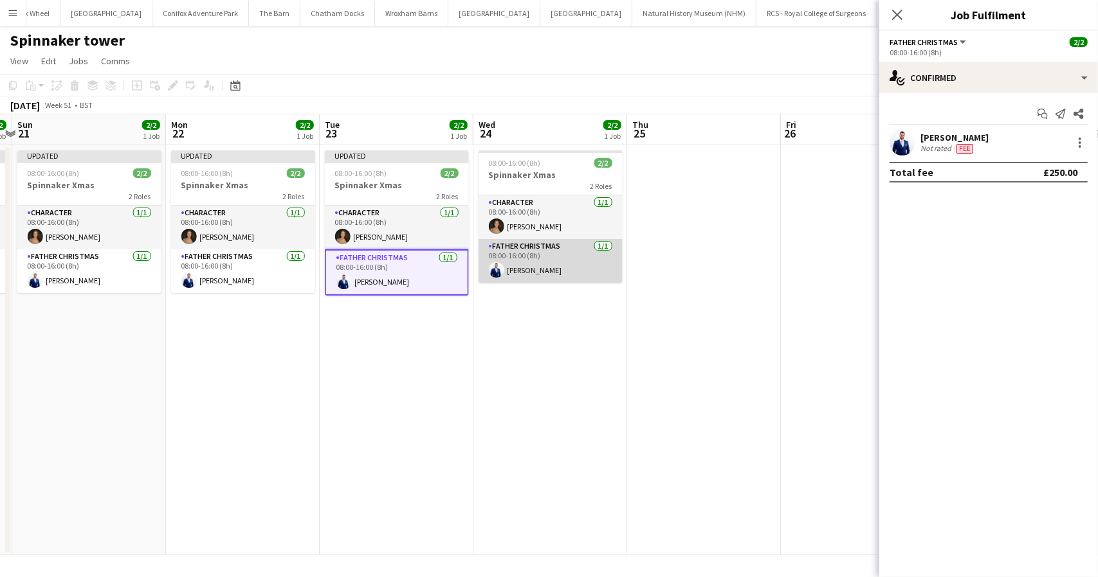
click at [534, 259] on app-card-role "Father Christmas 1/1 08:00-16:00 (8h) Shane Ankcorn" at bounding box center [550, 261] width 144 height 44
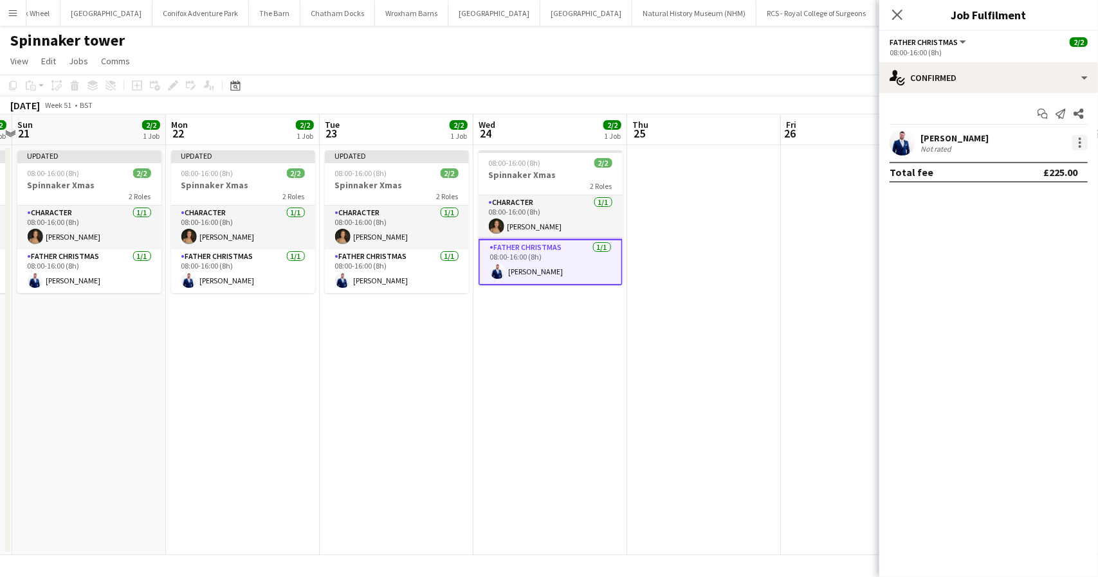
click at [1080, 143] on div at bounding box center [1079, 142] width 3 height 3
click at [1033, 163] on span "Edit fee" at bounding box center [1038, 167] width 80 height 12
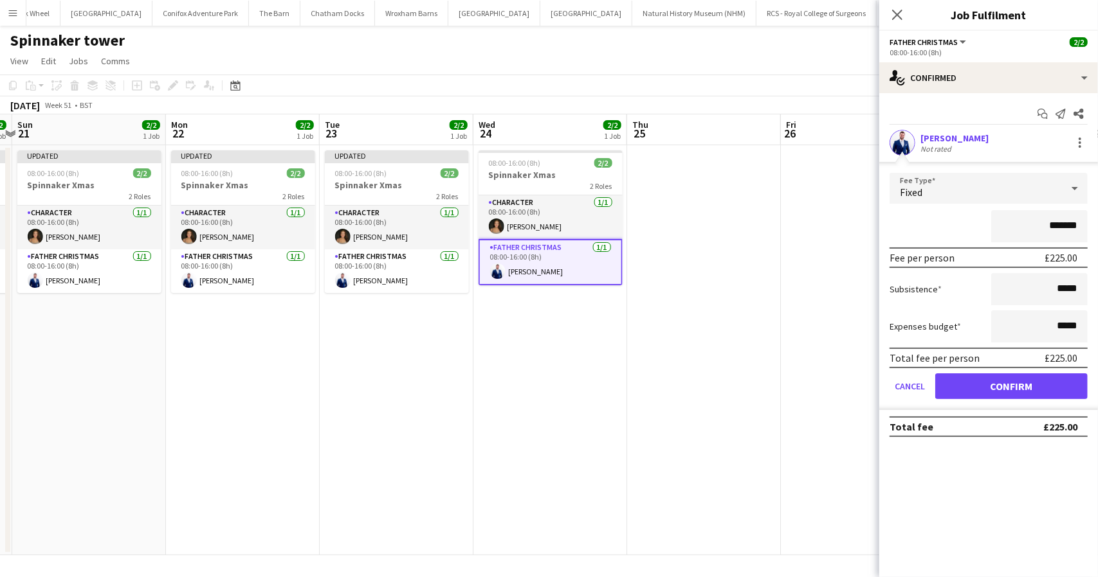
click at [1057, 228] on input "*******" at bounding box center [1039, 226] width 96 height 32
type input "*******"
click at [999, 386] on button "Confirm" at bounding box center [1011, 387] width 152 height 26
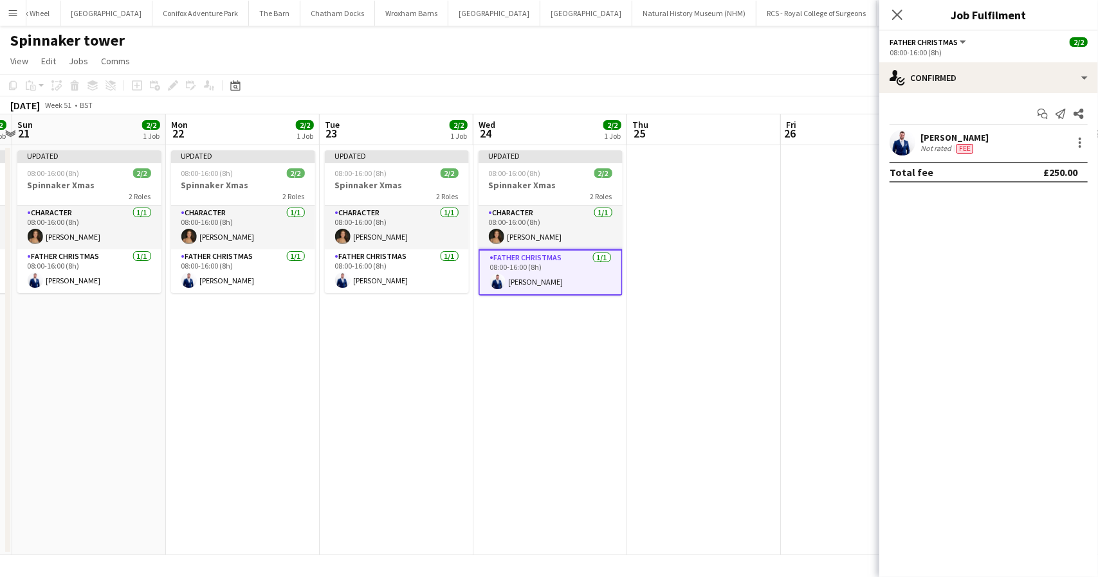
click at [816, 407] on app-date-cell at bounding box center [858, 350] width 154 height 410
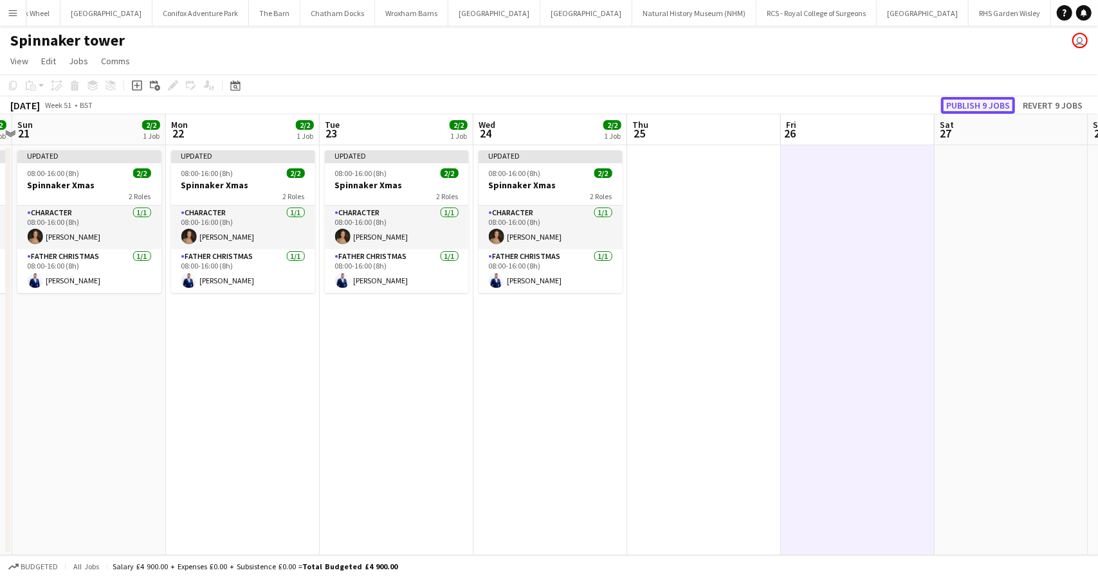
click at [960, 105] on button "Publish 9 jobs" at bounding box center [978, 105] width 74 height 17
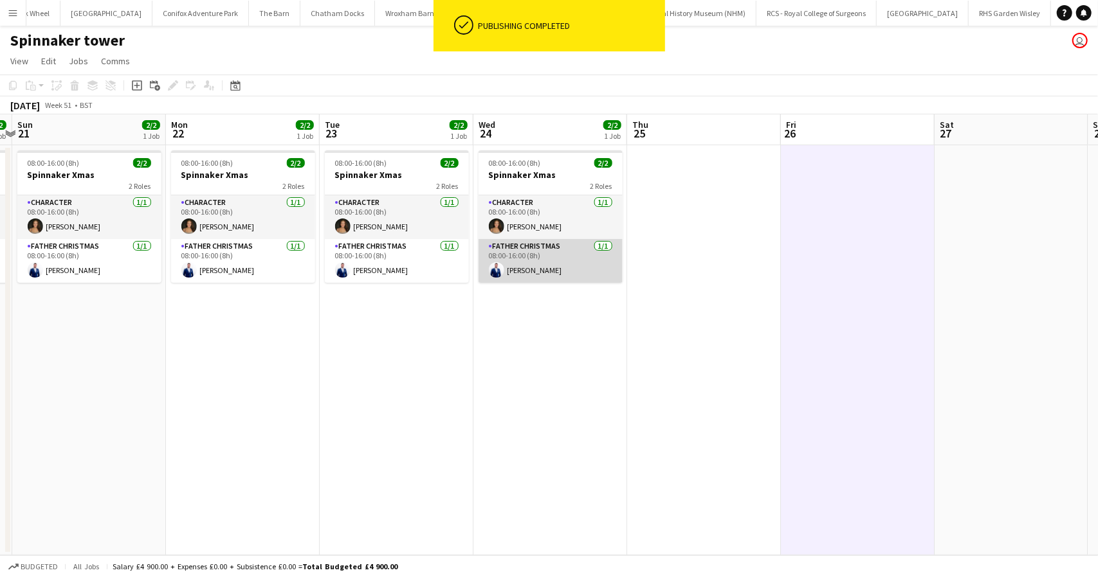
click at [529, 258] on app-card-role "Father Christmas 1/1 08:00-16:00 (8h) Shane Ankcorn" at bounding box center [550, 261] width 144 height 44
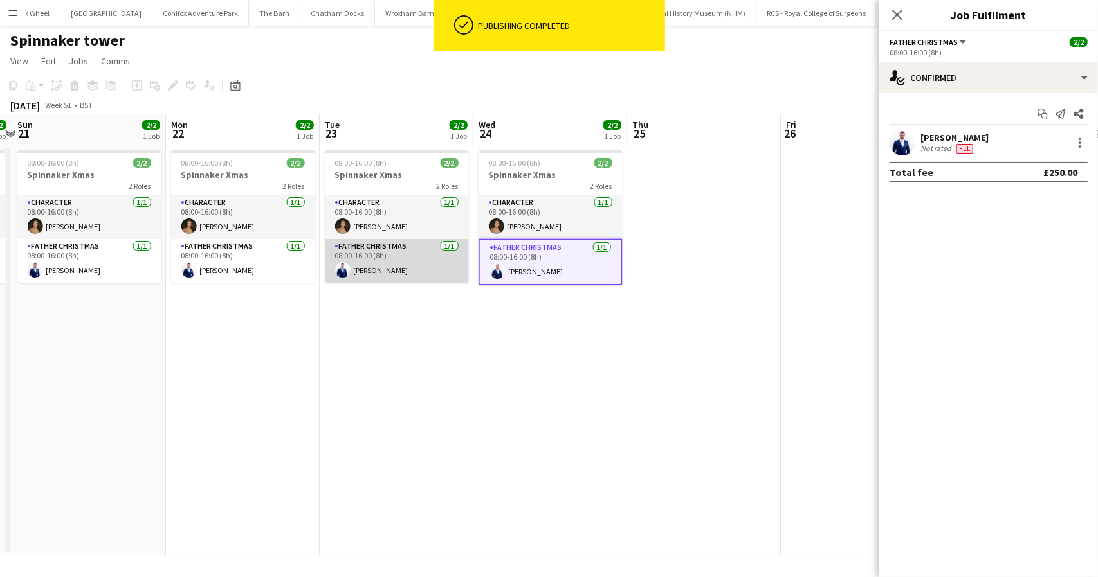
click at [406, 262] on app-card-role "Father Christmas 1/1 08:00-16:00 (8h) Shane Ankcorn" at bounding box center [397, 261] width 144 height 44
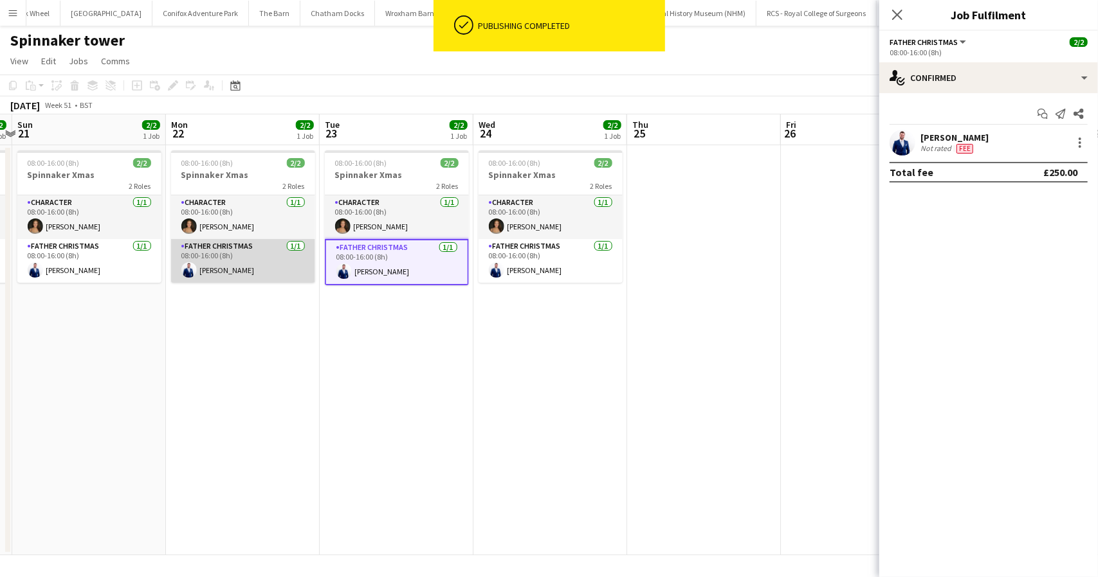
click at [262, 264] on app-card-role "Father Christmas 1/1 08:00-16:00 (8h) Shane Ankcorn" at bounding box center [243, 261] width 144 height 44
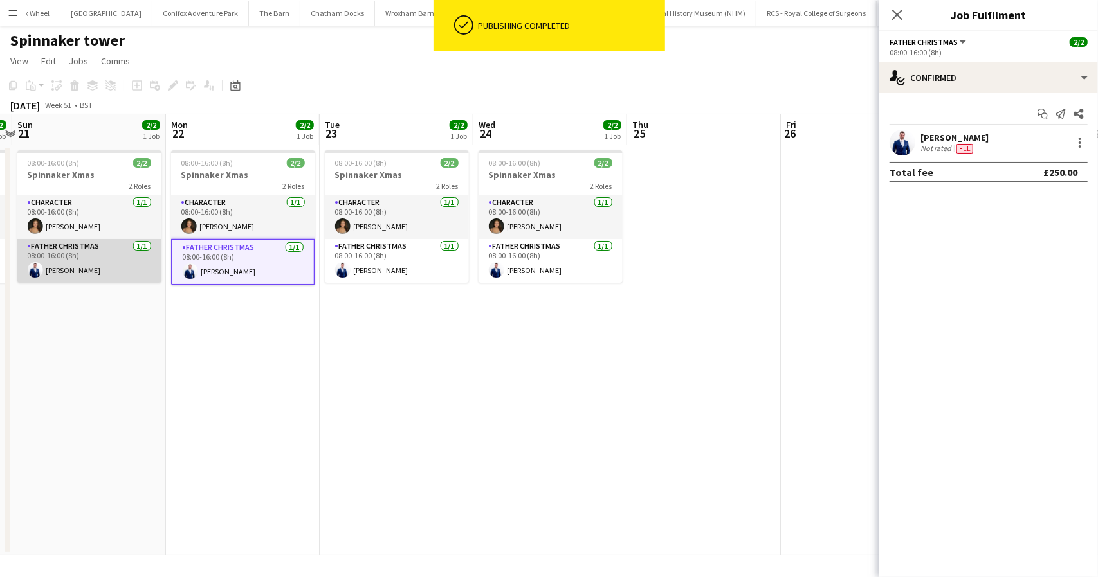
click at [72, 262] on app-card-role "Father Christmas 1/1 08:00-16:00 (8h) Shane Ankcorn" at bounding box center [89, 261] width 144 height 44
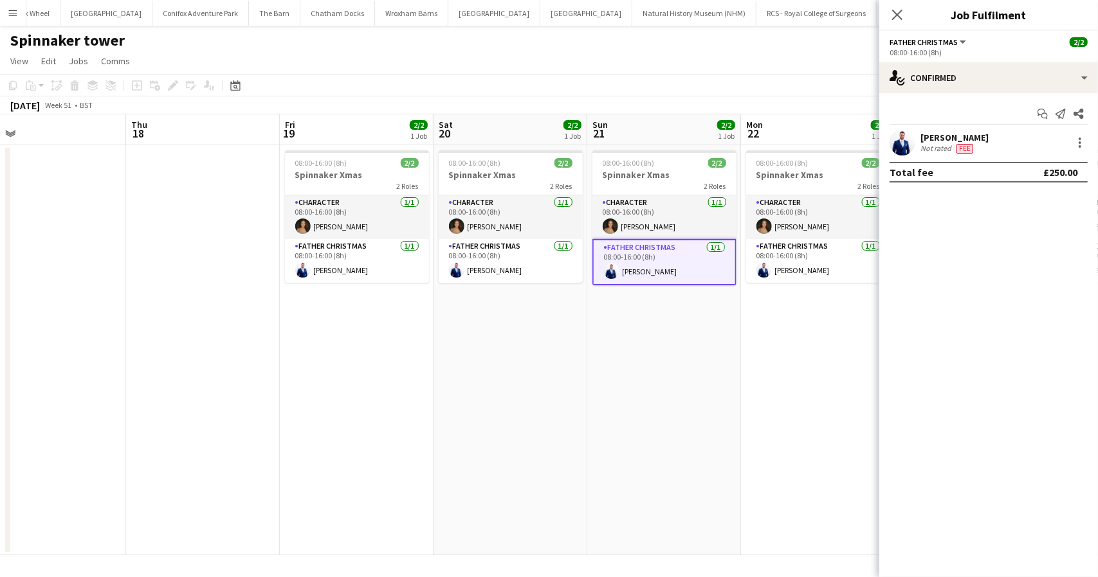
scroll to position [0, 336]
click at [472, 273] on app-card-role "Father Christmas 1/1 08:00-16:00 (8h) Shane Ankcorn" at bounding box center [510, 261] width 144 height 44
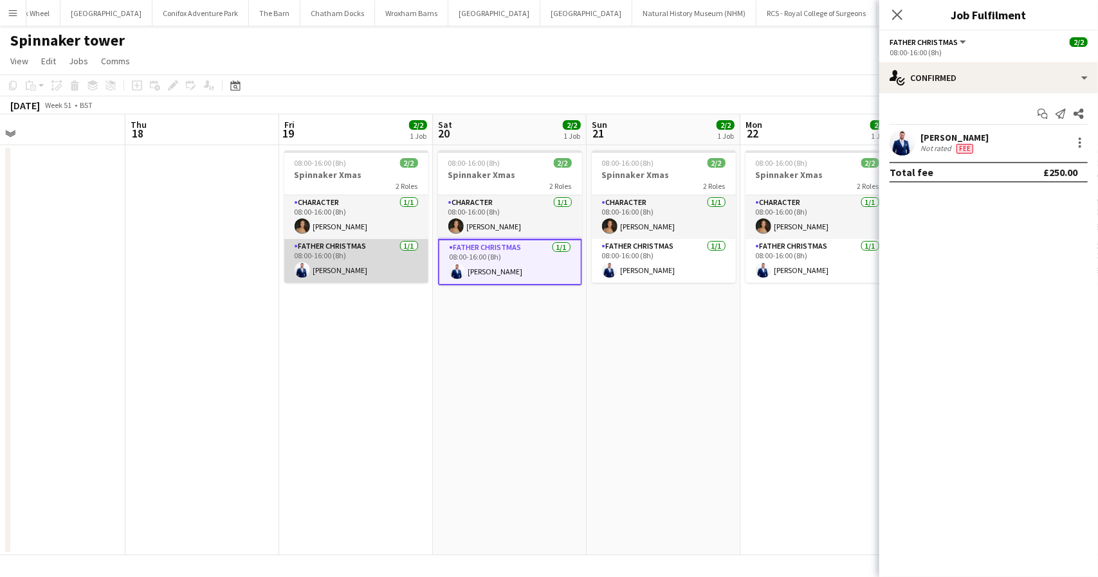
click at [337, 266] on app-card-role "Father Christmas 1/1 08:00-16:00 (8h) Shane Ankcorn" at bounding box center [356, 261] width 144 height 44
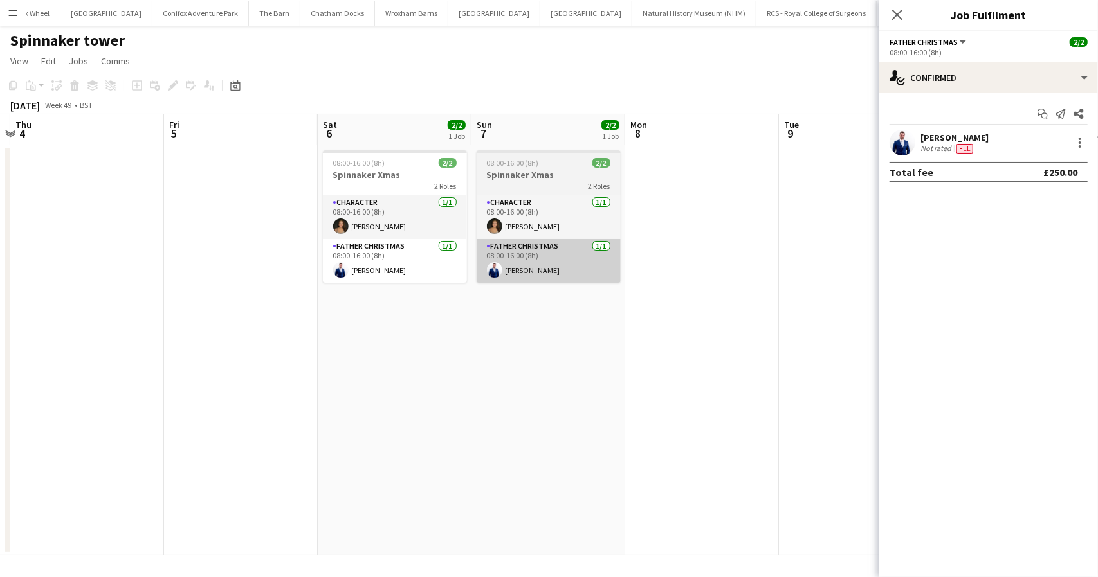
scroll to position [0, 296]
click at [527, 264] on app-card-role "Father Christmas 1/1 08:00-16:00 (8h) Shane Ankcorn" at bounding box center [549, 261] width 144 height 44
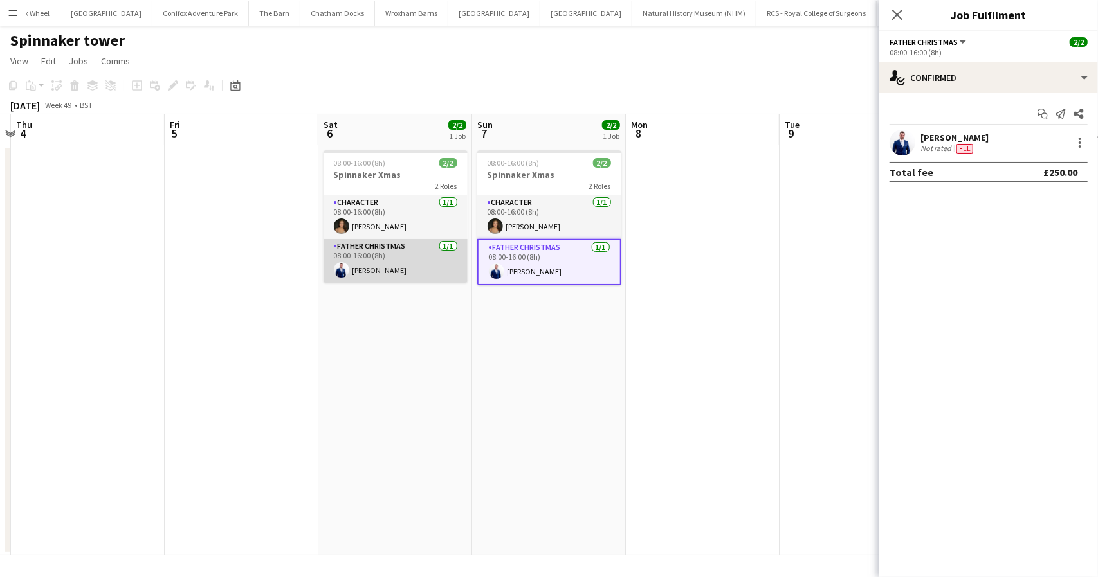
click at [394, 266] on app-card-role "Father Christmas 1/1 08:00-16:00 (8h) Shane Ankcorn" at bounding box center [395, 261] width 144 height 44
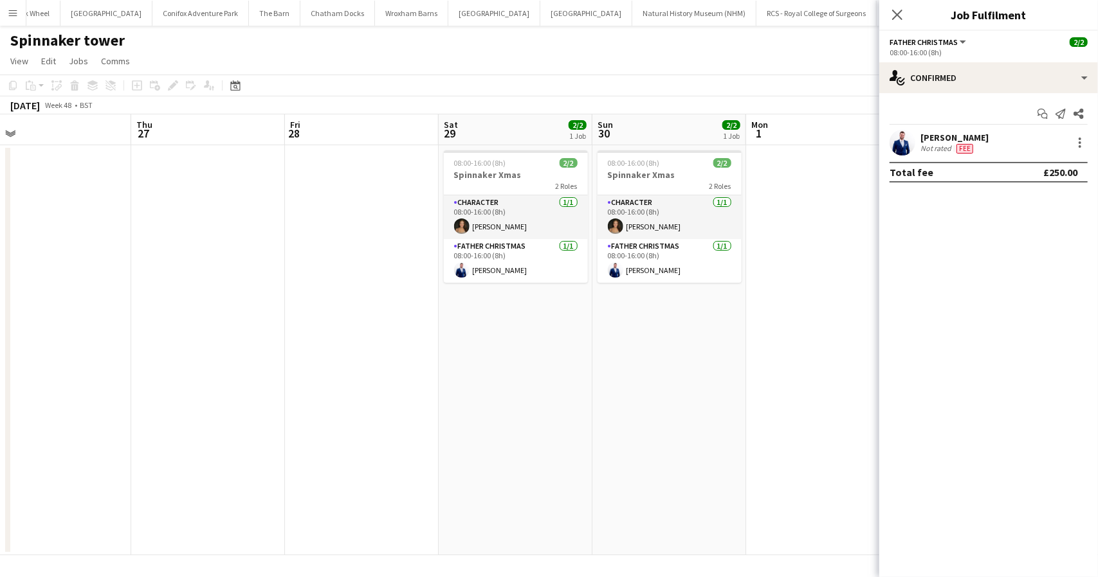
scroll to position [0, 516]
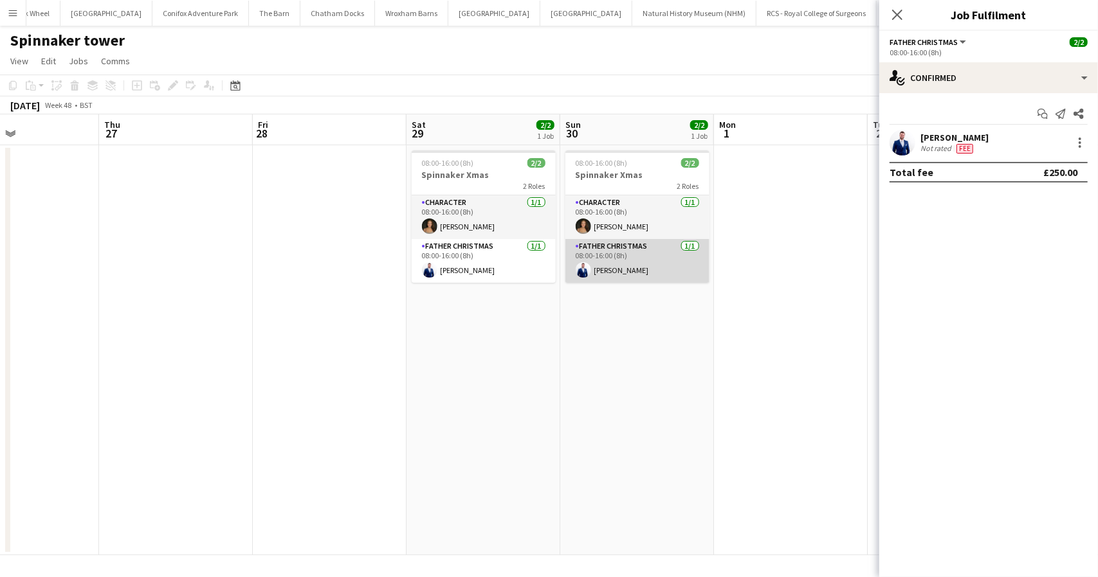
click at [664, 265] on app-card-role "Father Christmas 1/1 08:00-16:00 (8h) Shane Ankcorn" at bounding box center [637, 261] width 144 height 44
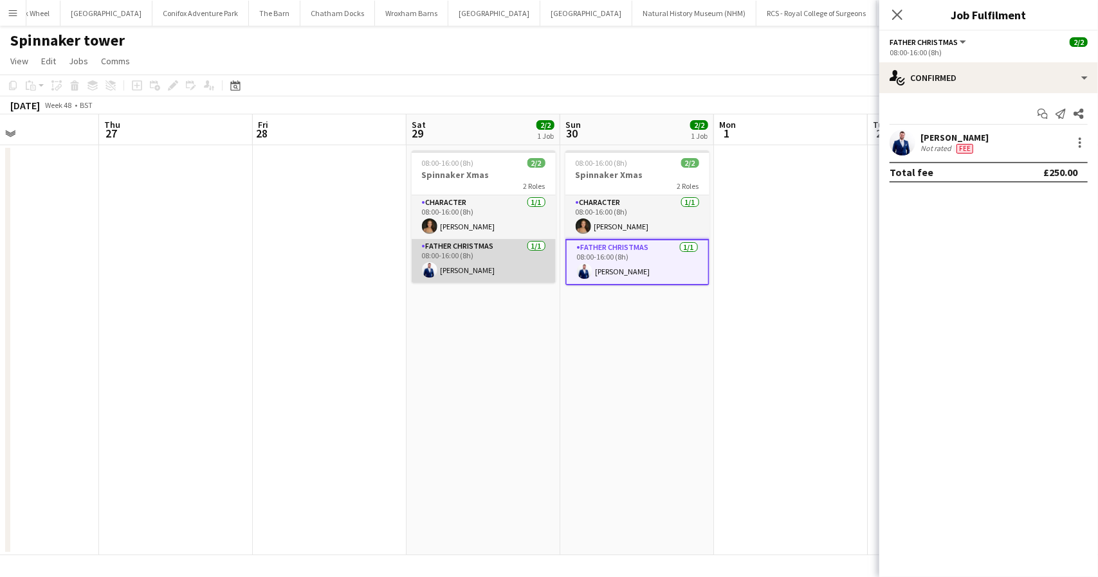
click at [464, 263] on app-card-role "Father Christmas 1/1 08:00-16:00 (8h) Shane Ankcorn" at bounding box center [484, 261] width 144 height 44
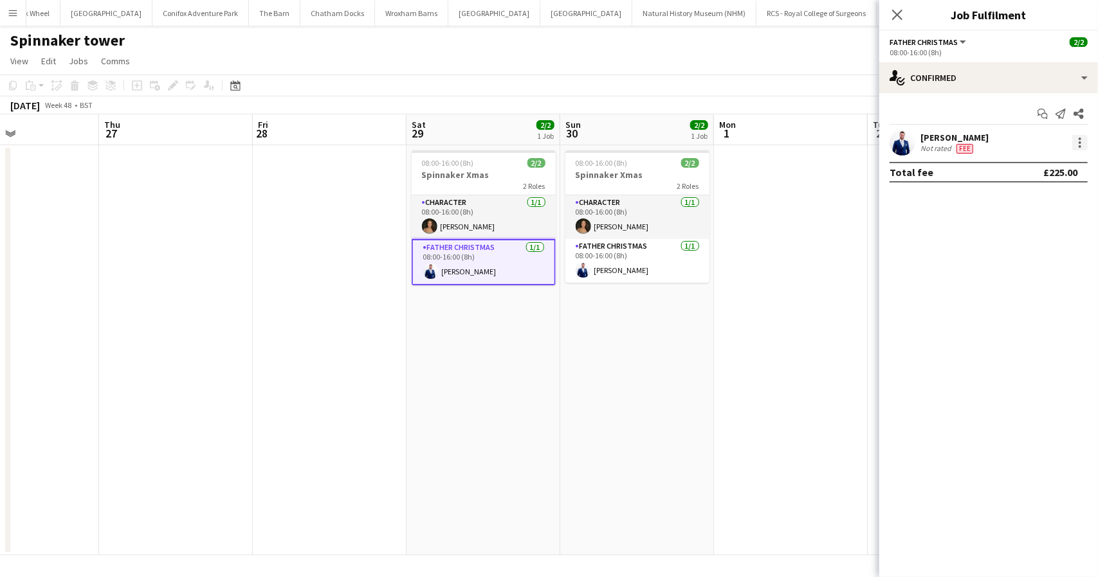
click at [1084, 145] on div at bounding box center [1079, 142] width 15 height 15
click at [1020, 167] on span "Edit fee" at bounding box center [1015, 166] width 35 height 11
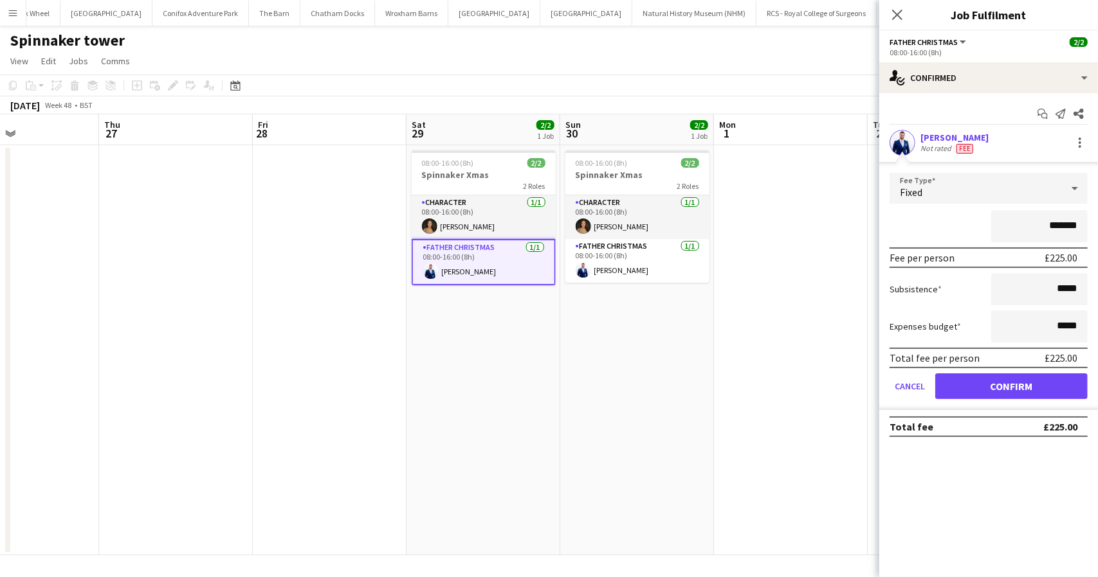
click at [1060, 230] on input "*******" at bounding box center [1039, 226] width 96 height 32
type input "*******"
click at [1003, 388] on button "Confirm" at bounding box center [1011, 387] width 152 height 26
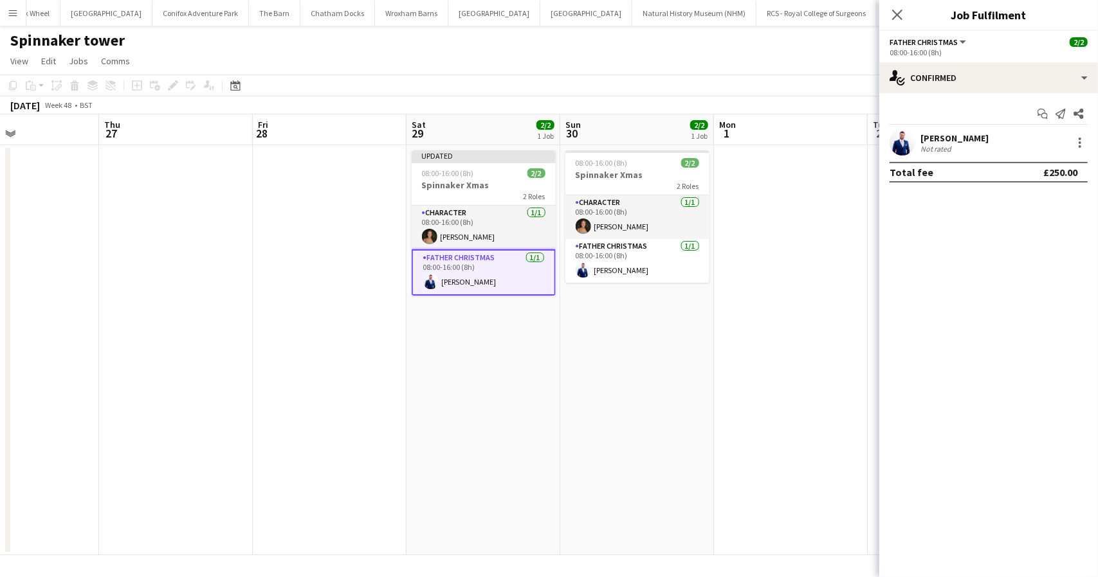
drag, startPoint x: 805, startPoint y: 348, endPoint x: 879, endPoint y: 116, distance: 243.0
click at [809, 340] on app-calendar-viewport "Sun 23 Mon 24 Tue 25 Wed 26 Thu 27 Fri 28 Sat 29 2/2 1 Job Sun 30 2/2 1 Job Mon…" at bounding box center [549, 334] width 1098 height 441
click at [809, 70] on app-page-menu "View Day view expanded Day view collapsed Month view Date picker Jump to today …" at bounding box center [549, 62] width 1098 height 24
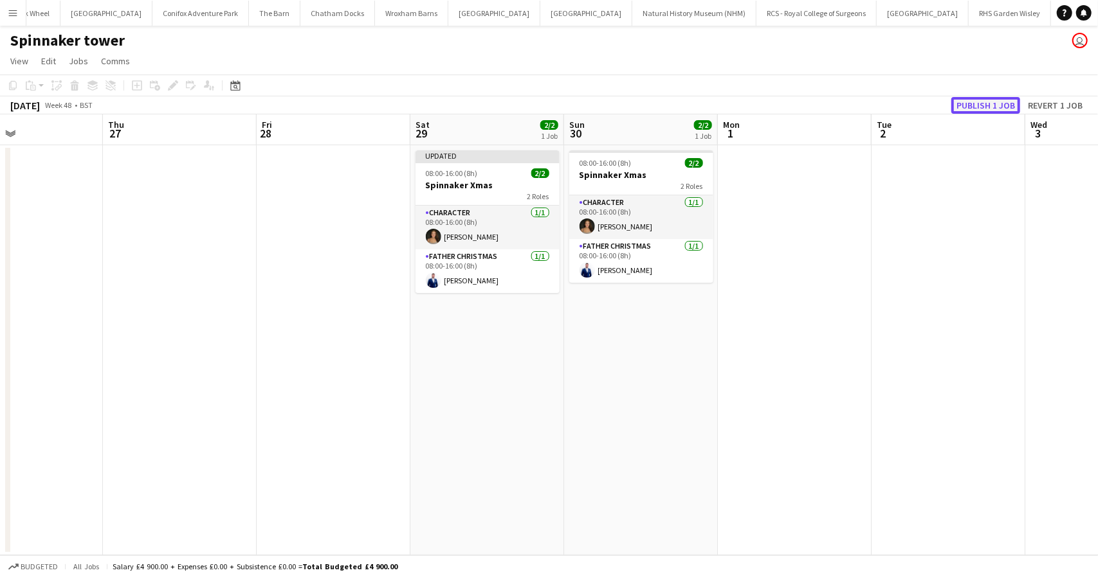
click at [989, 108] on button "Publish 1 job" at bounding box center [985, 105] width 69 height 17
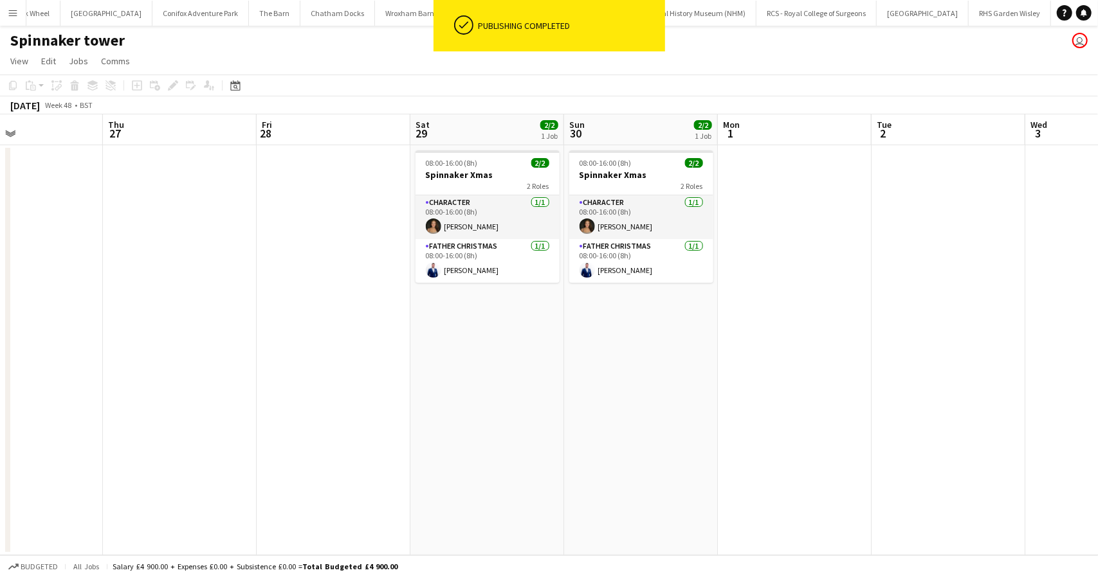
click at [485, 408] on app-date-cell "08:00-16:00 (8h) 2/2 Spinnaker Xmas 2 Roles Character 1/1 08:00-16:00 (8h) Lott…" at bounding box center [487, 350] width 154 height 410
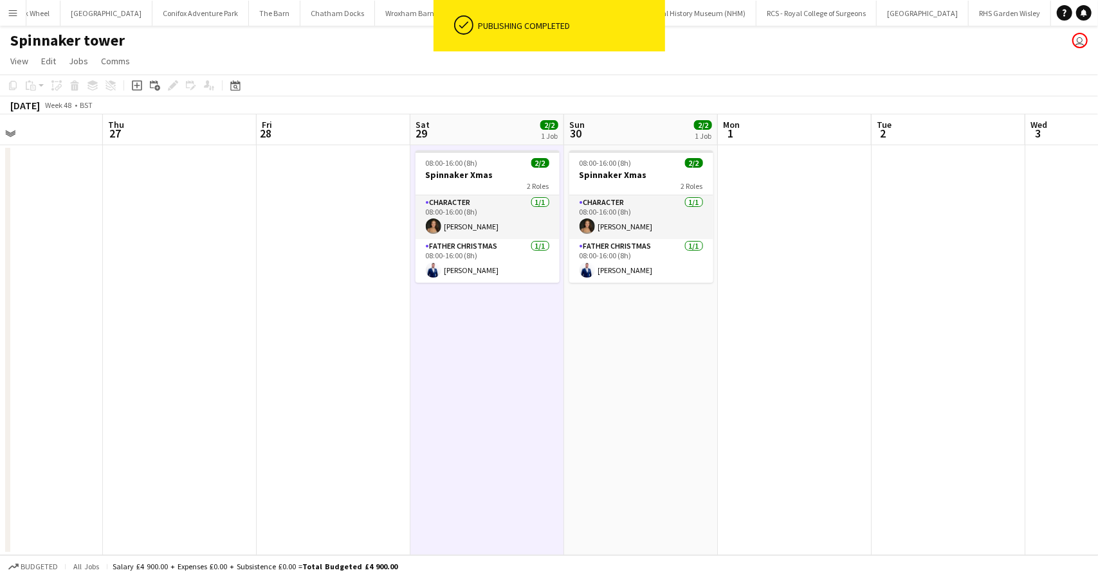
scroll to position [0, 1273]
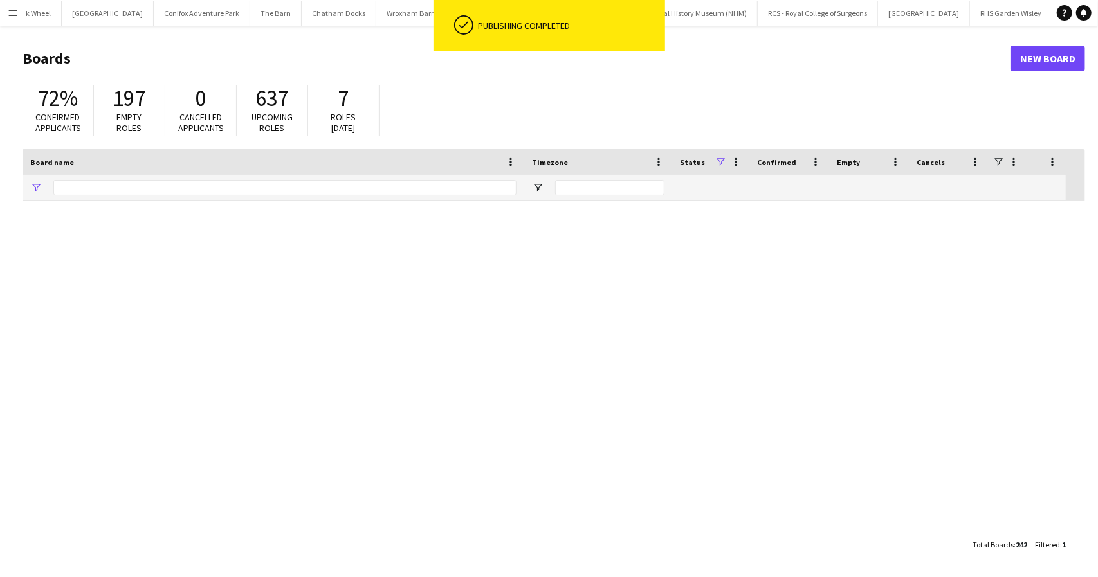
type input "********"
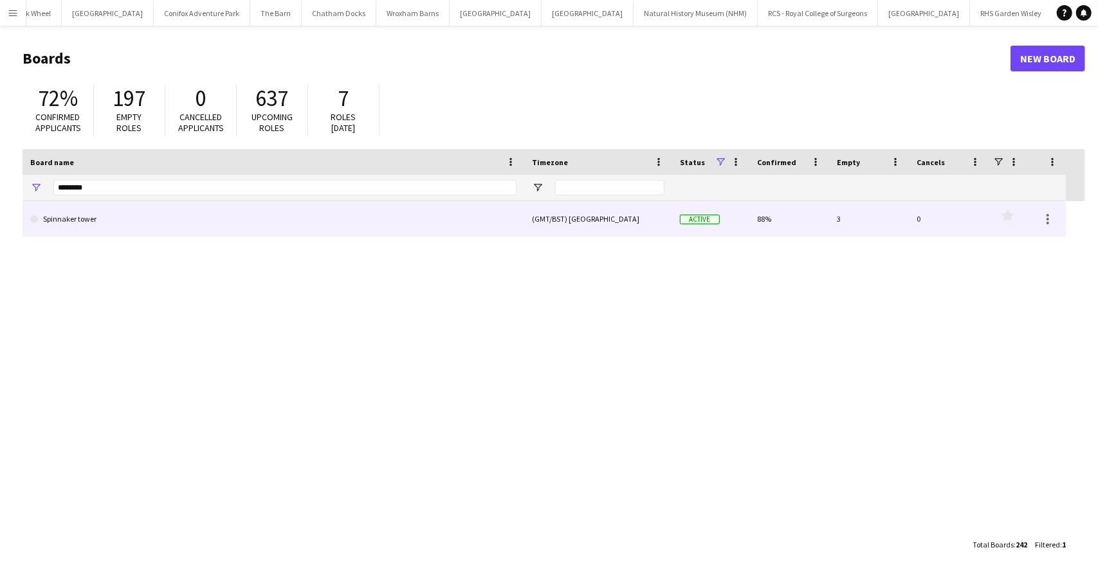
click at [77, 222] on link "Spinnaker tower" at bounding box center [273, 219] width 486 height 36
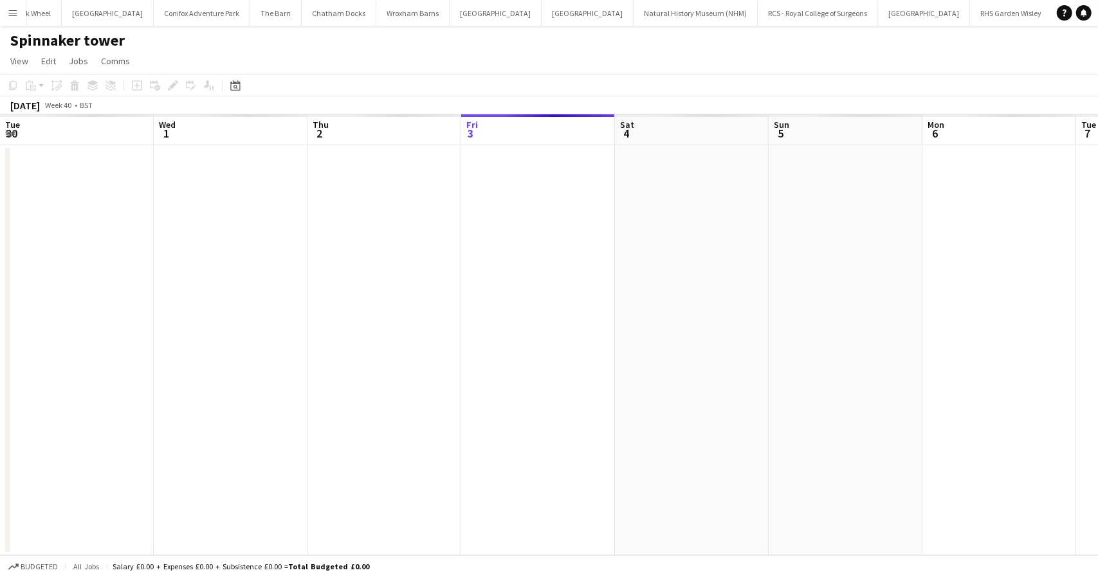
scroll to position [0, 307]
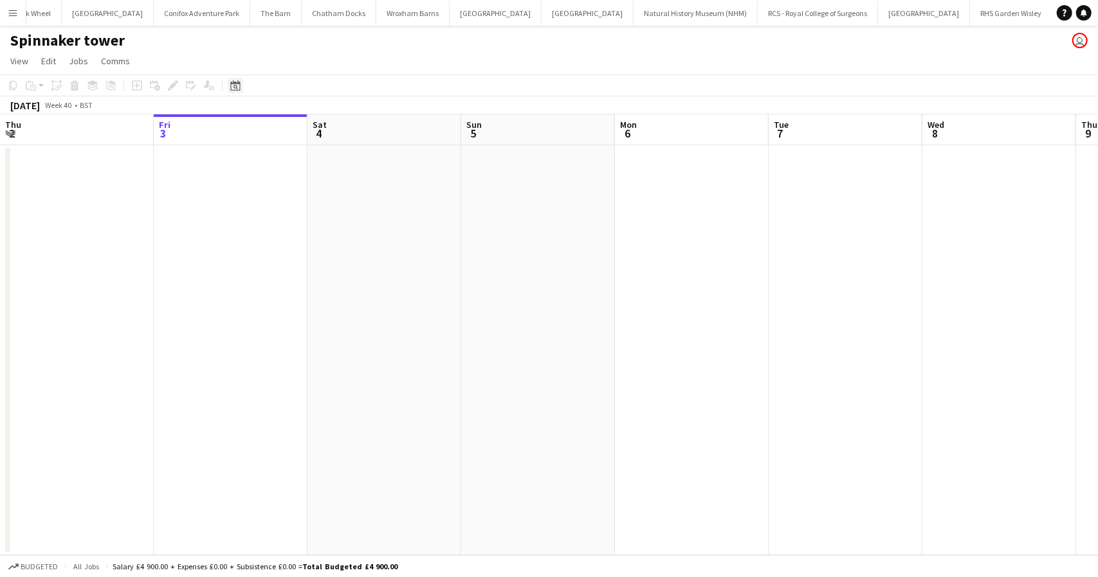
click at [235, 84] on icon at bounding box center [235, 85] width 10 height 10
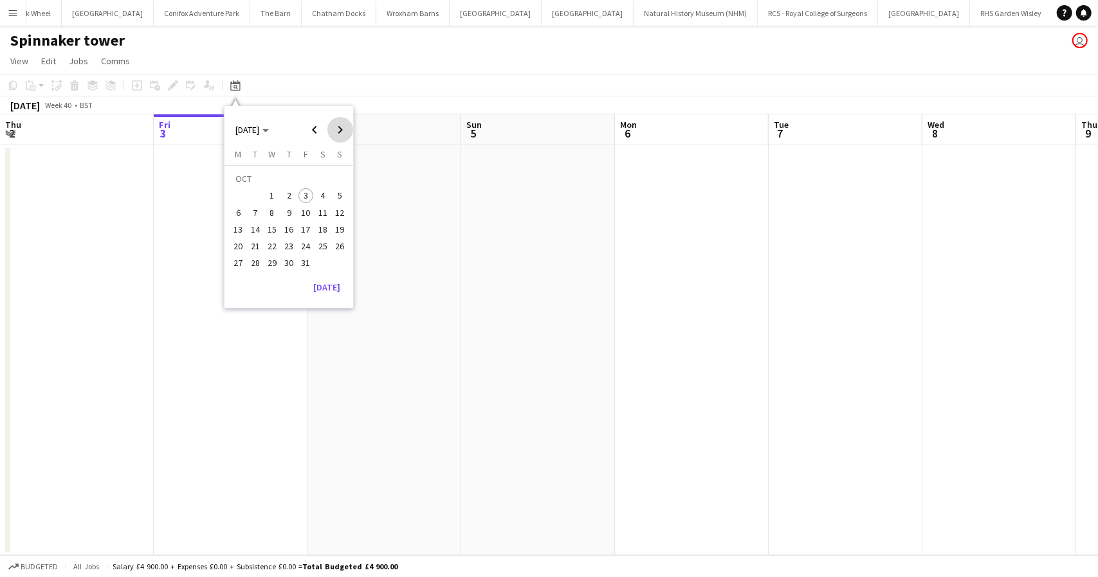
click at [343, 128] on span "Next month" at bounding box center [340, 130] width 26 height 26
click at [316, 129] on span "Previous month" at bounding box center [315, 130] width 26 height 26
click at [328, 254] on button "29" at bounding box center [322, 249] width 17 height 17
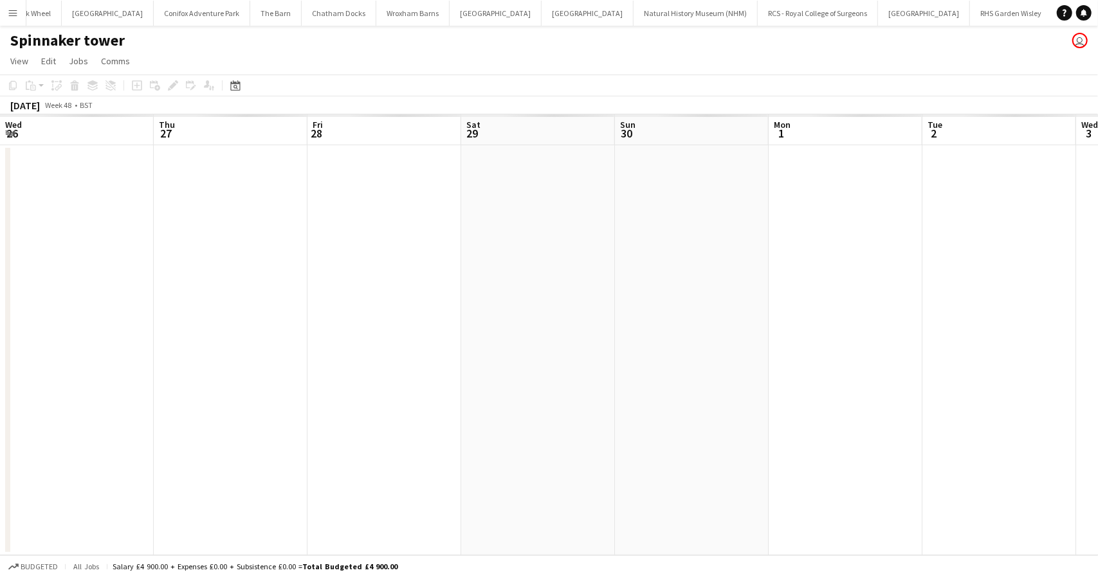
scroll to position [0, 442]
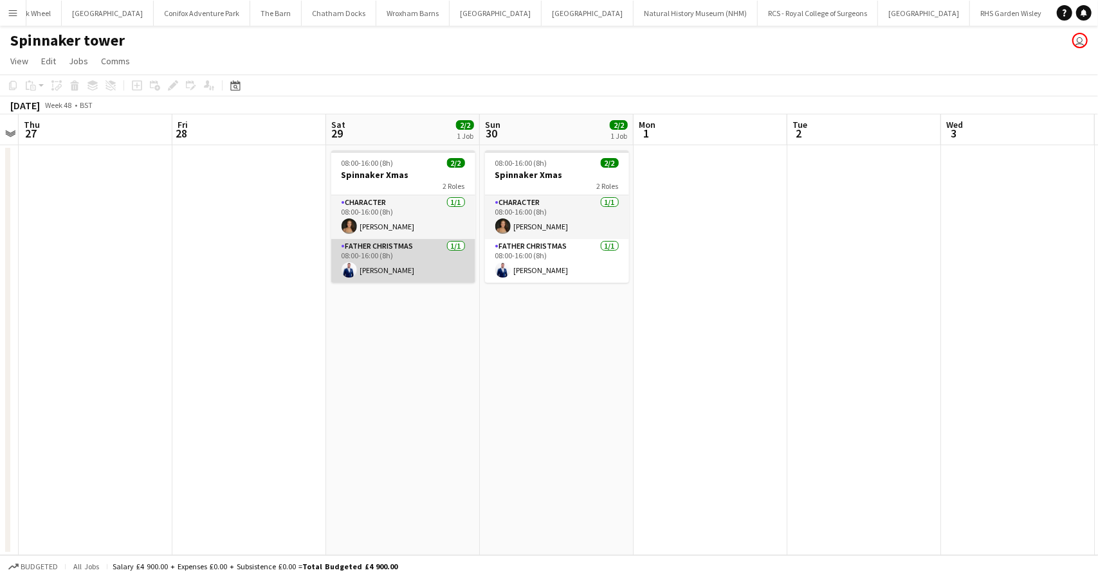
click at [421, 272] on app-card-role "Father Christmas 1/1 08:00-16:00 (8h) Shane Ankcorn" at bounding box center [403, 261] width 144 height 44
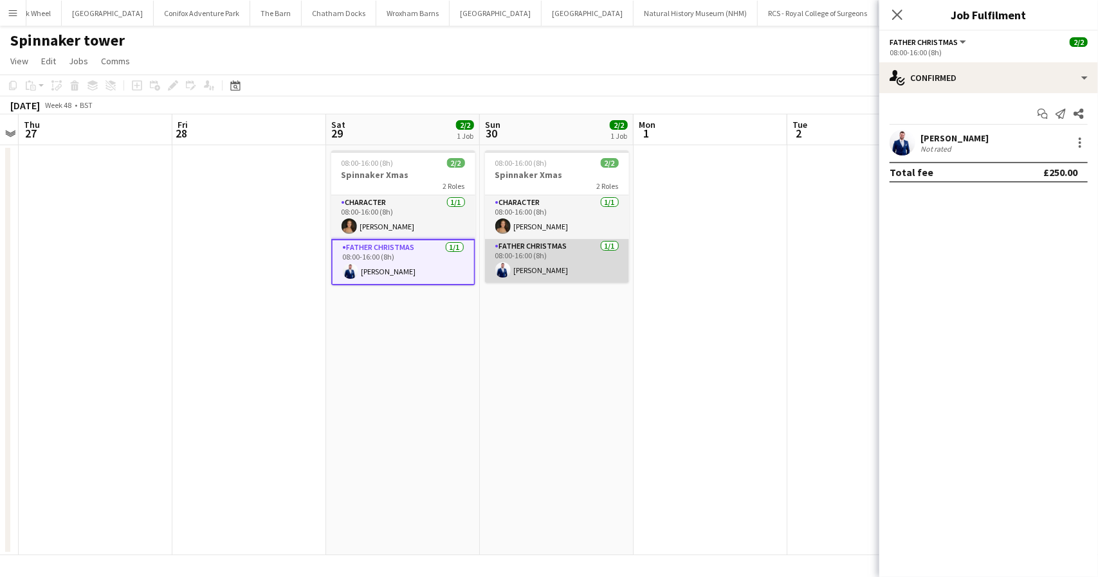
click at [557, 277] on app-card-role "Father Christmas 1/1 08:00-16:00 (8h) Shane Ankcorn" at bounding box center [557, 261] width 144 height 44
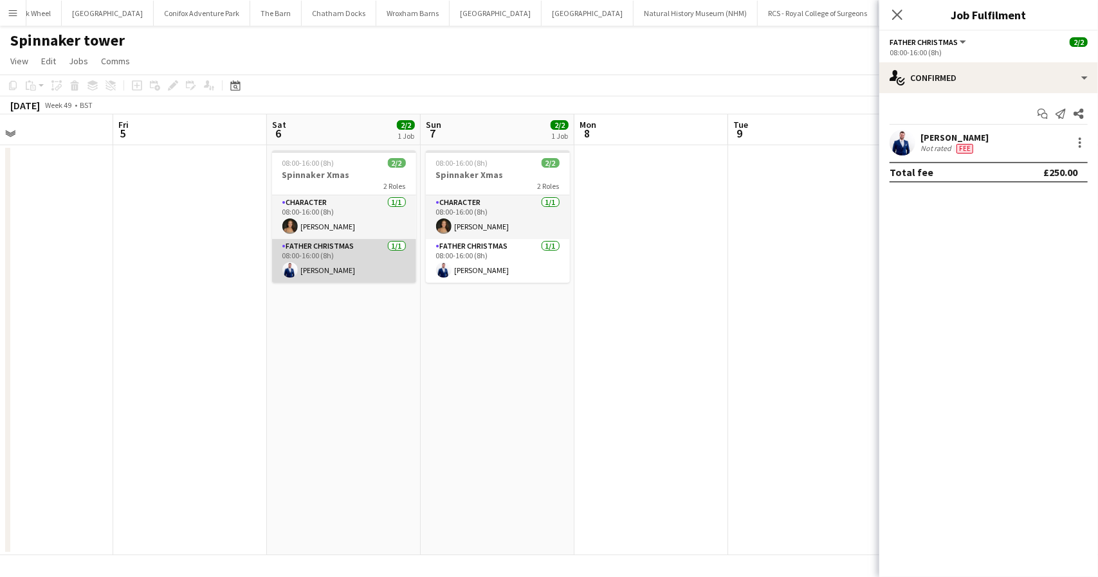
scroll to position [0, 349]
click at [359, 273] on app-card-role "Father Christmas 1/1 08:00-16:00 (8h) Shane Ankcorn" at bounding box center [343, 261] width 144 height 44
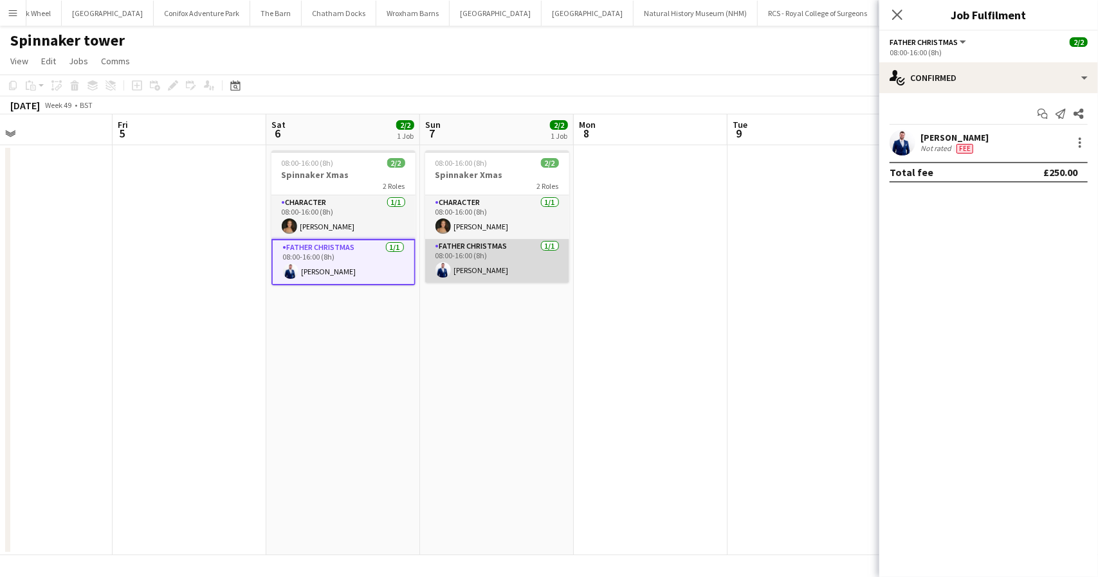
click at [525, 264] on app-card-role "Father Christmas 1/1 08:00-16:00 (8h) Shane Ankcorn" at bounding box center [497, 261] width 144 height 44
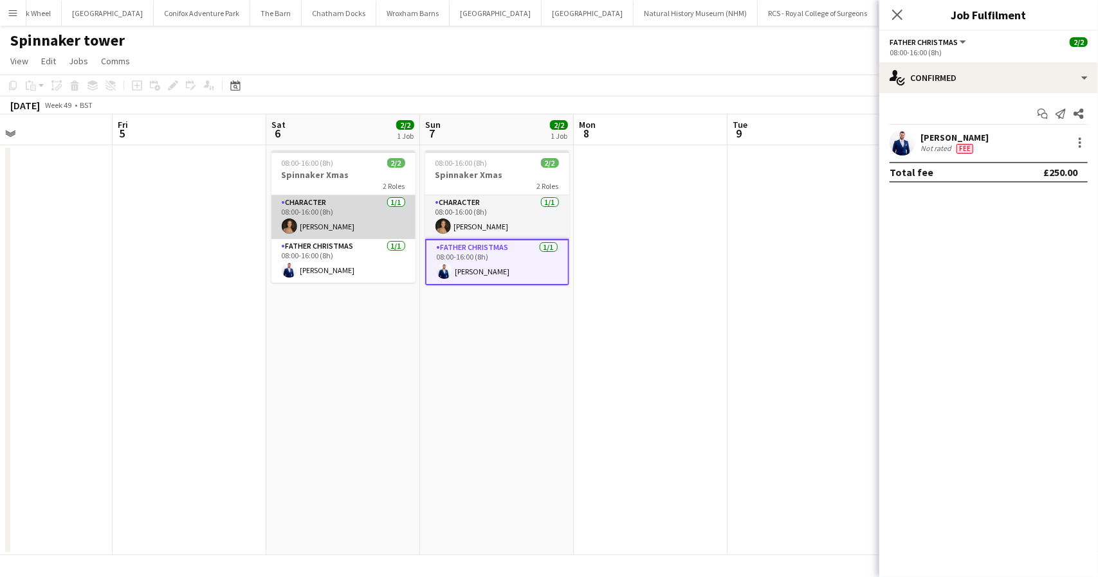
click at [367, 211] on app-card-role "Character 1/1 08:00-16:00 (8h) Lottie Fielder" at bounding box center [343, 217] width 144 height 44
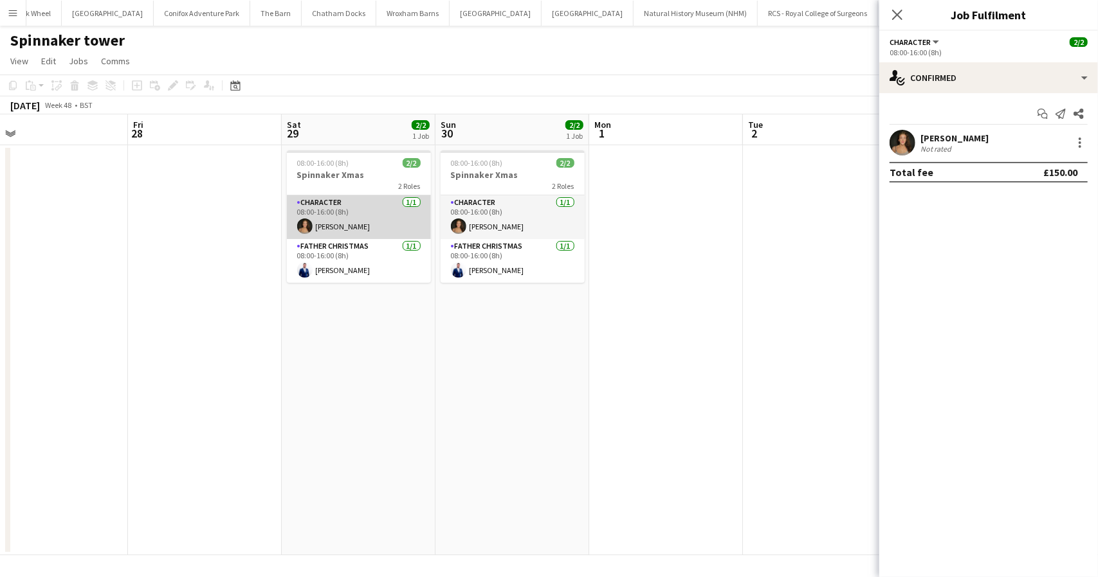
scroll to position [0, 335]
click at [371, 219] on app-card-role "Character 1/1 08:00-16:00 (8h) Lottie Fielder" at bounding box center [357, 217] width 144 height 44
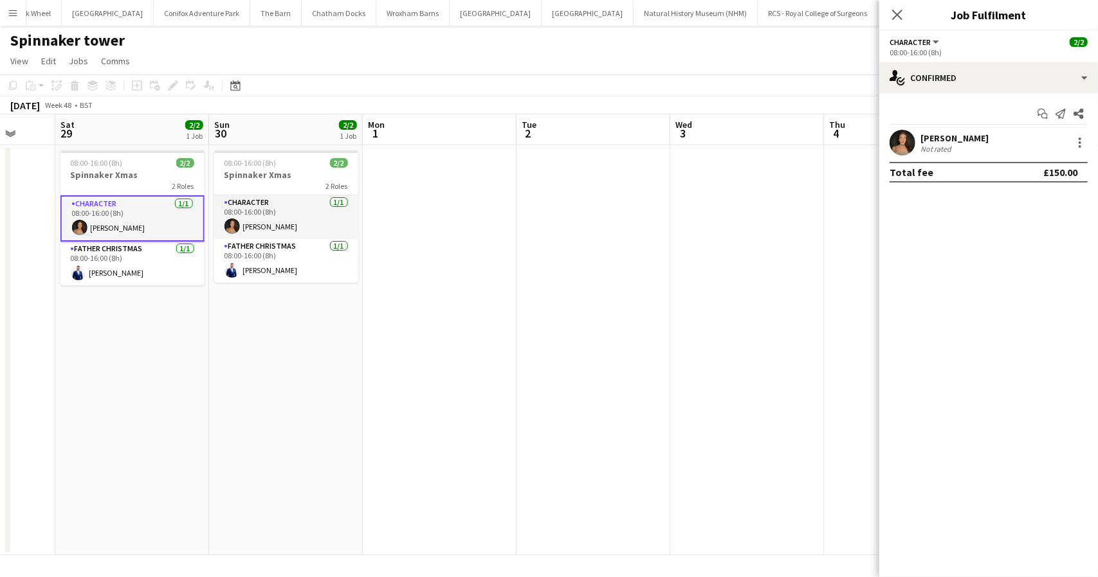
scroll to position [0, 572]
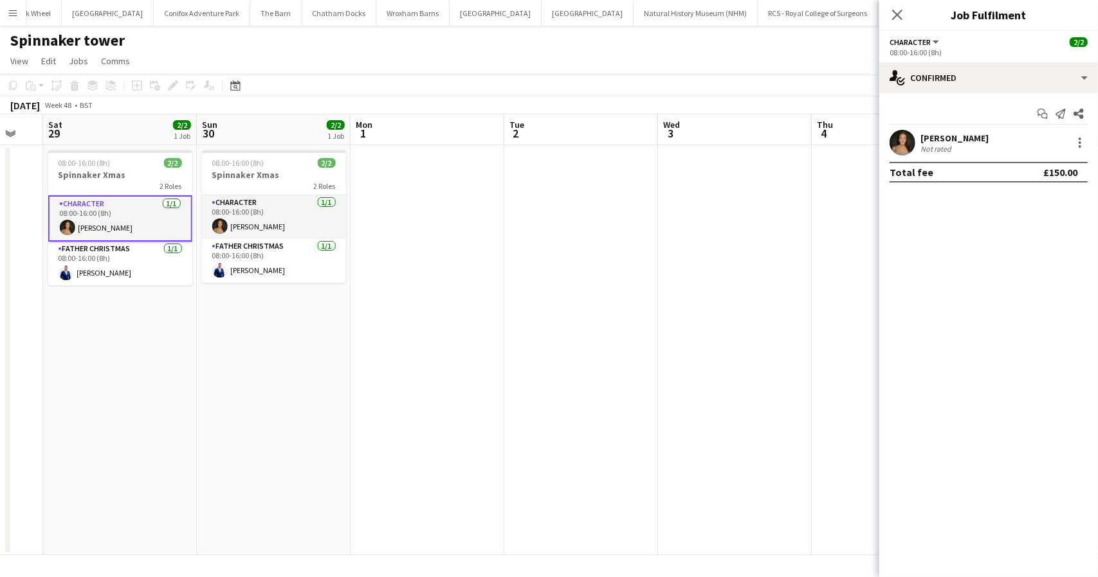
click at [630, 347] on app-date-cell at bounding box center [581, 350] width 154 height 410
